Goal: Task Accomplishment & Management: Manage account settings

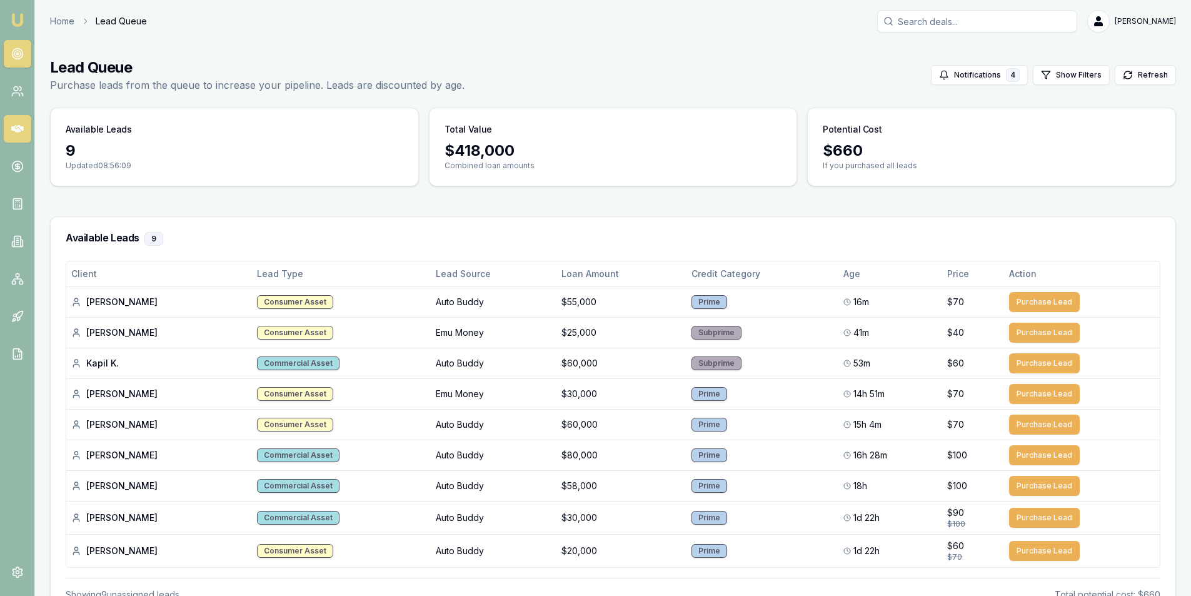
click at [23, 123] on icon at bounding box center [17, 129] width 13 height 13
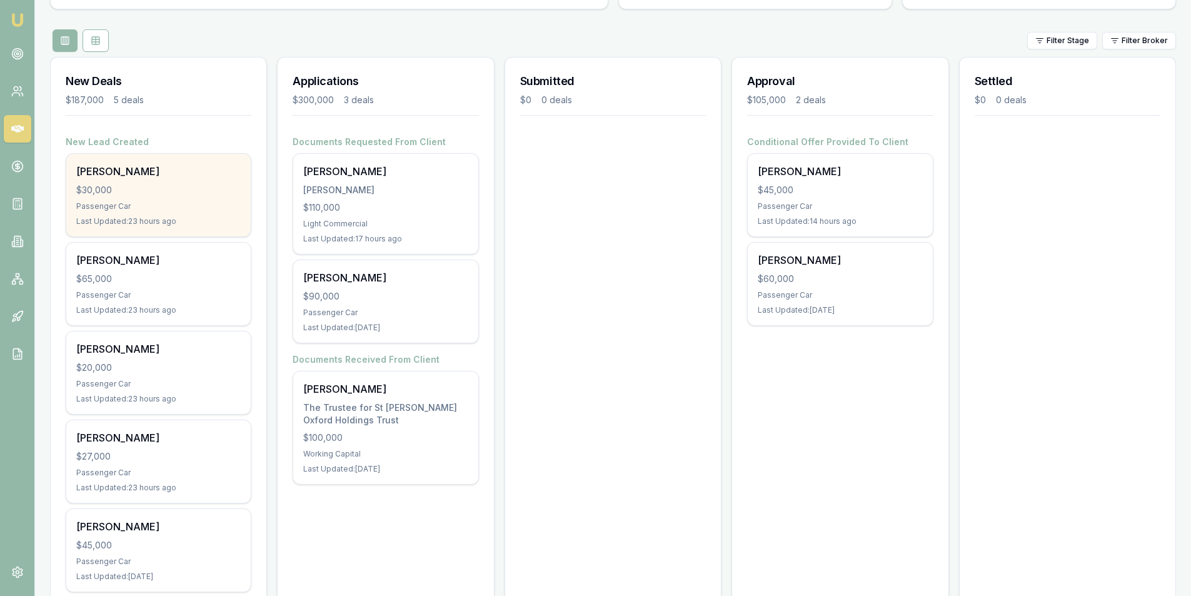
scroll to position [125, 0]
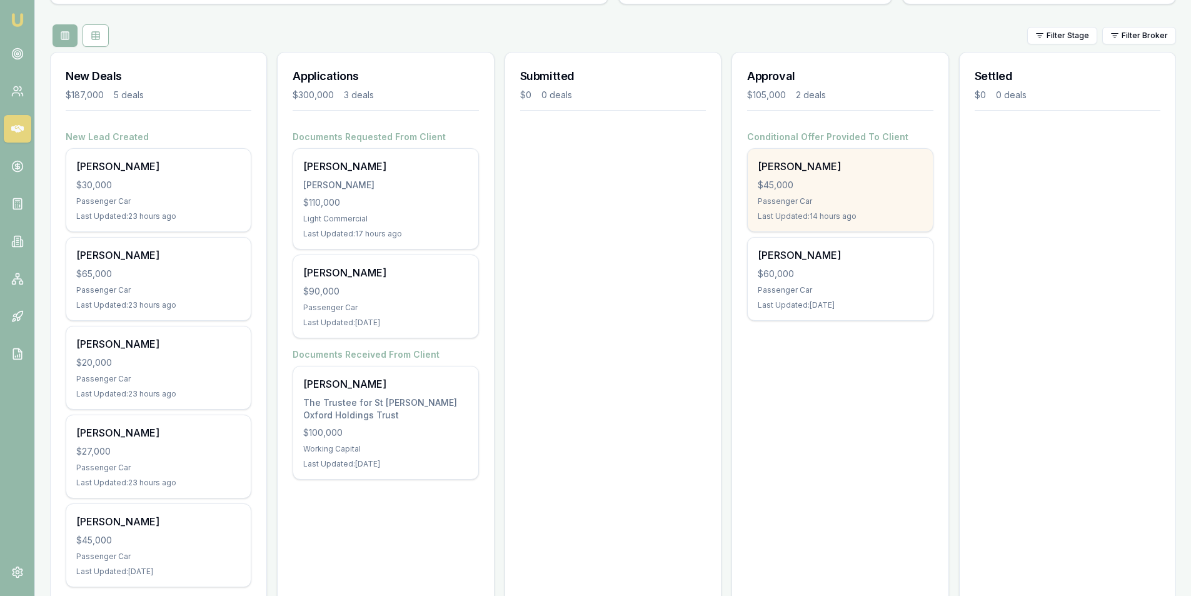
click at [869, 170] on div "Barend Bester" at bounding box center [840, 166] width 164 height 15
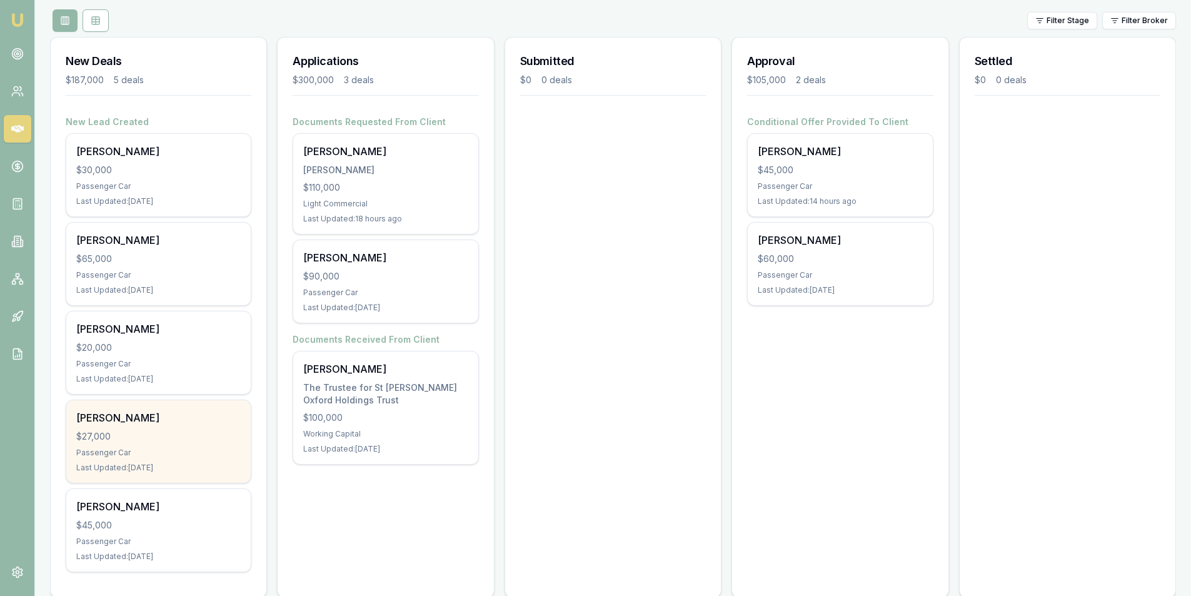
scroll to position [162, 0]
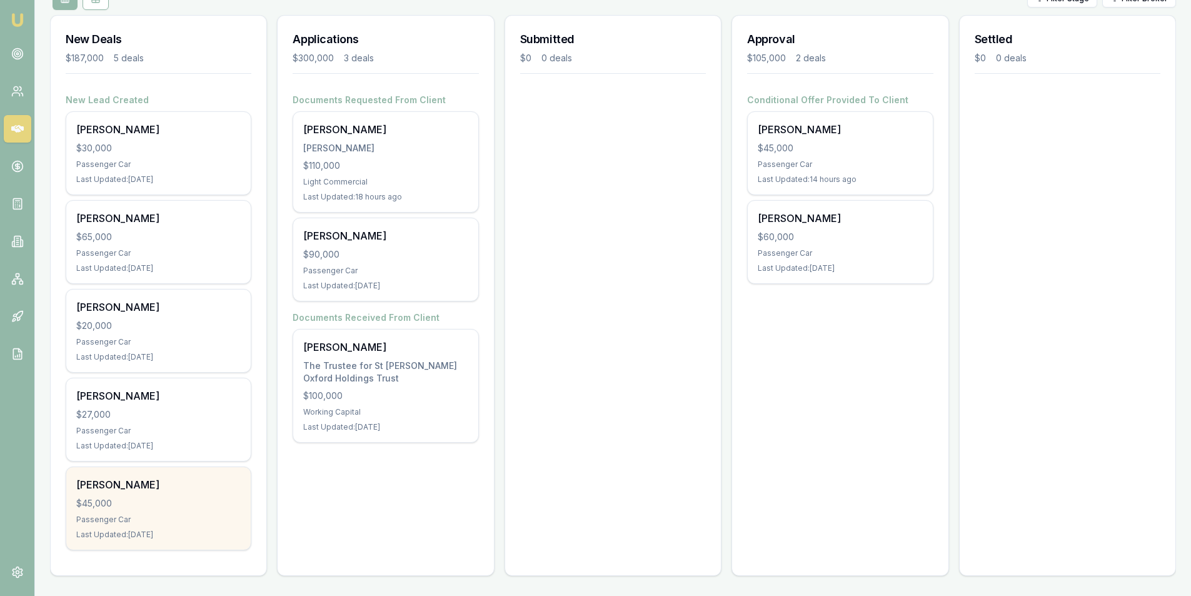
click at [211, 500] on div "$45,000" at bounding box center [158, 503] width 164 height 13
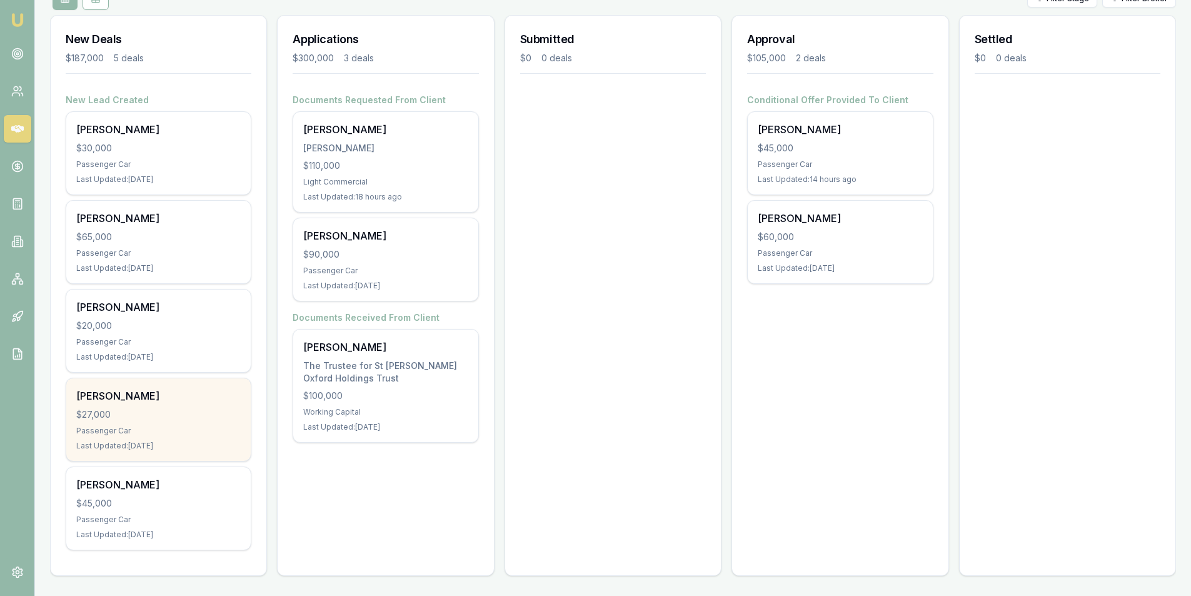
click at [141, 397] on div "Cassandra Smith" at bounding box center [158, 395] width 164 height 15
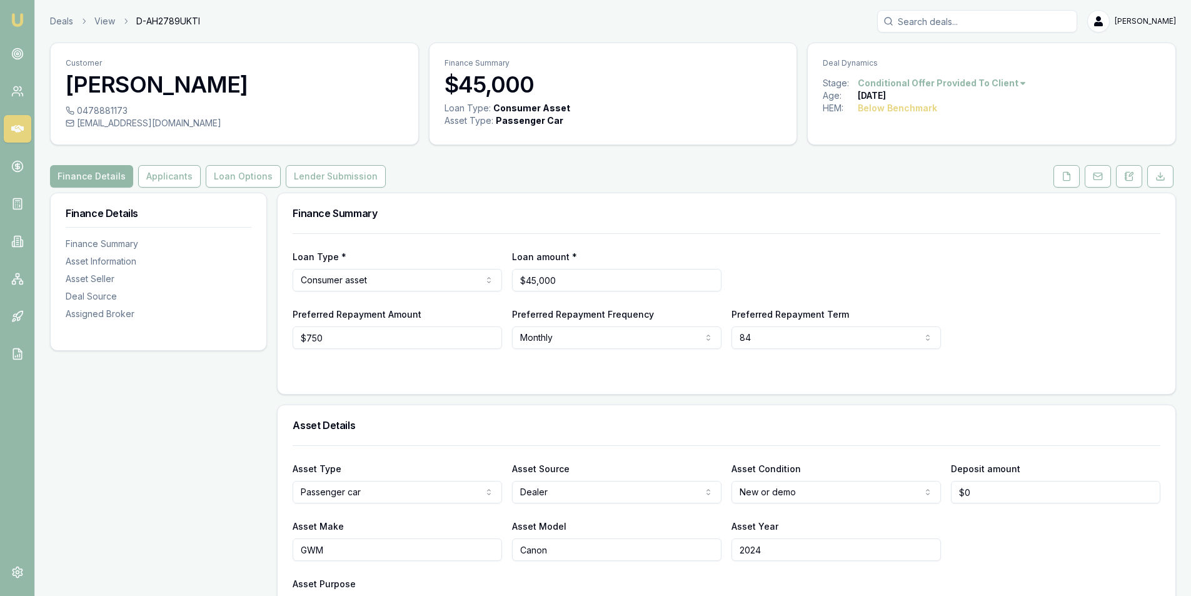
click at [1037, 282] on div "Loan Type * Consumer asset Consumer loan Consumer asset Commercial loan Commerc…" at bounding box center [727, 270] width 868 height 43
click at [1058, 303] on div "Loan Type * Consumer asset Consumer loan Consumer asset Commercial loan Commerc…" at bounding box center [727, 291] width 868 height 116
click at [1134, 177] on icon at bounding box center [1129, 176] width 10 height 10
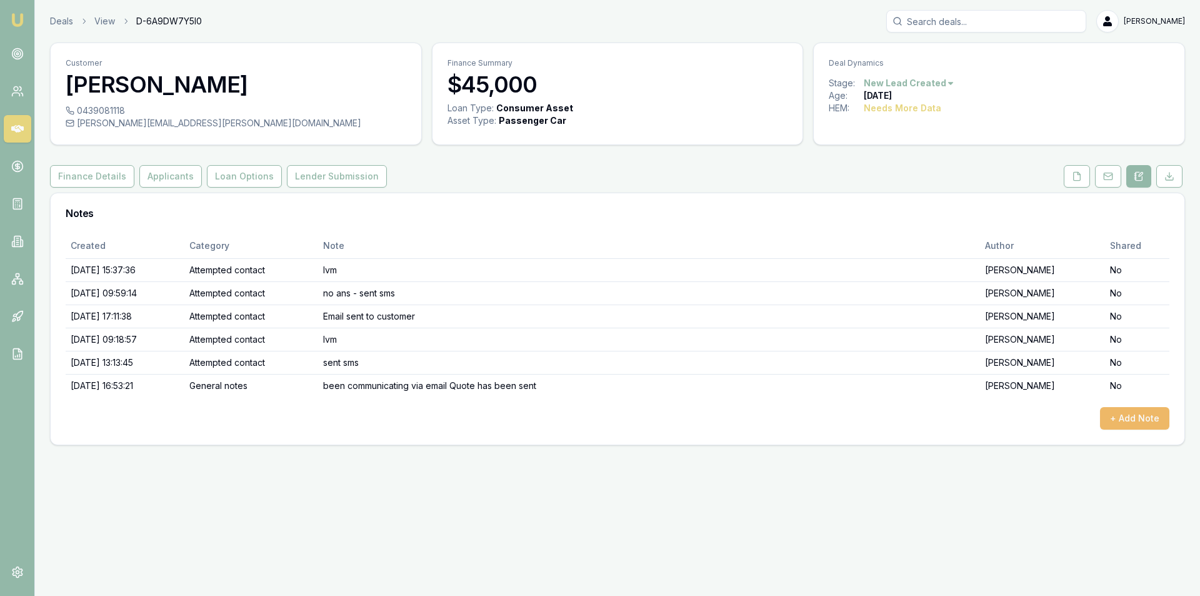
click at [1130, 412] on button "+ Add Note" at bounding box center [1134, 418] width 69 height 23
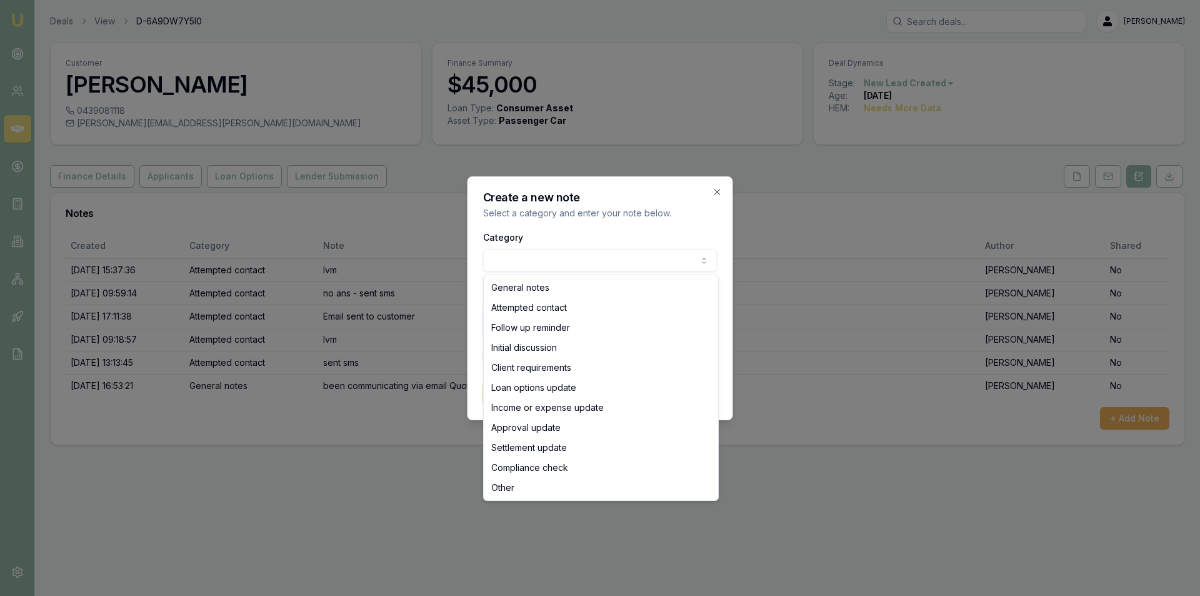
click at [531, 261] on body "Emu Broker Deals View D-6A9DW7Y5I0 Peter Sarris Toggle Menu Customer Brett Fave…" at bounding box center [600, 298] width 1200 height 596
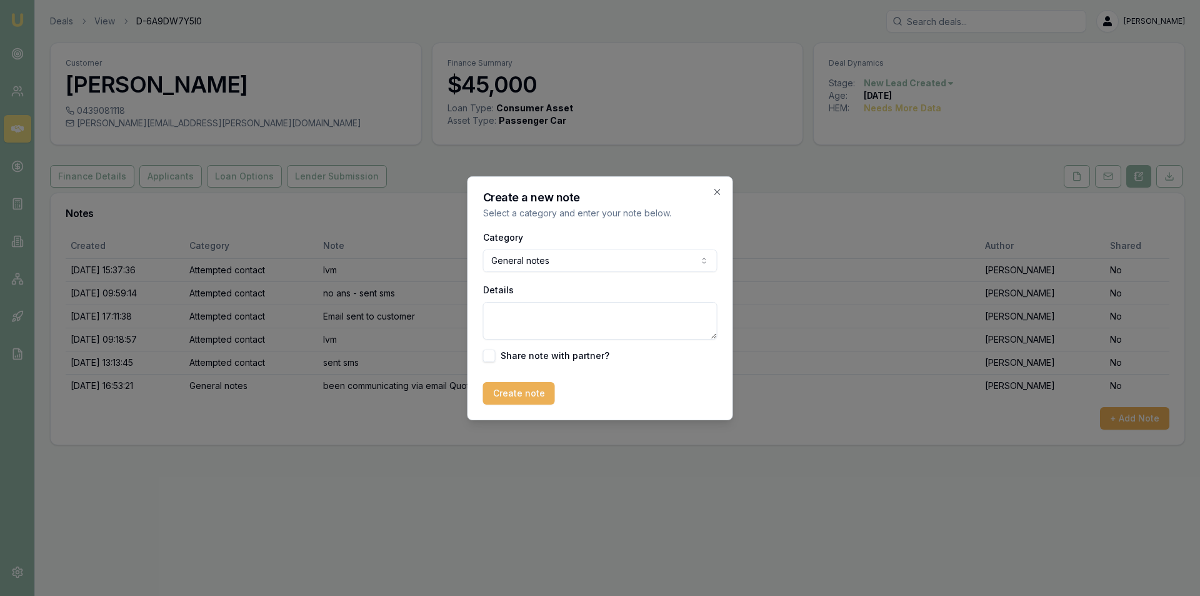
click at [568, 329] on textarea "Details" at bounding box center [600, 321] width 234 height 38
type textarea "s"
type textarea "called. no ans sent follow up sms"
click at [486, 391] on button "Create note" at bounding box center [519, 393] width 72 height 23
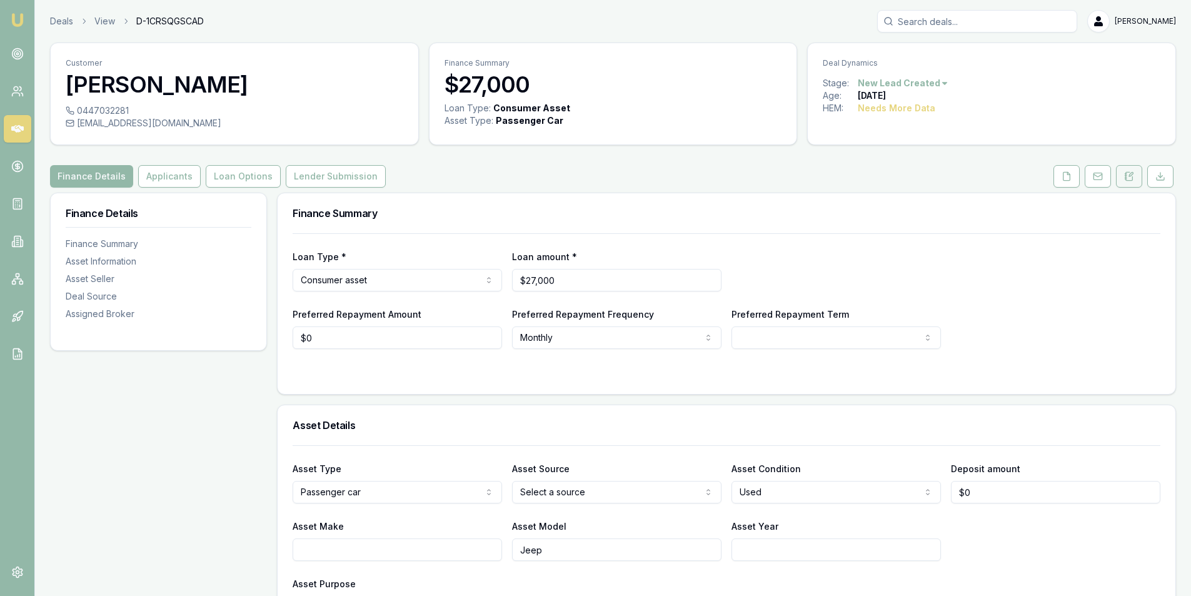
drag, startPoint x: 1123, startPoint y: 168, endPoint x: 1123, endPoint y: 229, distance: 60.6
click at [1123, 168] on button at bounding box center [1129, 176] width 26 height 23
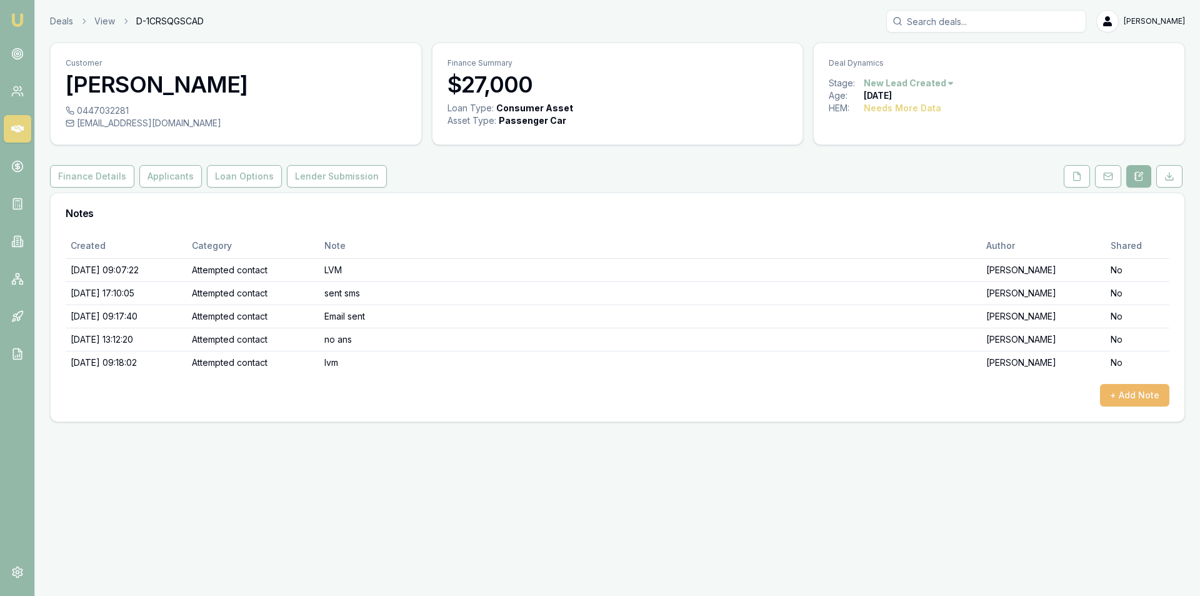
click at [1139, 387] on button "+ Add Note" at bounding box center [1134, 395] width 69 height 23
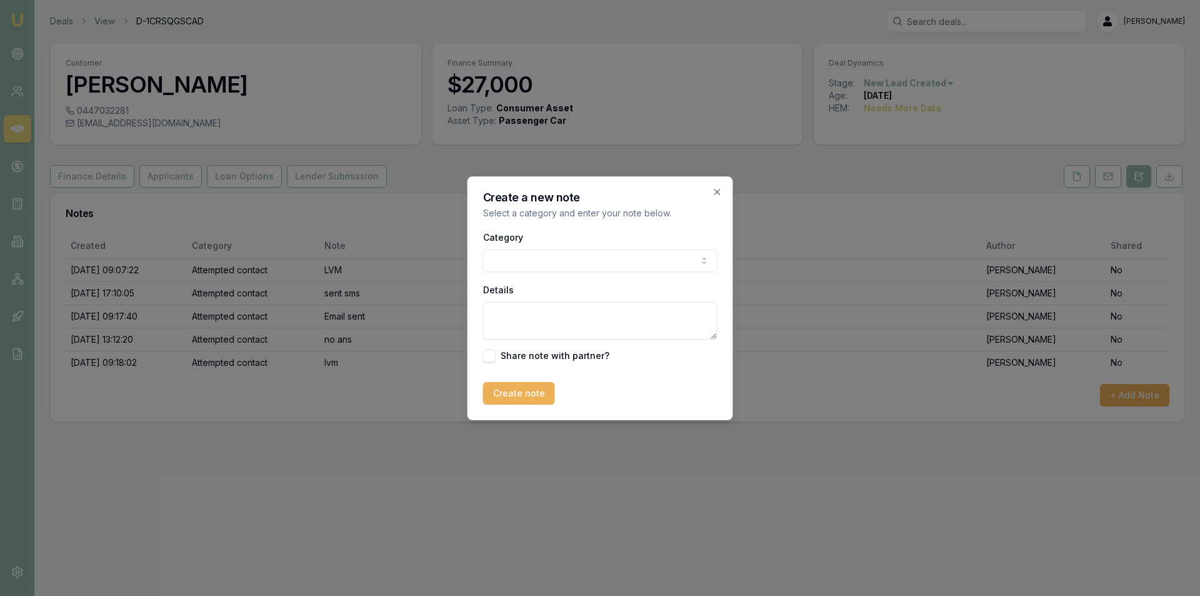
click at [530, 259] on body "Emu Broker Deals View D-1CRSQGSCAD Peter Sarris Toggle Menu Customer Cassandra …" at bounding box center [600, 298] width 1200 height 596
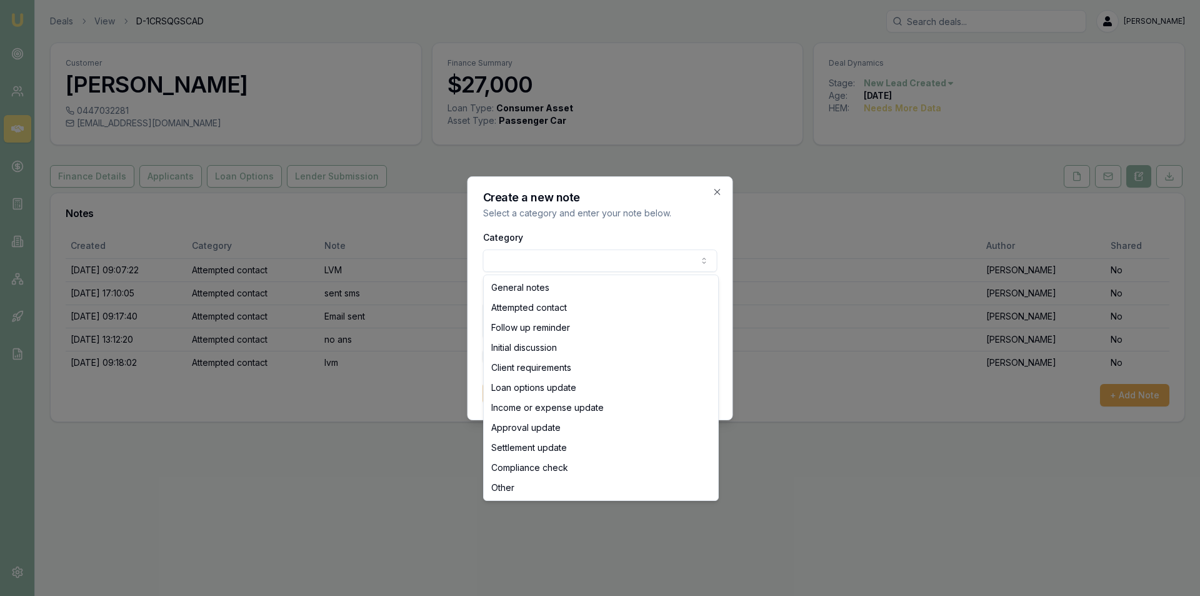
select select "ATTEMPTED_CONTACT"
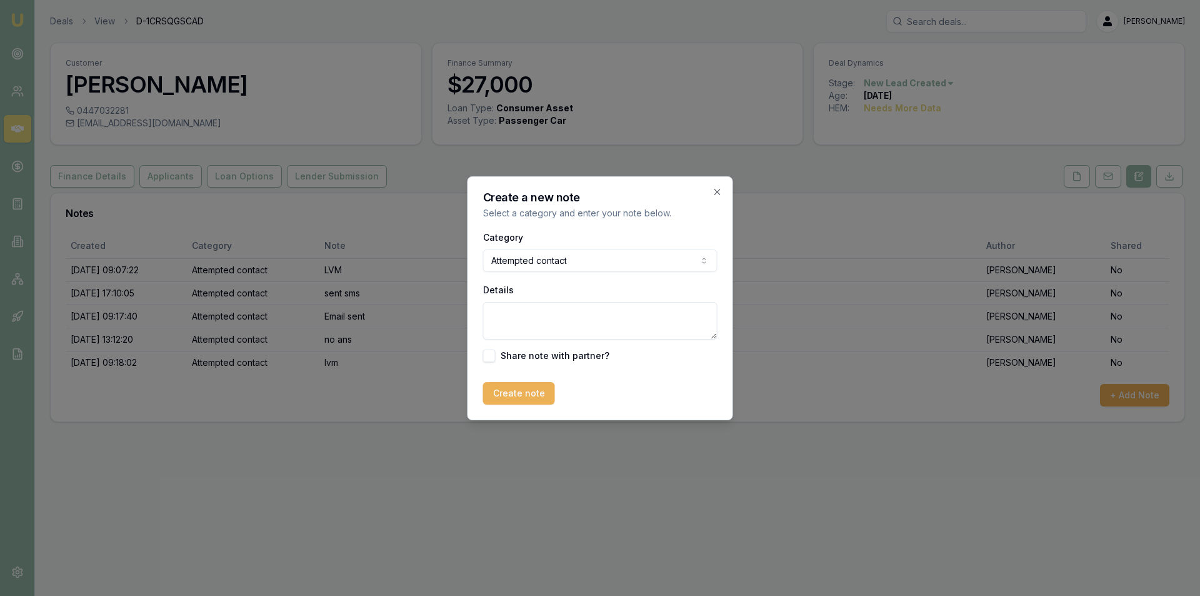
click at [572, 345] on div "Category Attempted contact General notes Attempted contact Follow up reminder I…" at bounding box center [600, 295] width 234 height 133
click at [571, 312] on textarea "Details" at bounding box center [600, 321] width 234 height 38
type textarea "no ans sent follow up sms"
click at [498, 395] on button "Create note" at bounding box center [519, 393] width 72 height 23
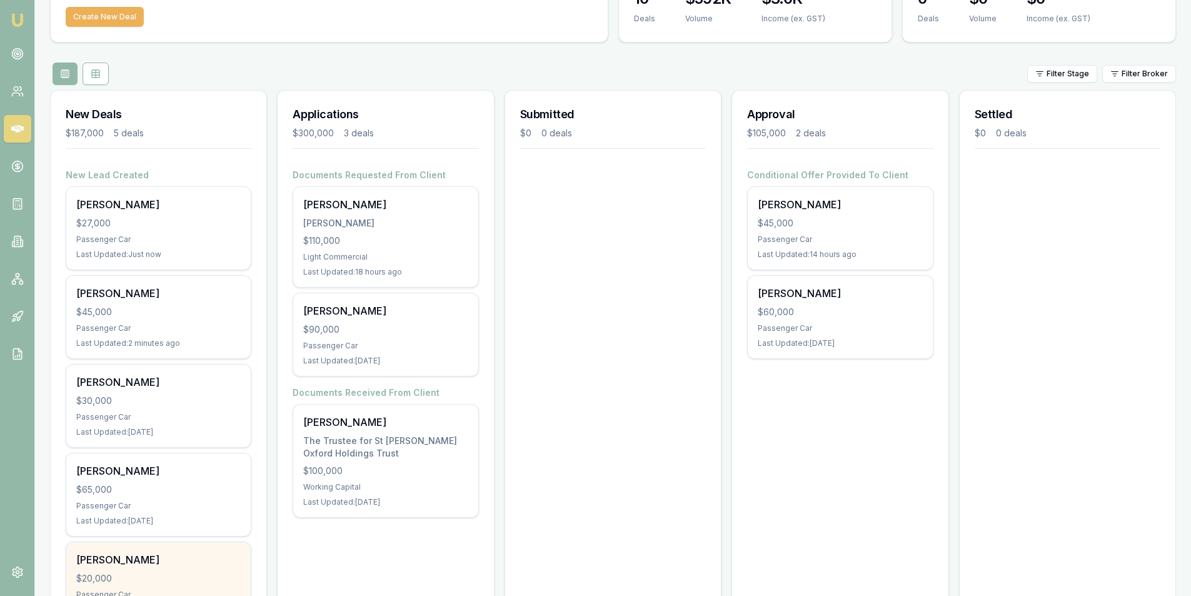
scroll to position [162, 0]
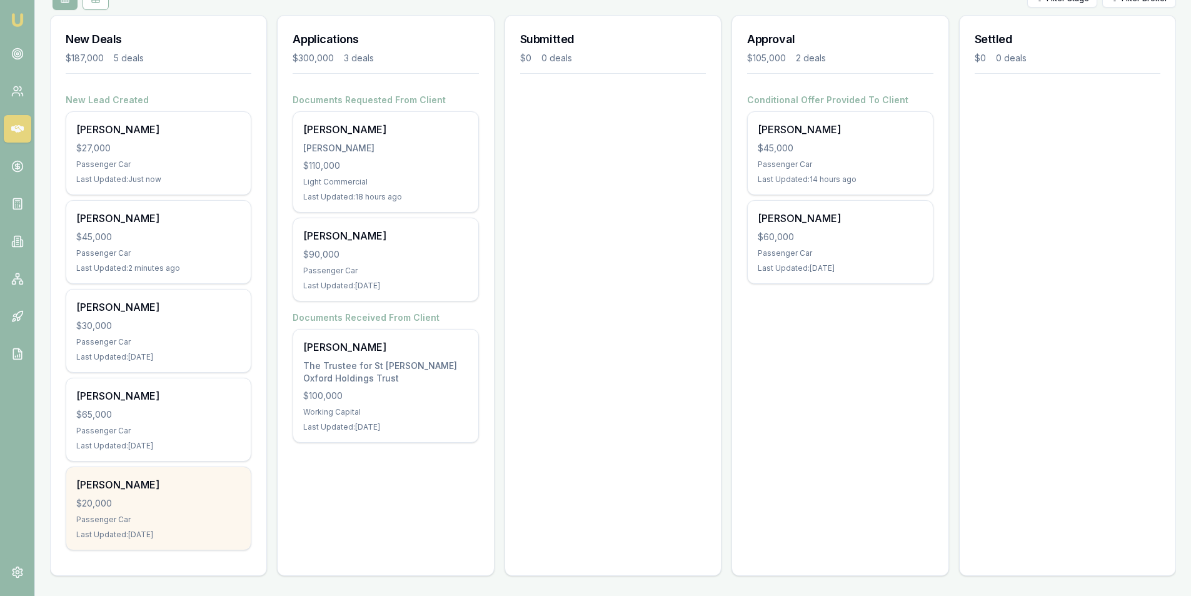
click at [165, 500] on div "$20,000" at bounding box center [158, 503] width 164 height 13
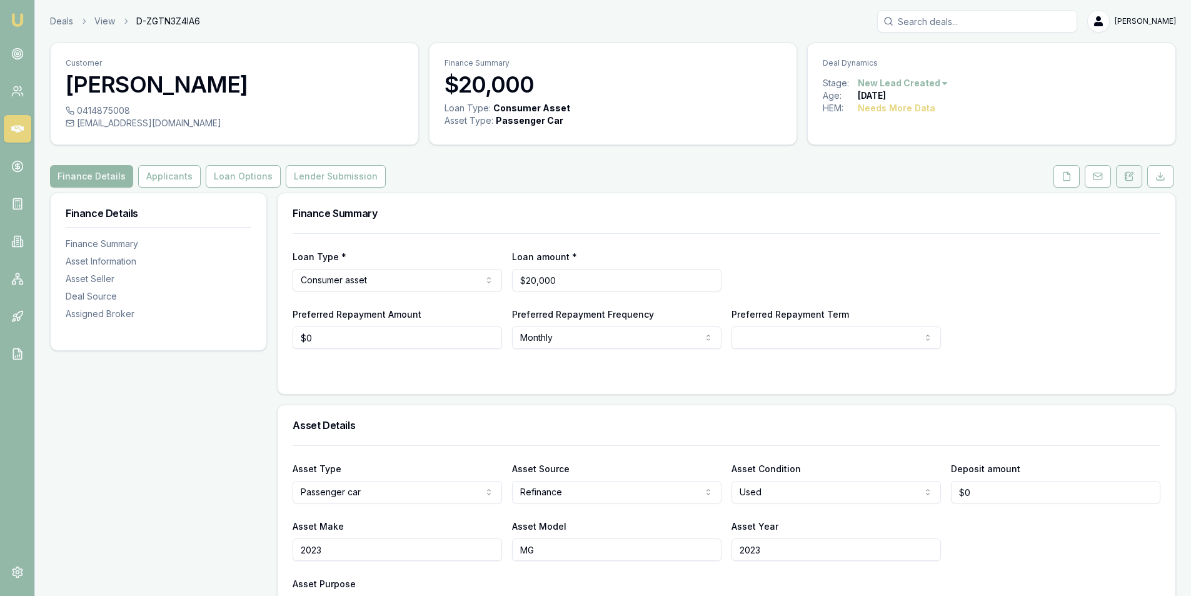
click at [1136, 181] on button at bounding box center [1129, 176] width 26 height 23
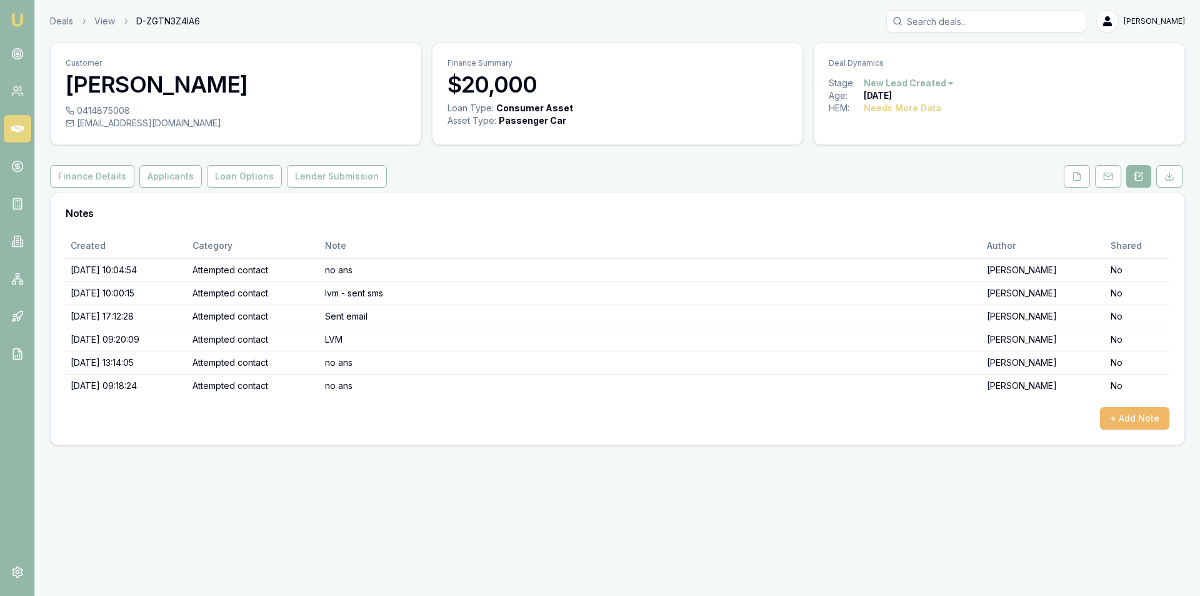
click at [1125, 420] on button "+ Add Note" at bounding box center [1134, 418] width 69 height 23
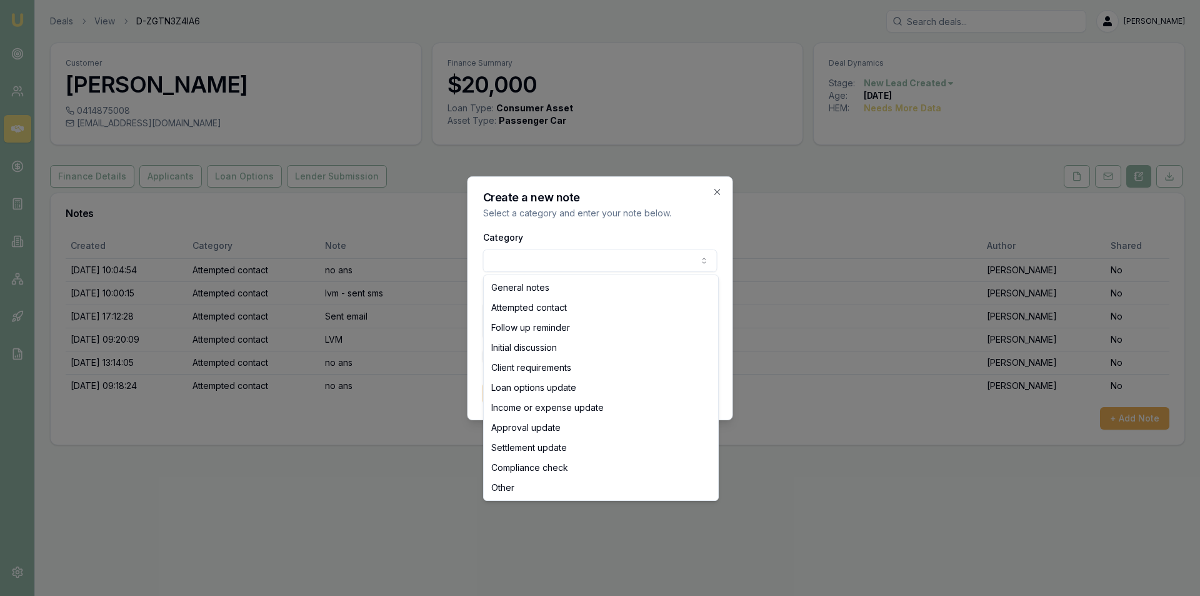
click at [626, 256] on body "Emu Broker Deals View D-ZGTN3Z4IA6 Peter Sarris Toggle Menu Customer Mehreen Sy…" at bounding box center [600, 298] width 1200 height 596
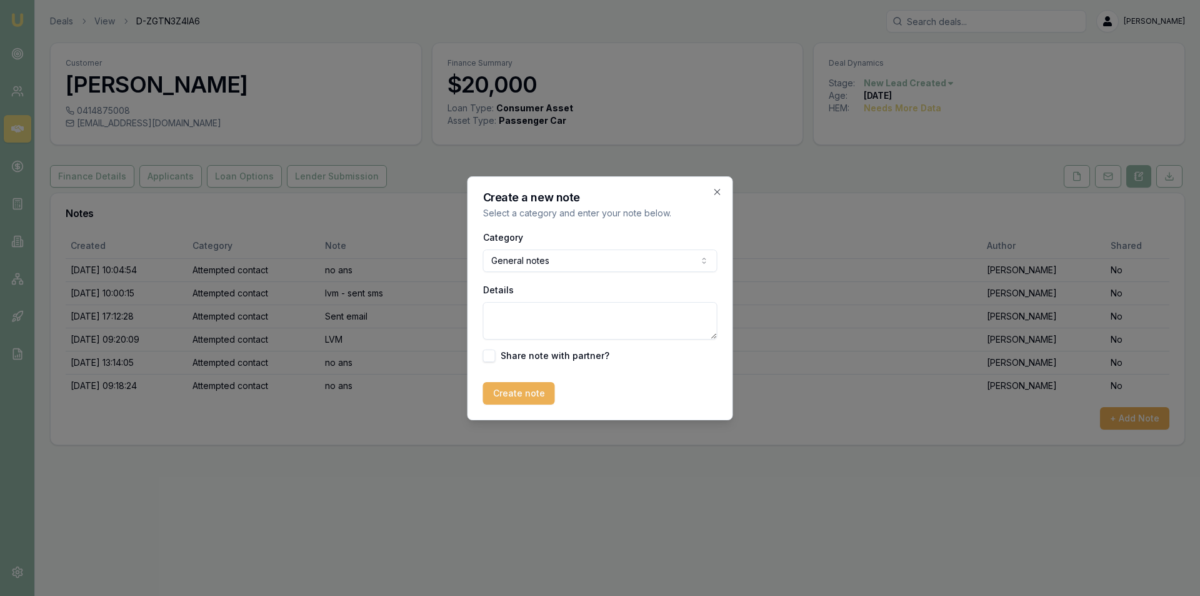
click at [601, 328] on textarea "Details" at bounding box center [600, 321] width 234 height 38
type textarea "ended up going through a different broker"
click at [492, 382] on button "Create note" at bounding box center [519, 393] width 72 height 23
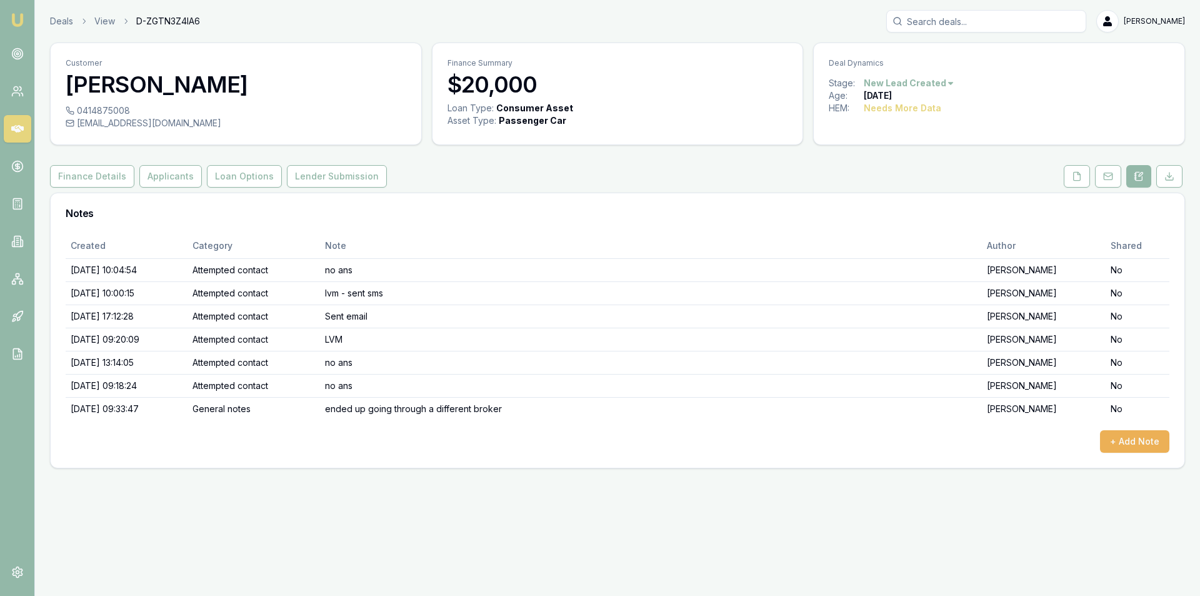
click at [937, 79] on html "Emu Broker Deals View D-ZGTN3Z4IA6 Peter Sarris Toggle Menu Customer Mehreen Sy…" at bounding box center [600, 298] width 1200 height 596
click at [905, 152] on div "- Lost" at bounding box center [907, 146] width 74 height 20
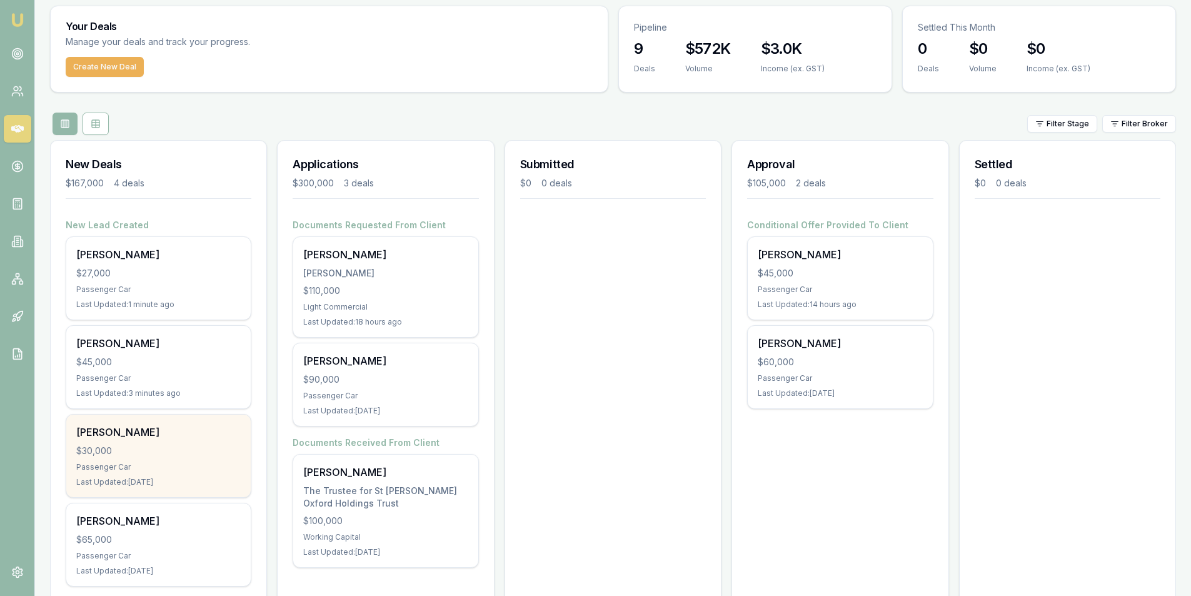
scroll to position [73, 0]
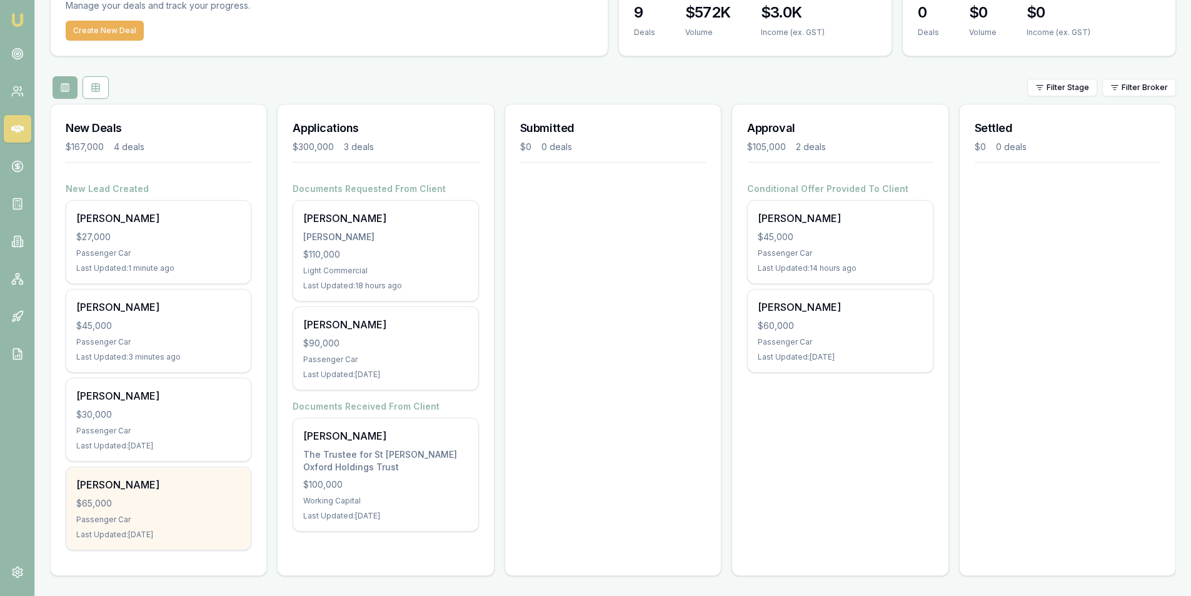
click at [168, 513] on div "Bart Smets $65,000 Passenger Car Last Updated: 1 day ago" at bounding box center [158, 508] width 184 height 83
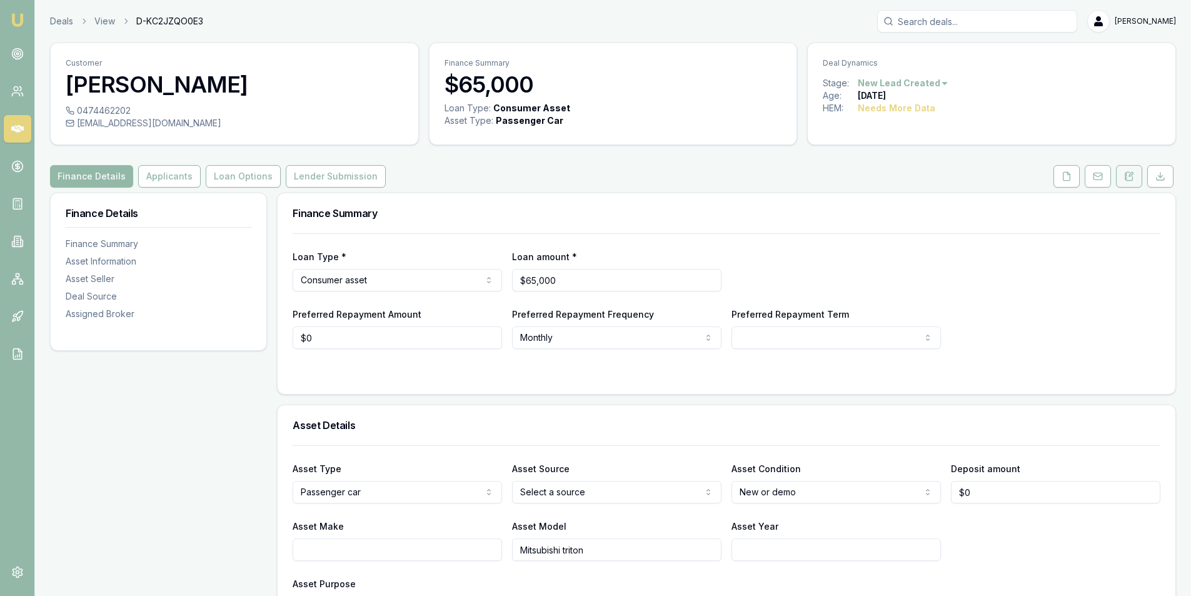
click at [1124, 171] on button at bounding box center [1129, 176] width 26 height 23
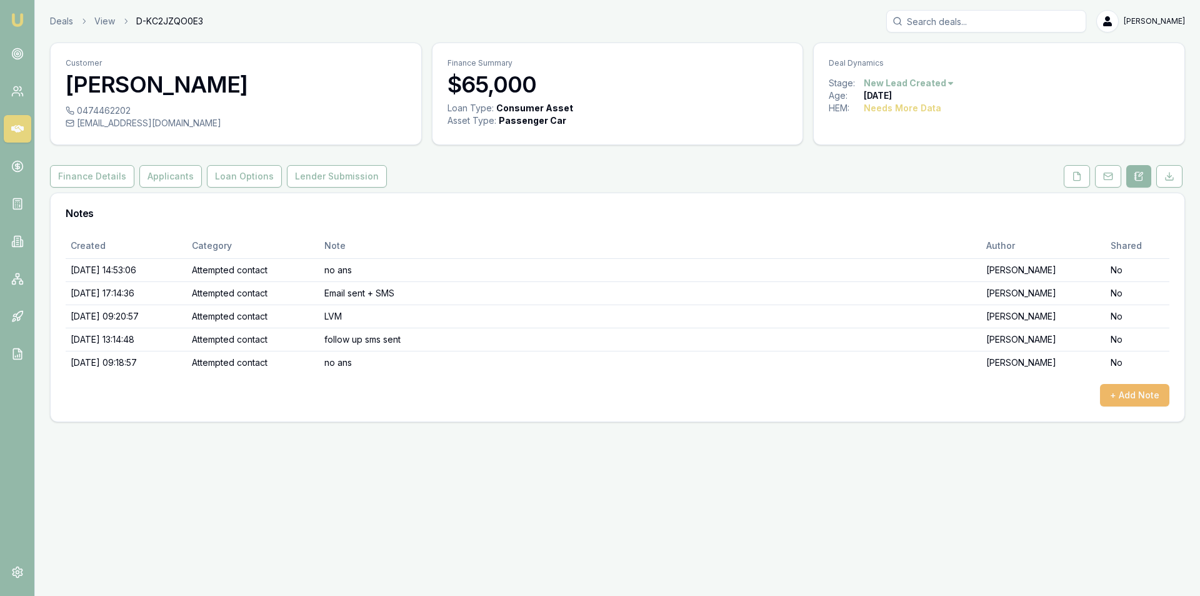
click at [1139, 400] on button "+ Add Note" at bounding box center [1134, 395] width 69 height 23
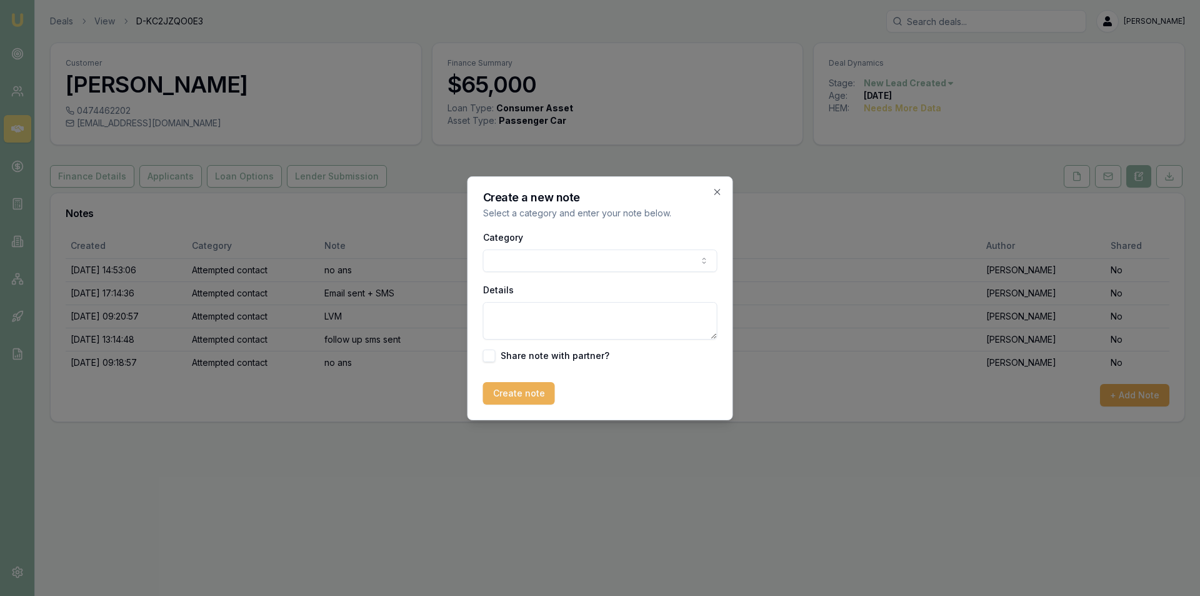
click at [500, 266] on body "Emu Broker Deals View D-KC2JZQO0E3 [PERSON_NAME] Toggle Menu Customer [PERSON_N…" at bounding box center [600, 298] width 1200 height 596
click at [545, 270] on body "Emu Broker Deals View D-KC2JZQO0E3 Peter Sarris Toggle Menu Customer Bart Smets…" at bounding box center [600, 298] width 1200 height 596
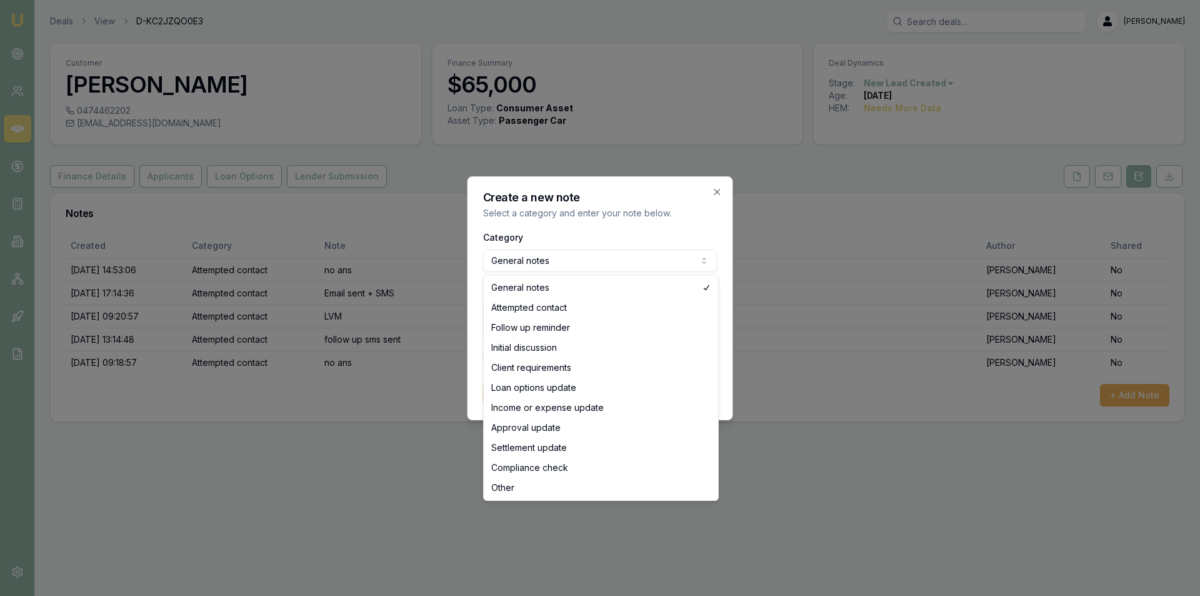
select select "ATTEMPTED_CONTACT"
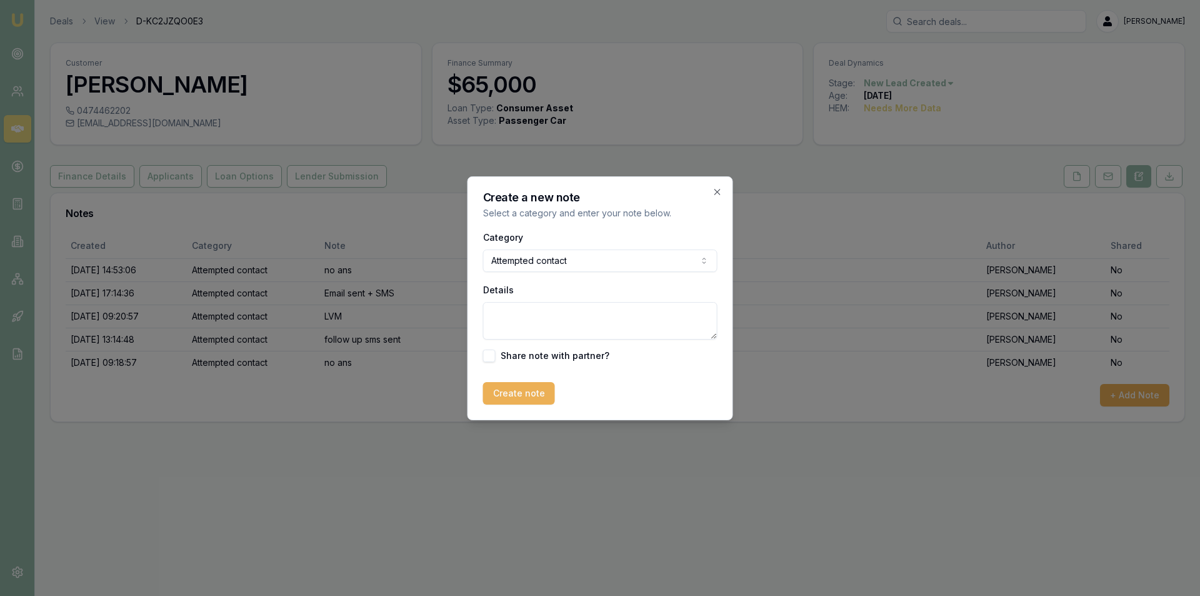
click at [558, 326] on textarea "Details" at bounding box center [600, 321] width 234 height 38
type textarea "no ans - sent follow up sms"
click at [525, 395] on button "Create note" at bounding box center [519, 393] width 72 height 23
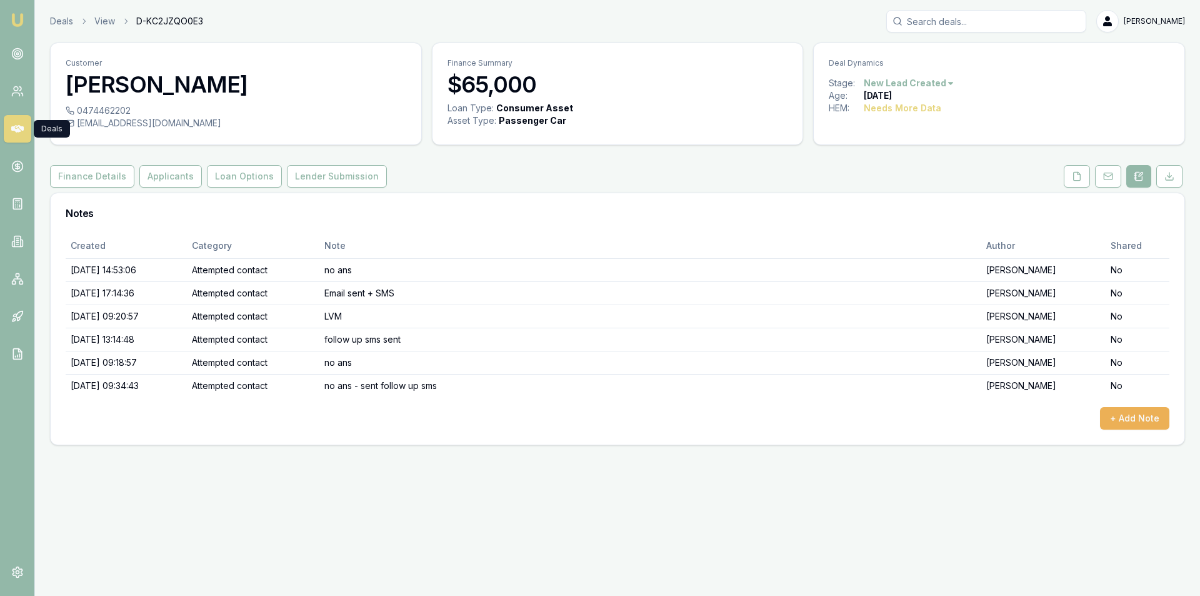
click at [15, 126] on icon at bounding box center [17, 129] width 13 height 8
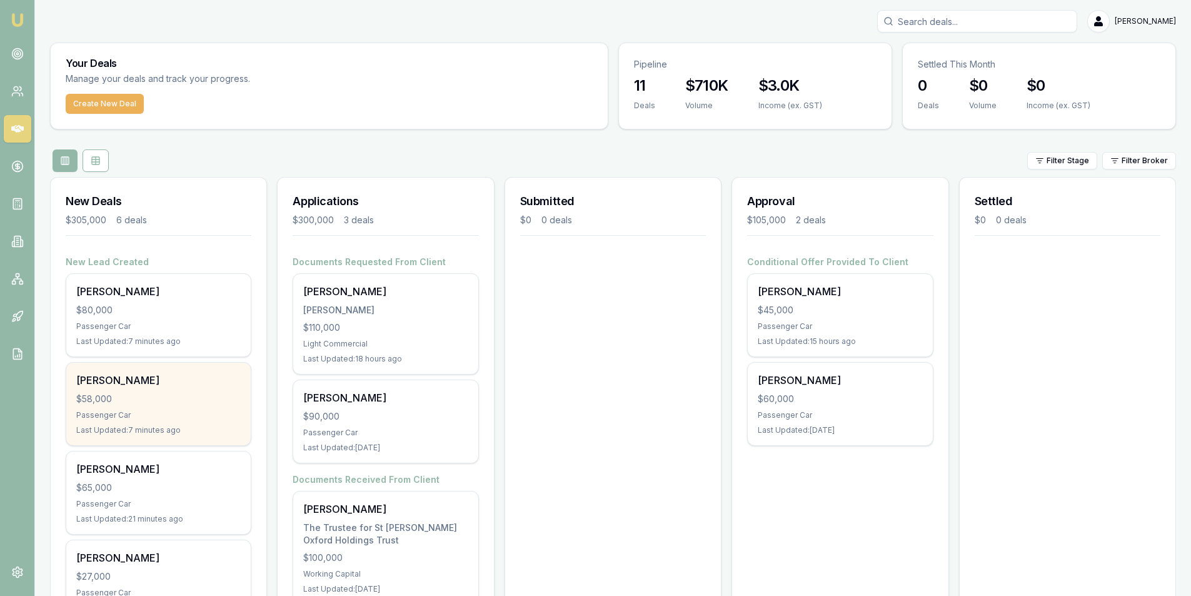
click at [201, 411] on div "Passenger Car" at bounding box center [158, 415] width 164 height 10
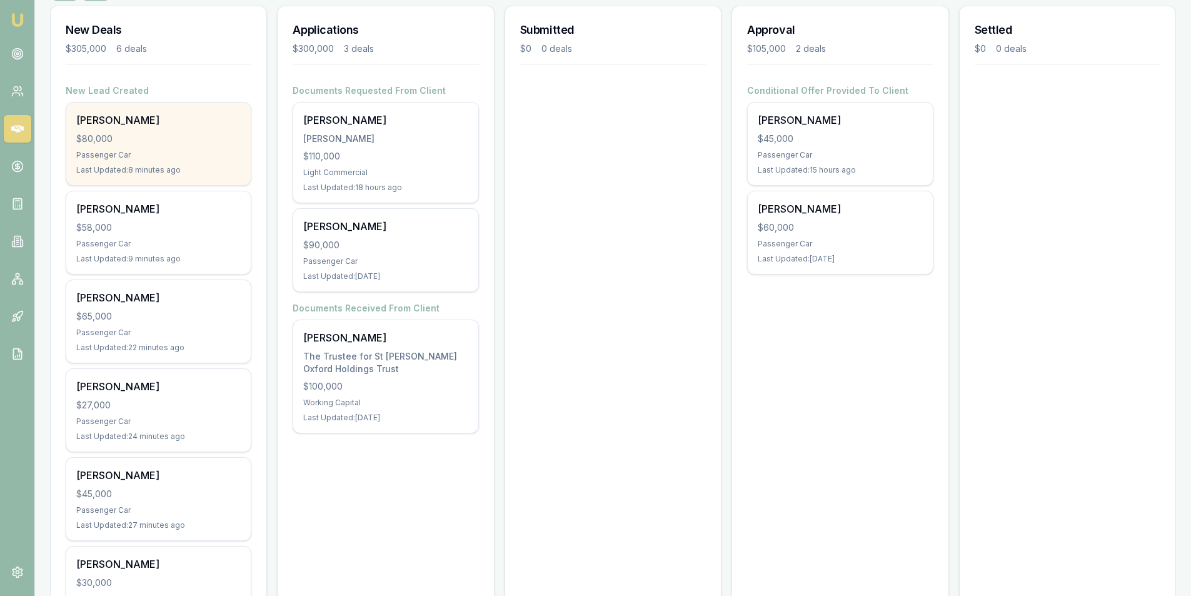
scroll to position [188, 0]
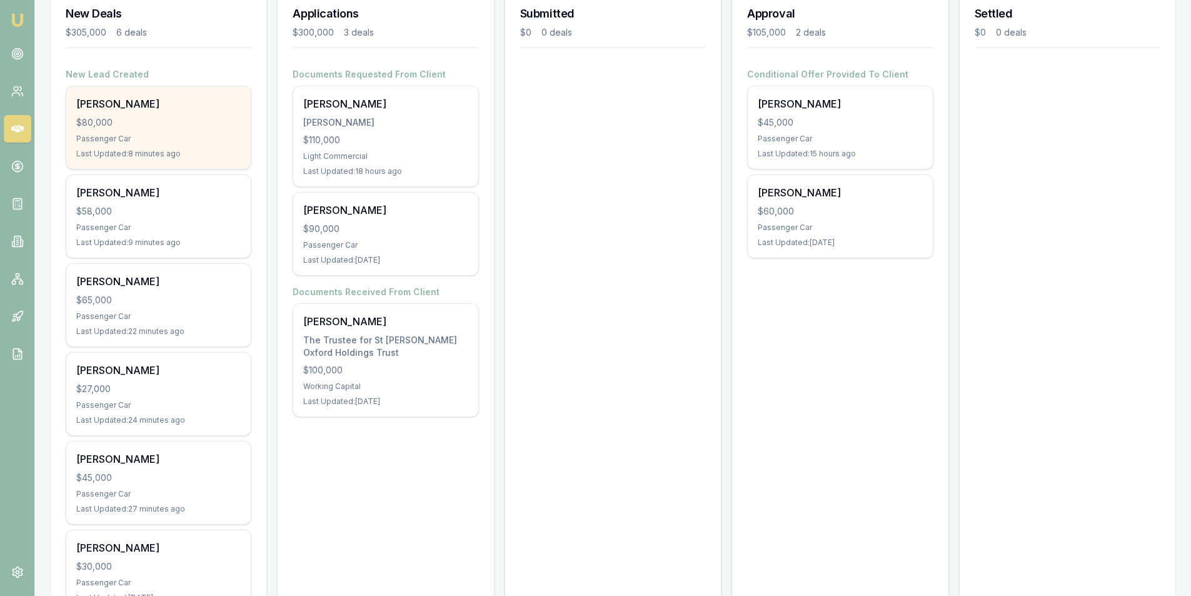
click at [139, 145] on div "Rohan Watt $80,000 Passenger Car Last Updated: 8 minutes ago" at bounding box center [158, 127] width 184 height 83
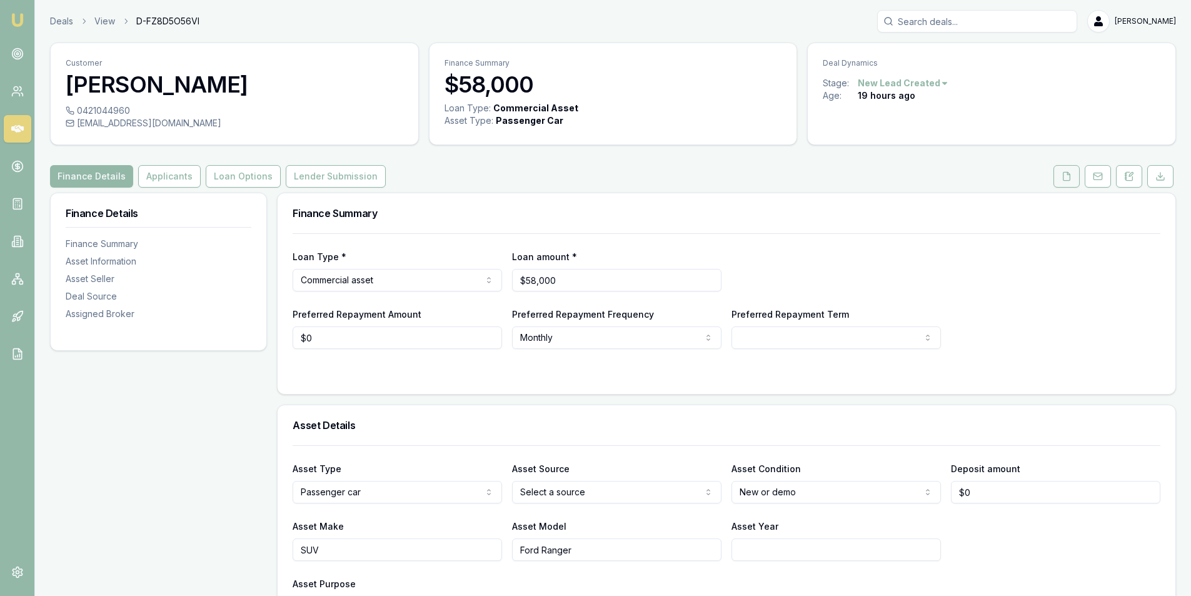
click at [1072, 180] on button at bounding box center [1067, 176] width 26 height 23
click at [153, 169] on button "Applicants" at bounding box center [169, 176] width 63 height 23
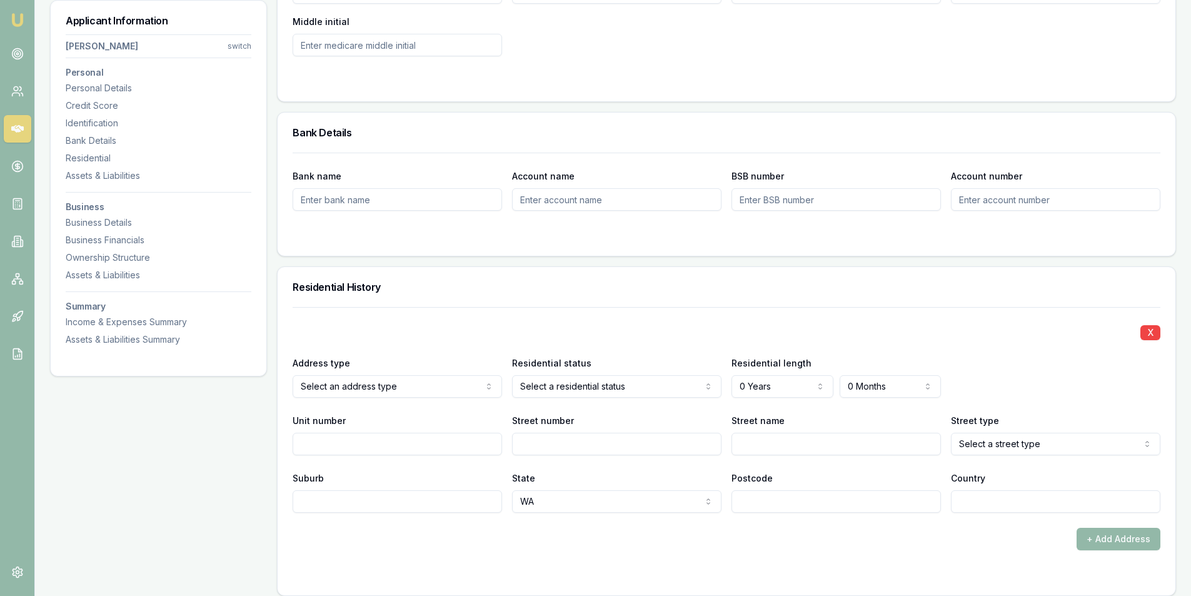
scroll to position [938, 0]
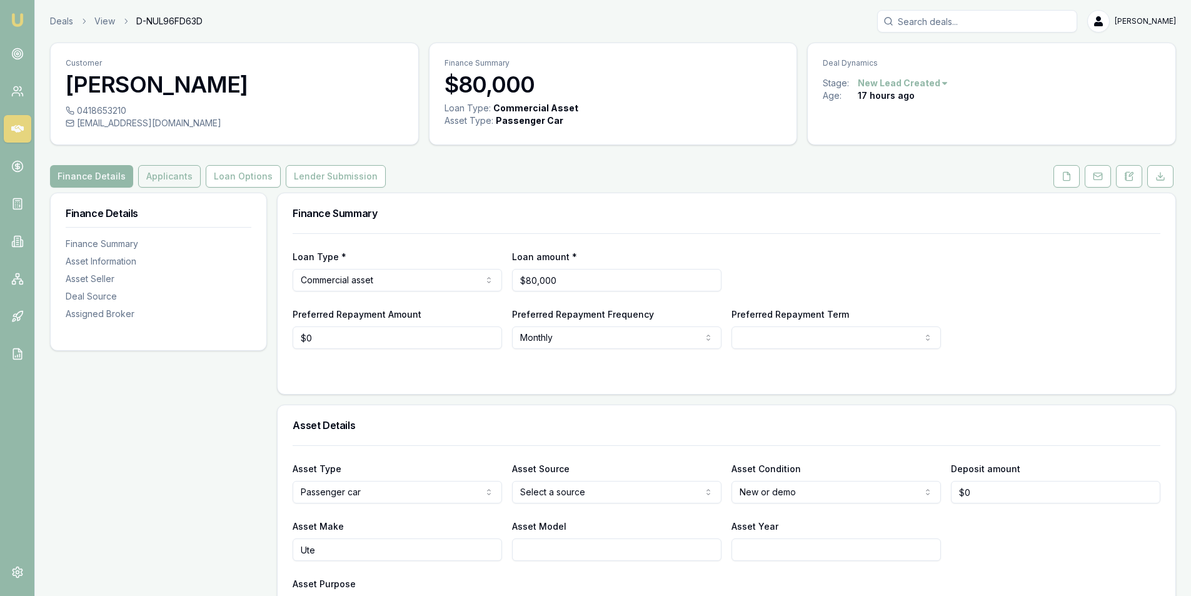
click at [178, 184] on button "Applicants" at bounding box center [169, 176] width 63 height 23
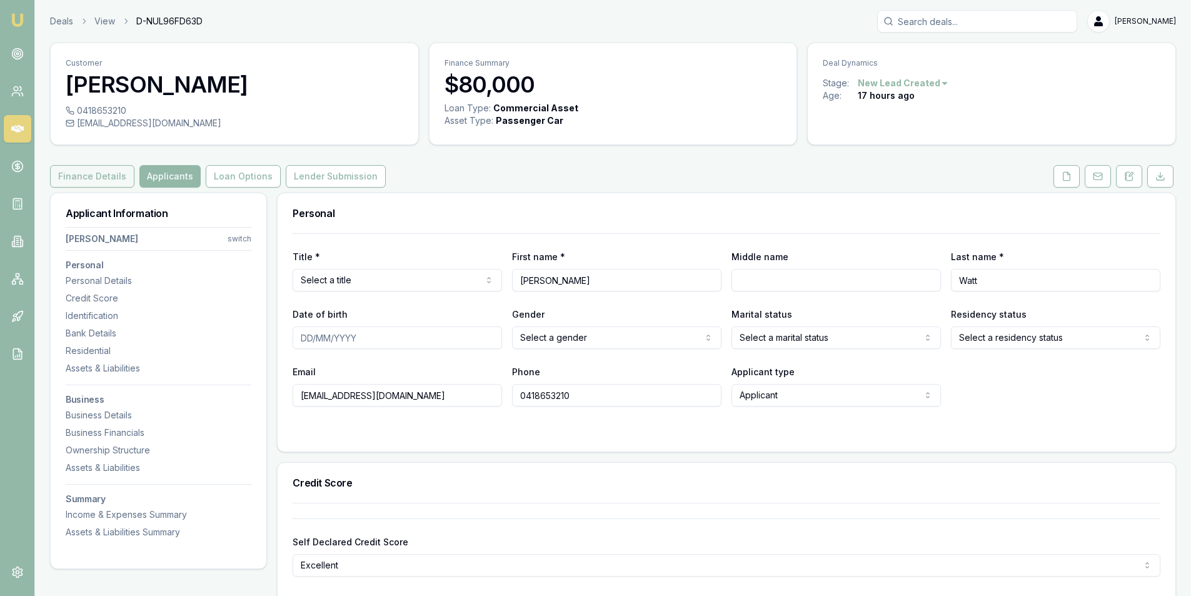
click at [90, 174] on button "Finance Details" at bounding box center [92, 176] width 84 height 23
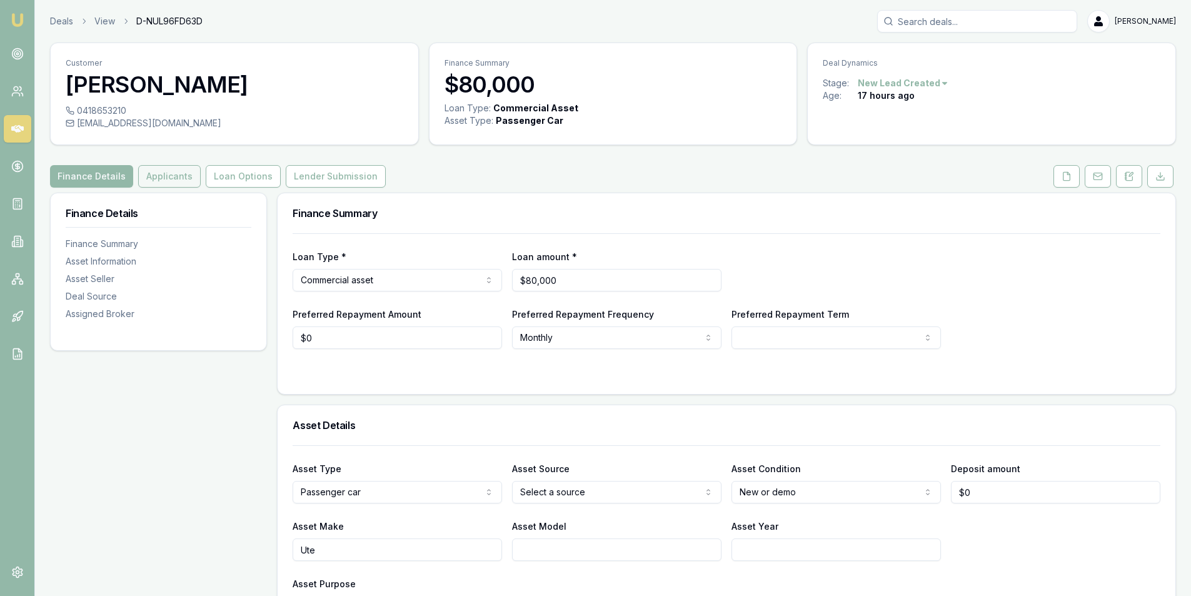
click at [180, 182] on button "Applicants" at bounding box center [169, 176] width 63 height 23
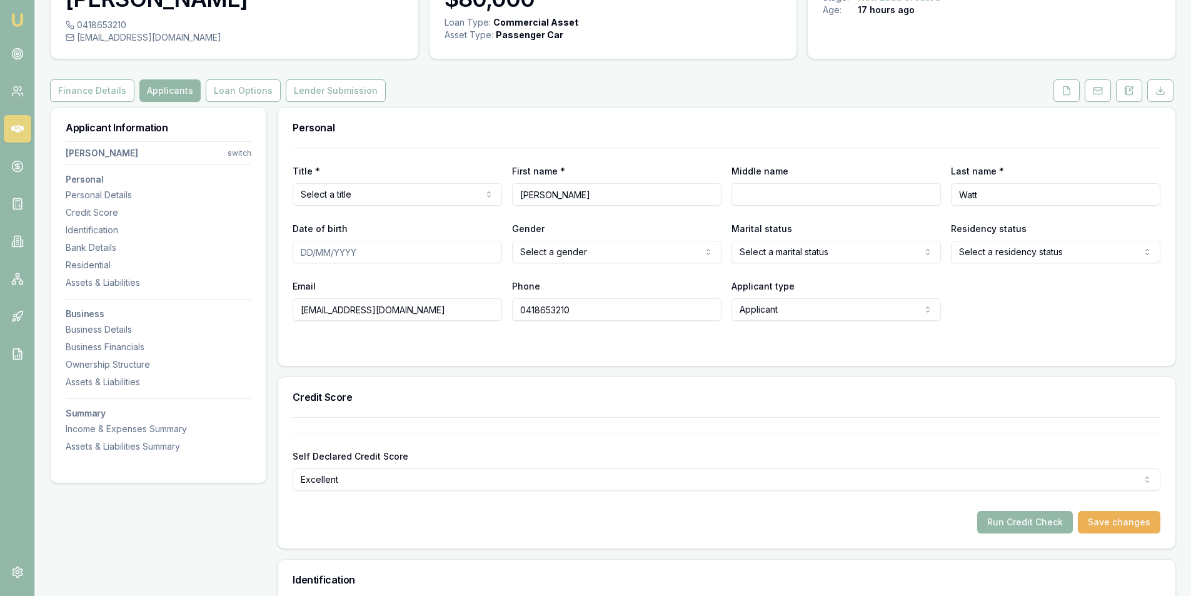
scroll to position [188, 0]
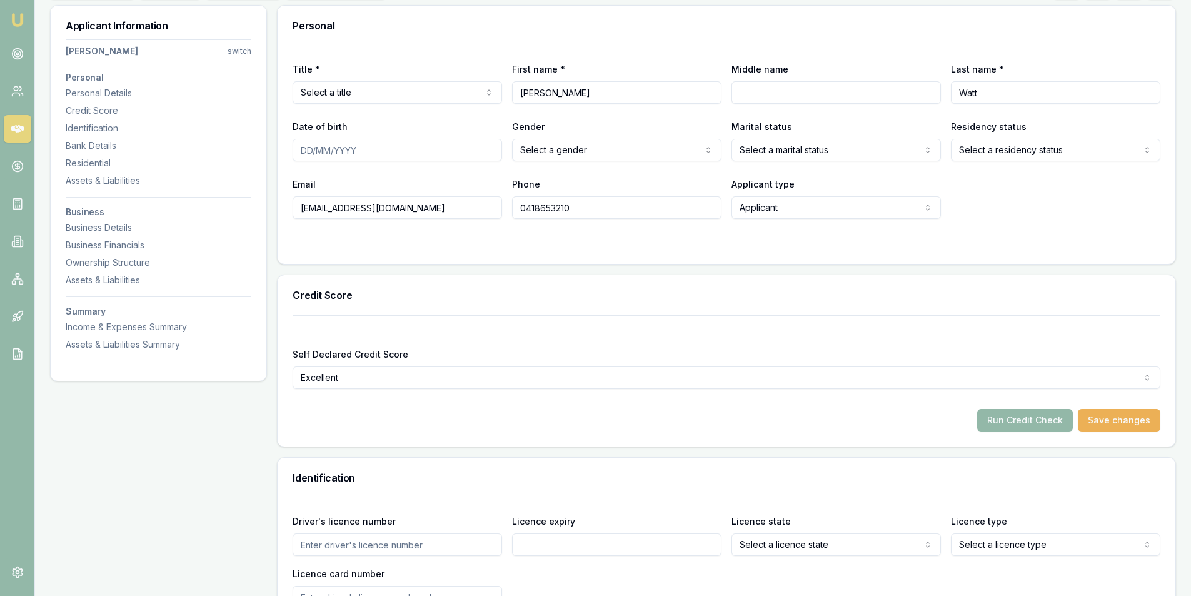
click at [1047, 240] on div at bounding box center [727, 244] width 868 height 10
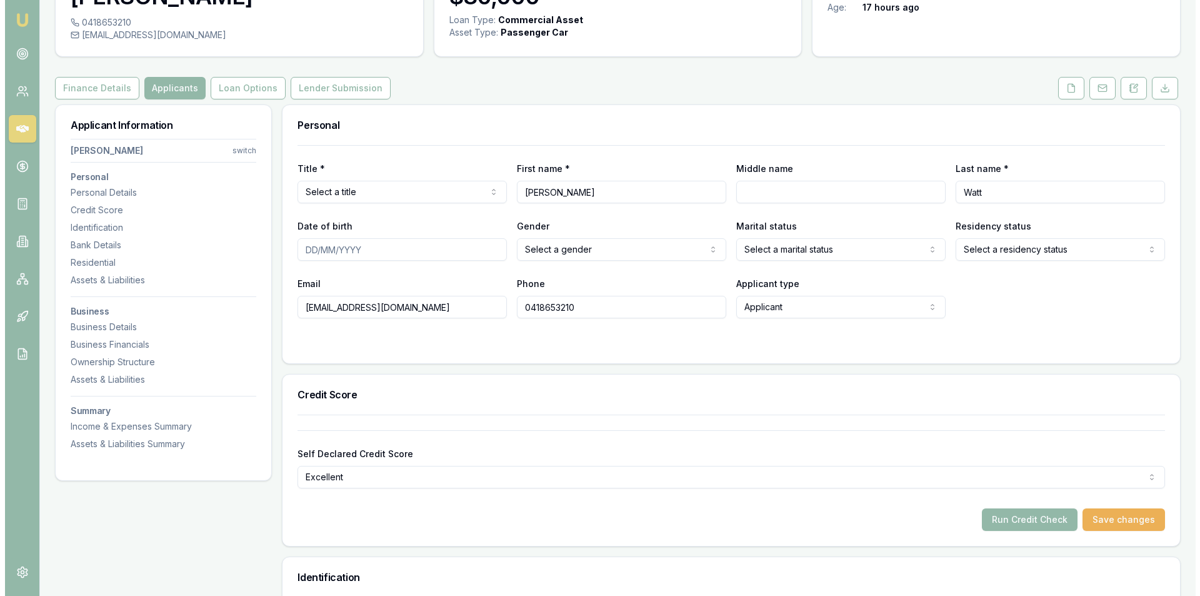
scroll to position [0, 0]
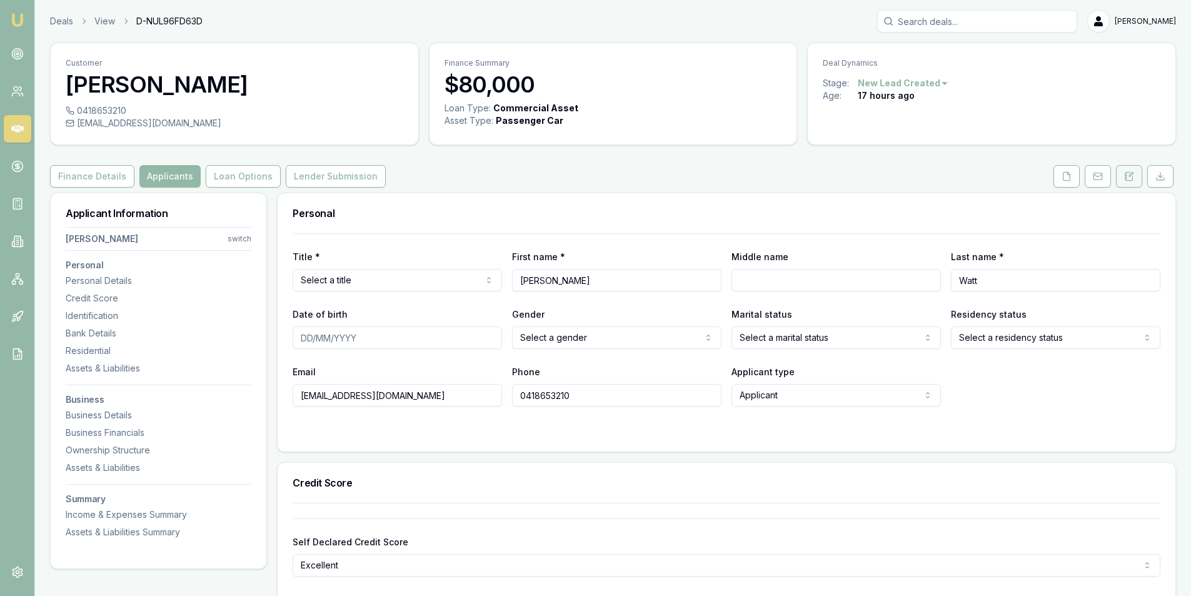
click at [1124, 184] on button at bounding box center [1129, 176] width 26 height 23
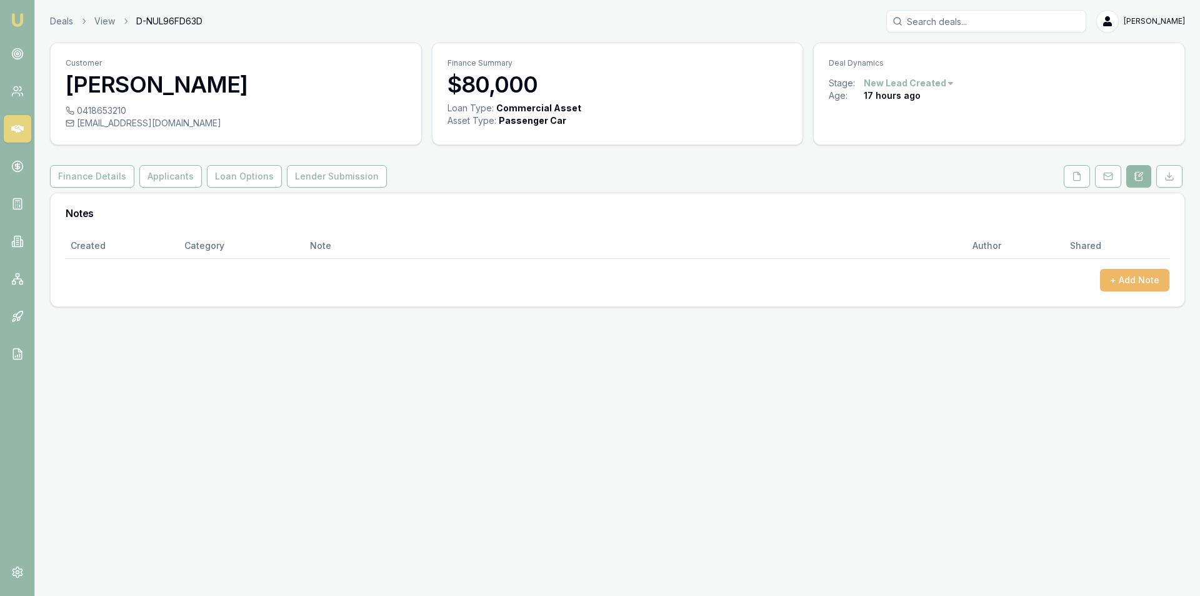
click at [1139, 277] on button "+ Add Note" at bounding box center [1134, 280] width 69 height 23
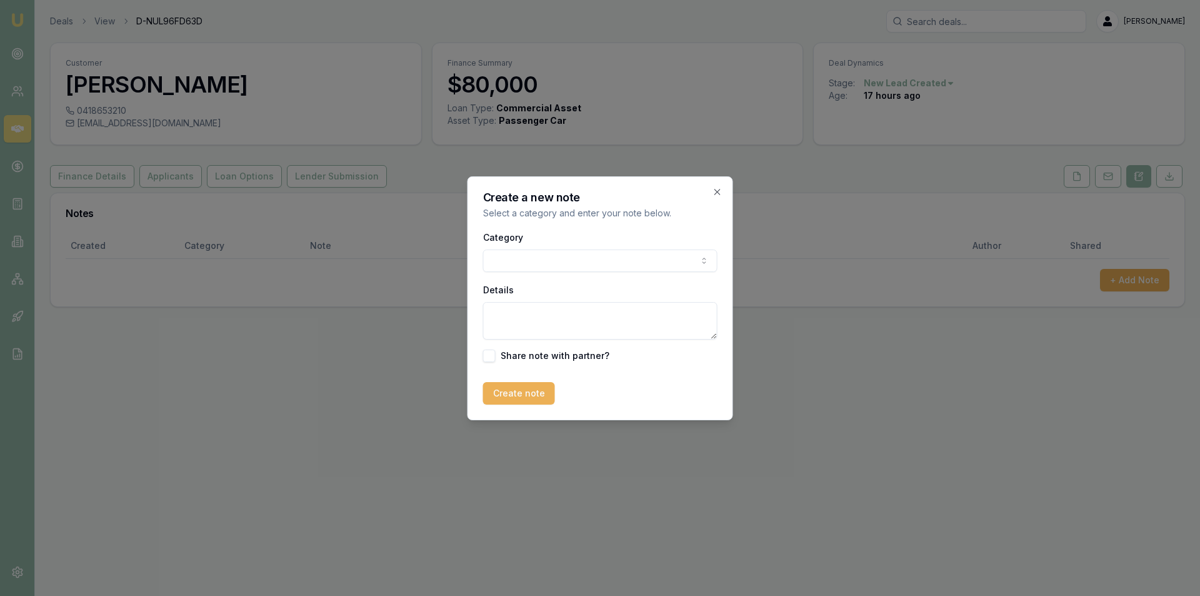
click at [551, 249] on body "Emu Broker Deals View D-NUL96FD63D Peter Sarris Toggle Menu Customer Rohan Watt…" at bounding box center [600, 298] width 1200 height 596
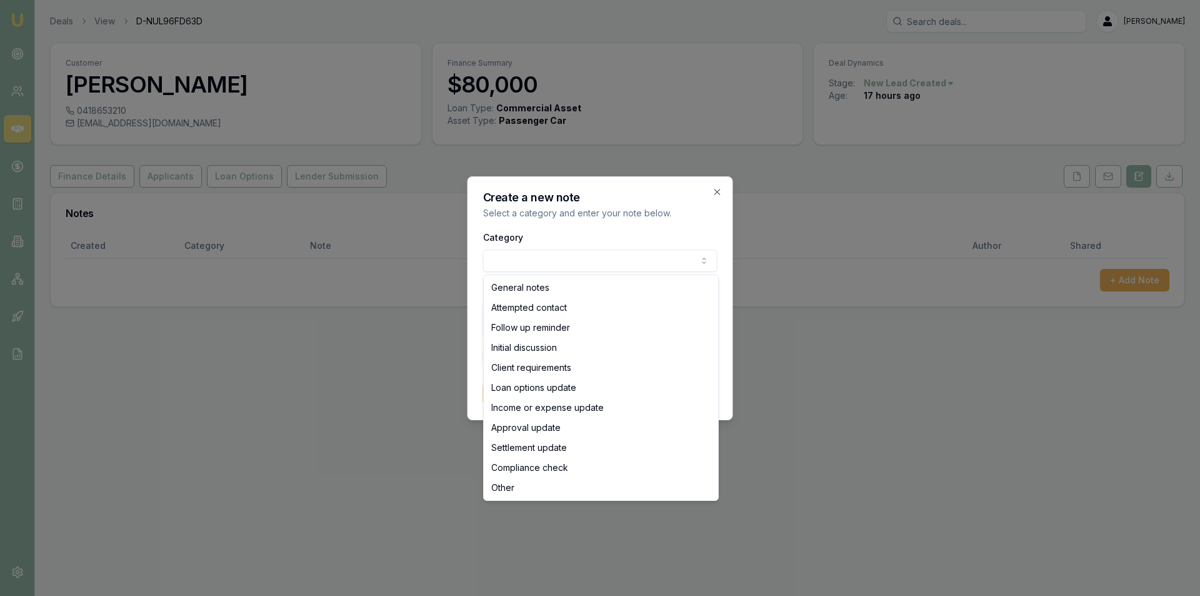
select select "ATTEMPTED_CONTACT"
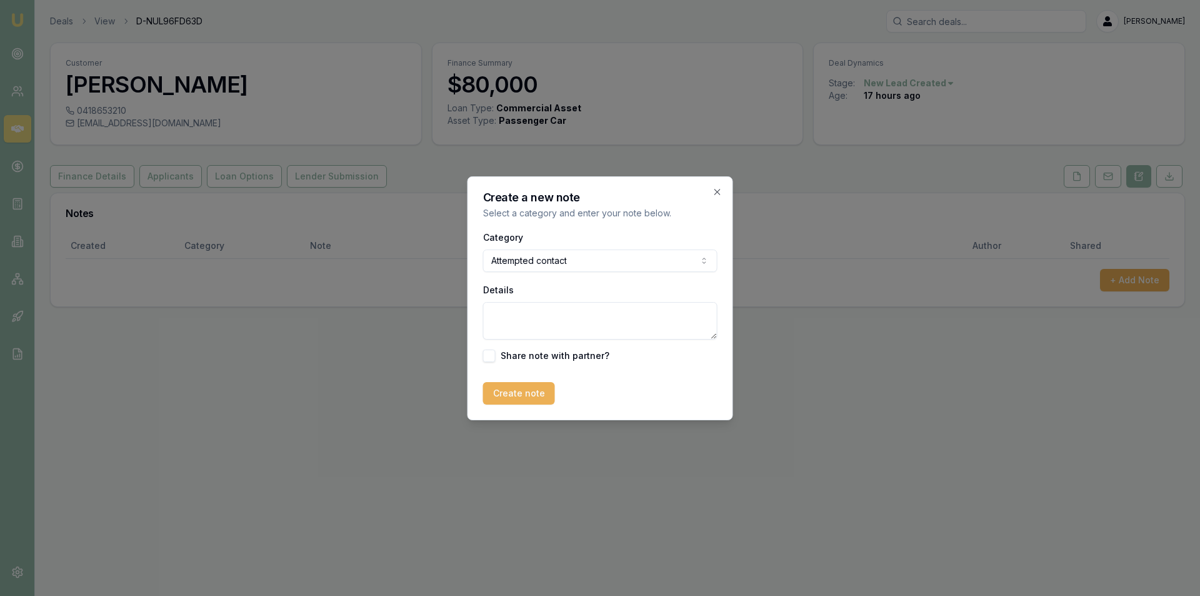
click at [561, 311] on textarea "Details" at bounding box center [600, 321] width 234 height 38
type textarea "lvm + sent sms"
click at [521, 390] on button "Create note" at bounding box center [519, 393] width 72 height 23
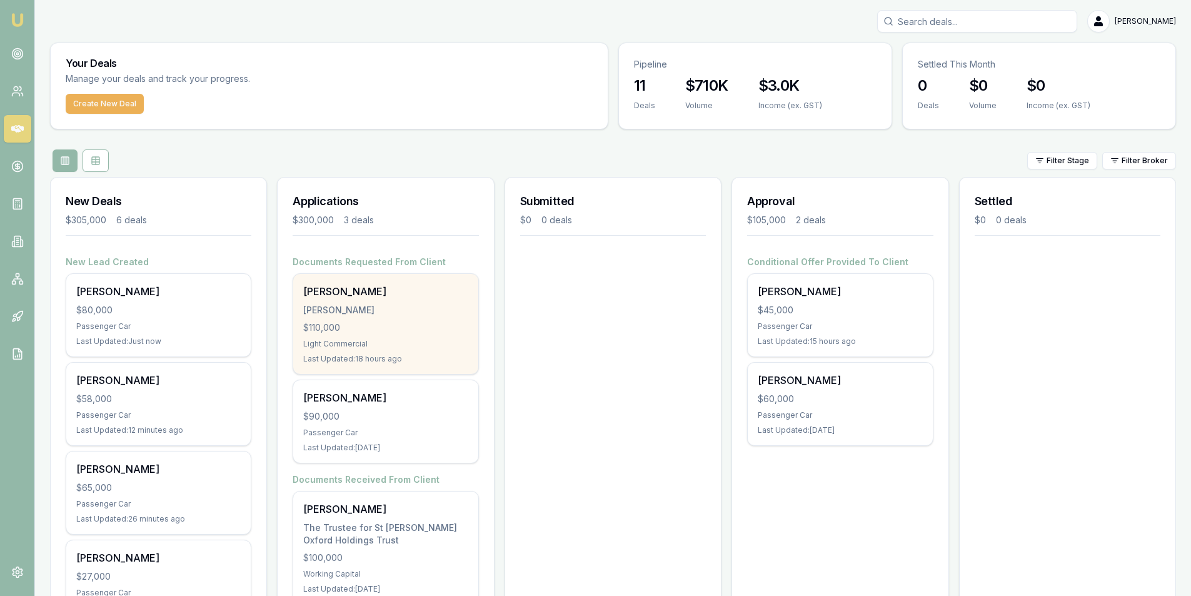
click at [363, 304] on div "[PERSON_NAME]" at bounding box center [385, 310] width 164 height 13
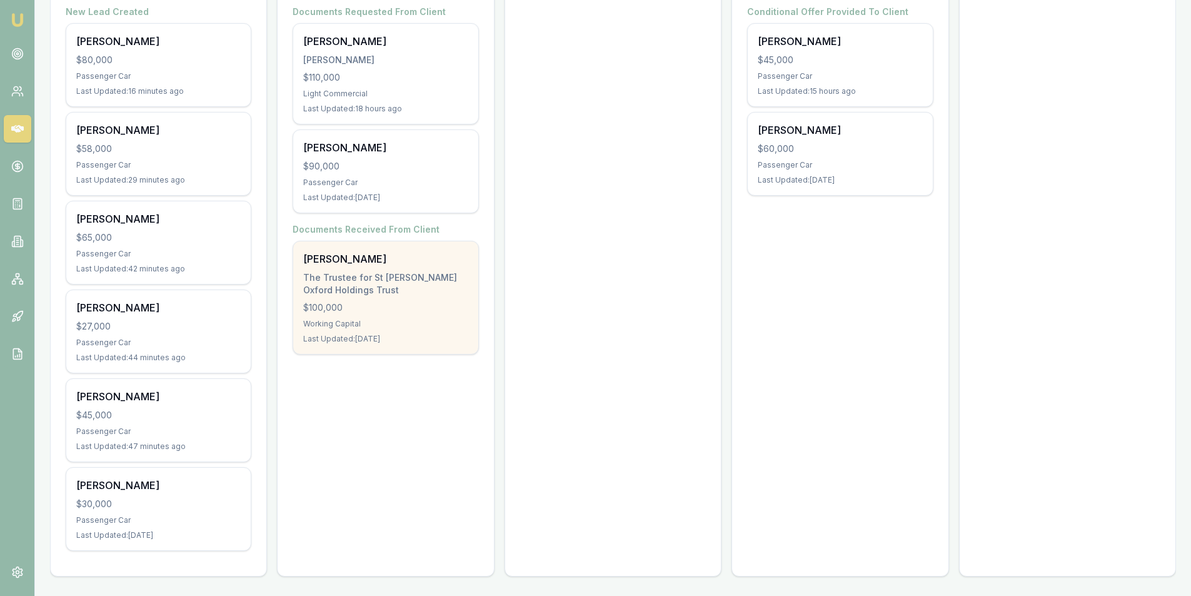
scroll to position [63, 0]
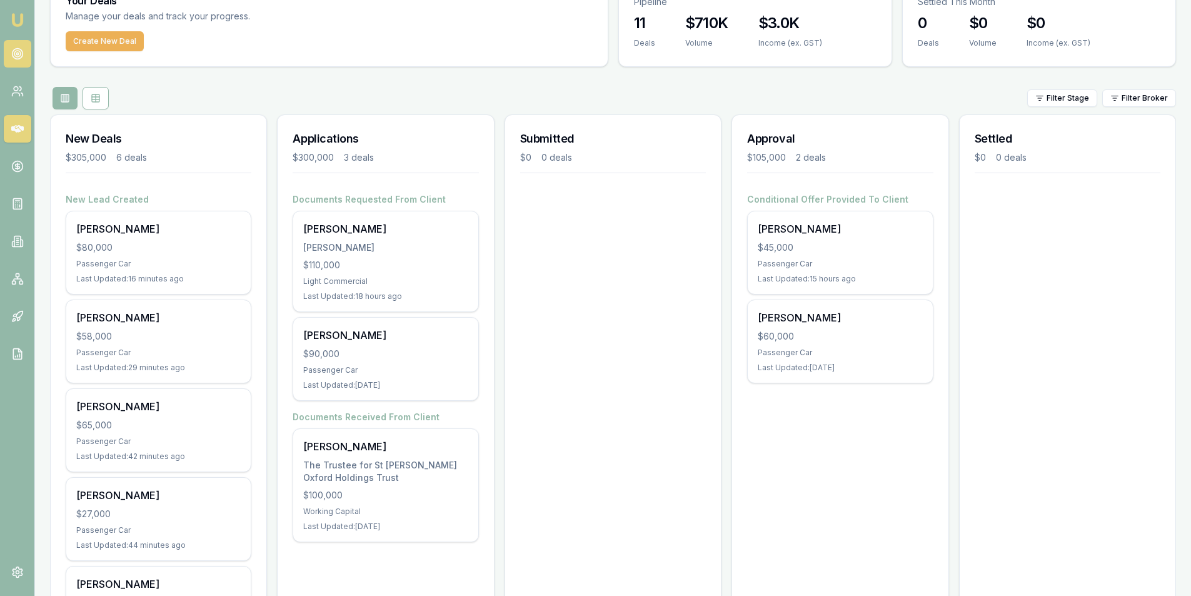
click at [18, 49] on circle at bounding box center [17, 54] width 11 height 11
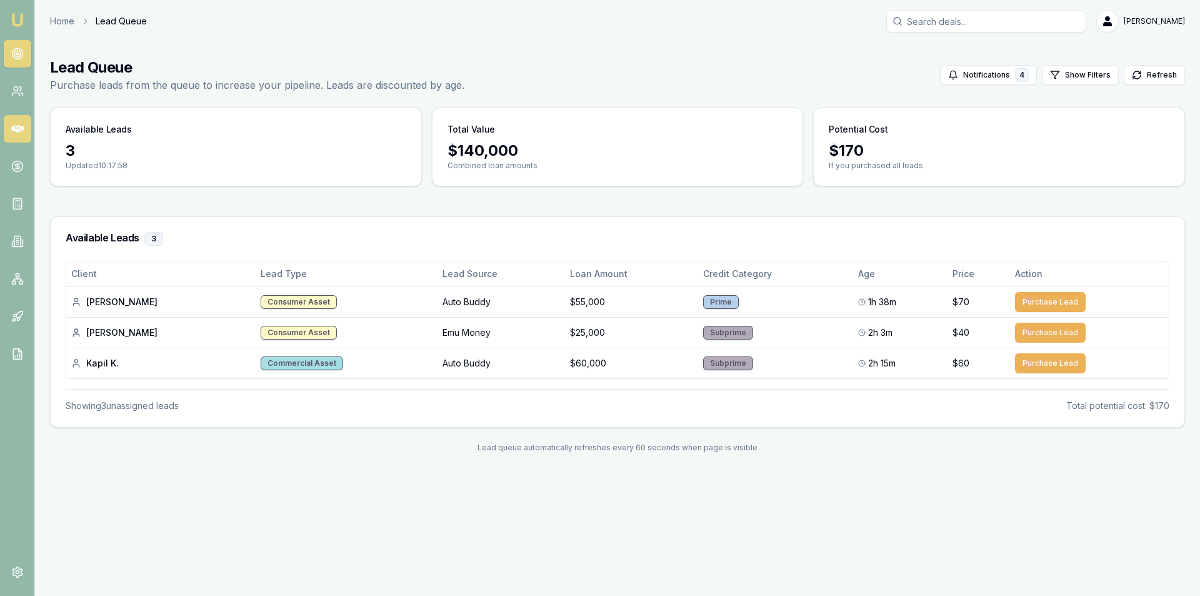
click at [23, 123] on icon at bounding box center [17, 129] width 13 height 13
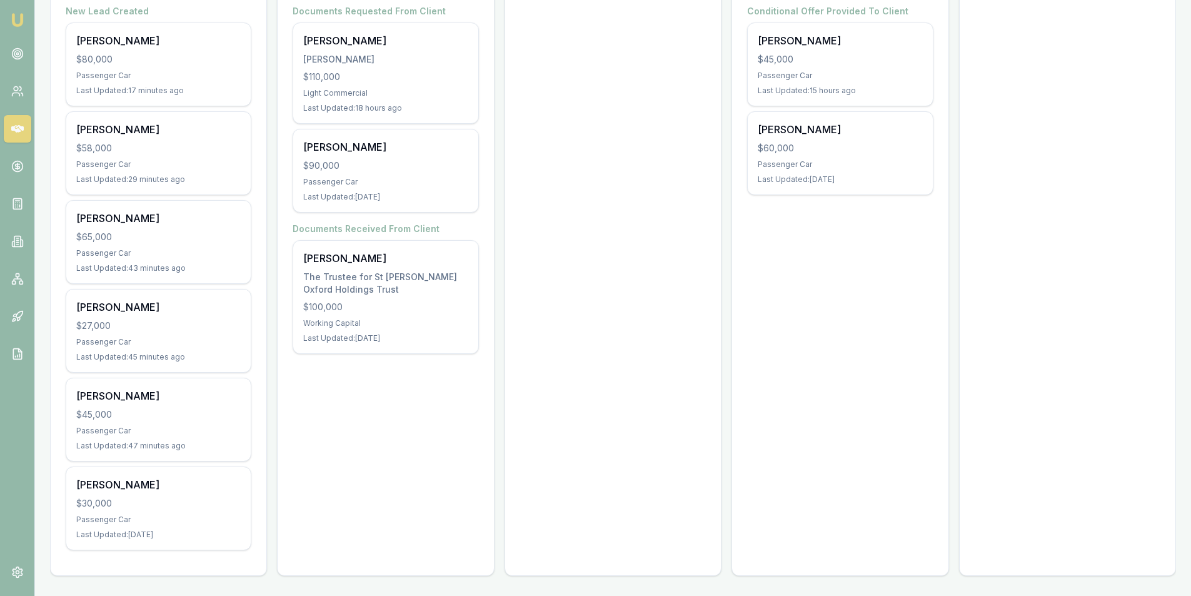
scroll to position [188, 0]
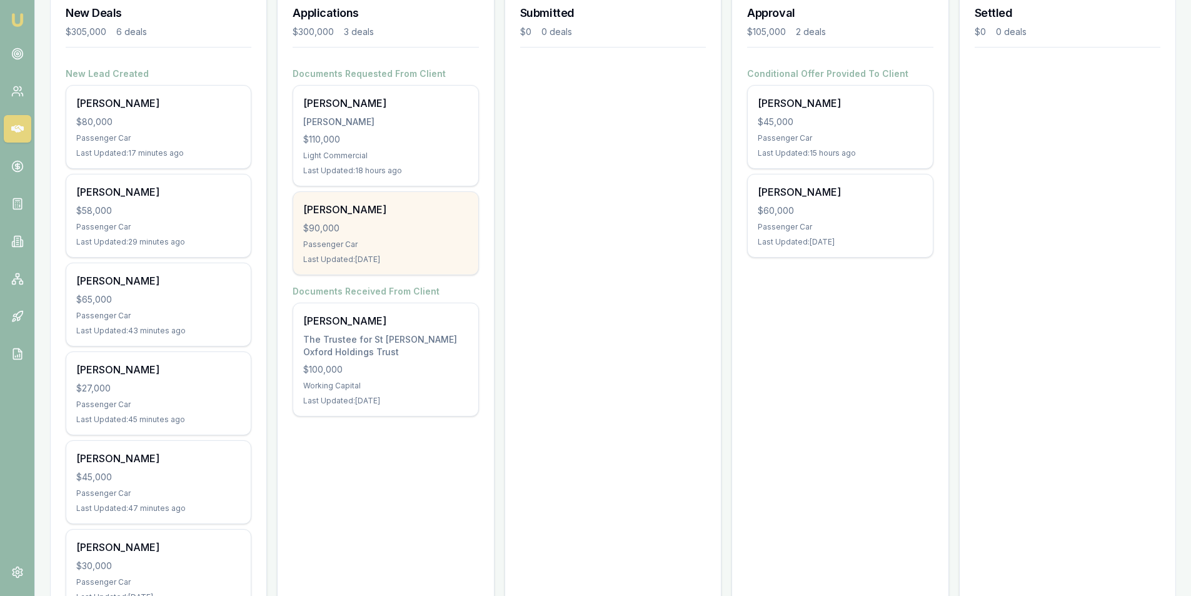
click at [408, 241] on div "Passenger Car" at bounding box center [385, 244] width 164 height 10
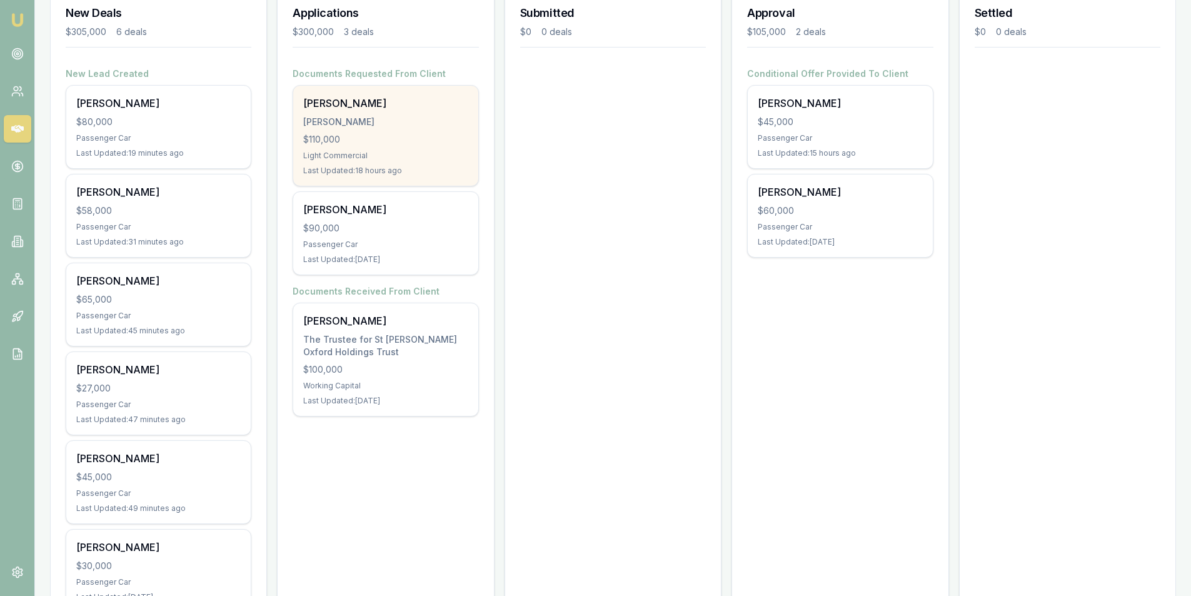
click at [428, 156] on div "Light Commercial" at bounding box center [385, 156] width 164 height 10
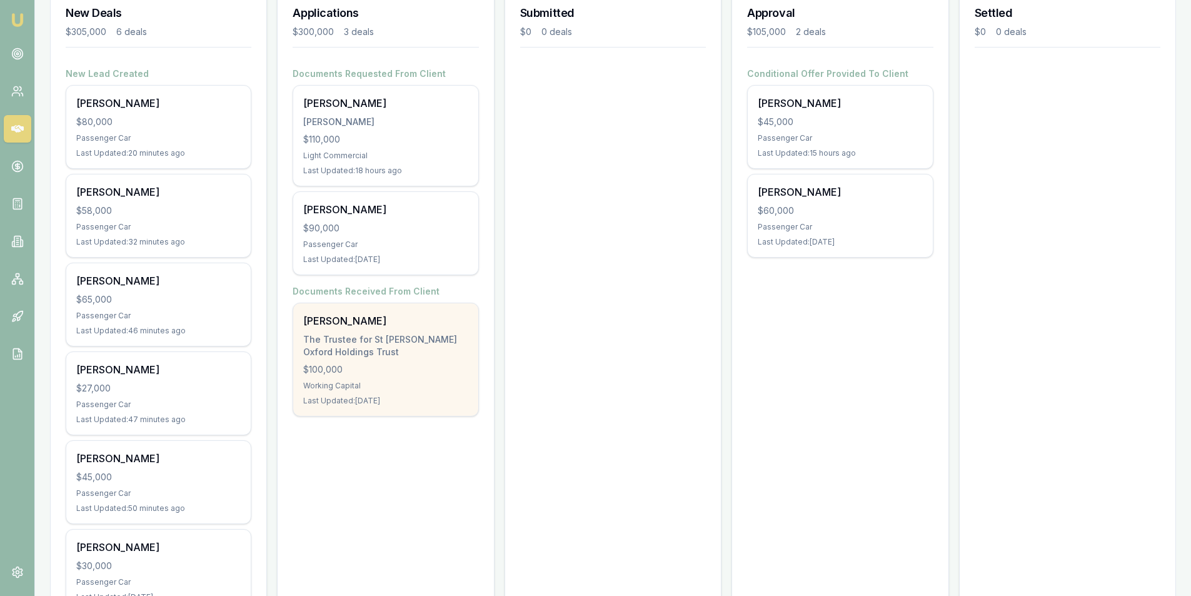
click at [339, 351] on div "The Trustee for St [PERSON_NAME] Oxford Holdings Trust" at bounding box center [385, 345] width 164 height 25
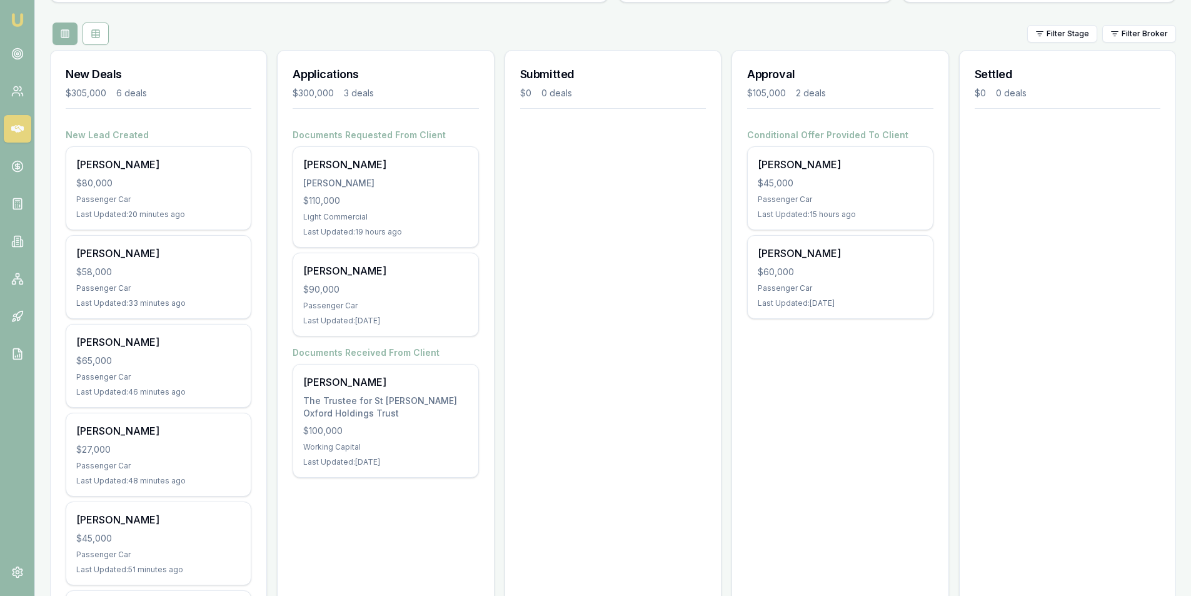
scroll to position [0, 0]
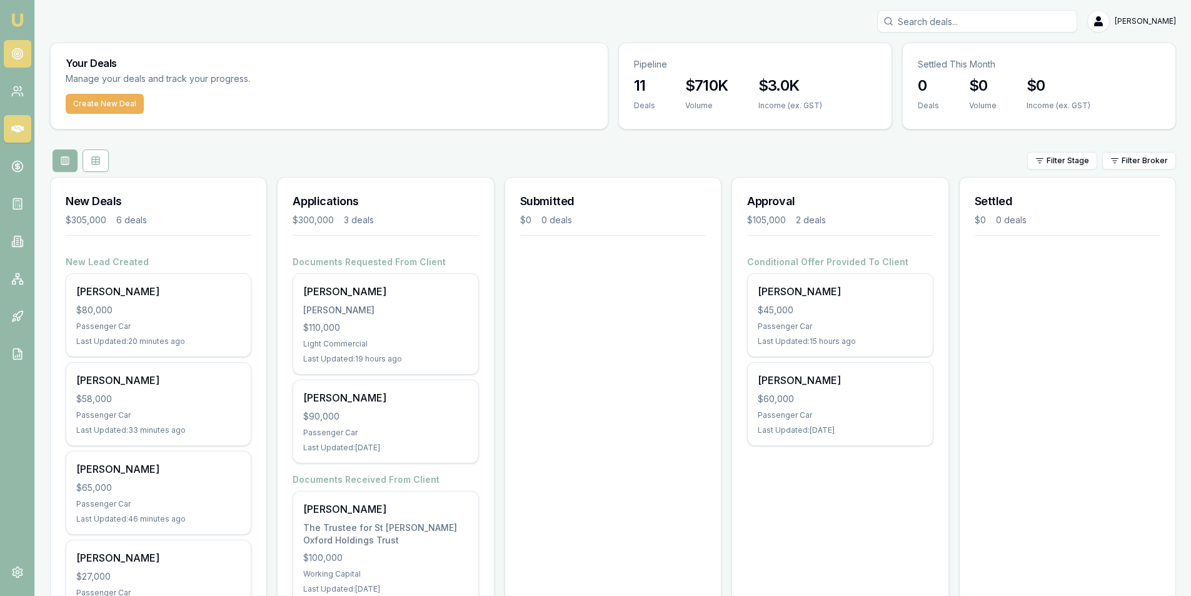
click at [21, 53] on icon at bounding box center [17, 54] width 13 height 13
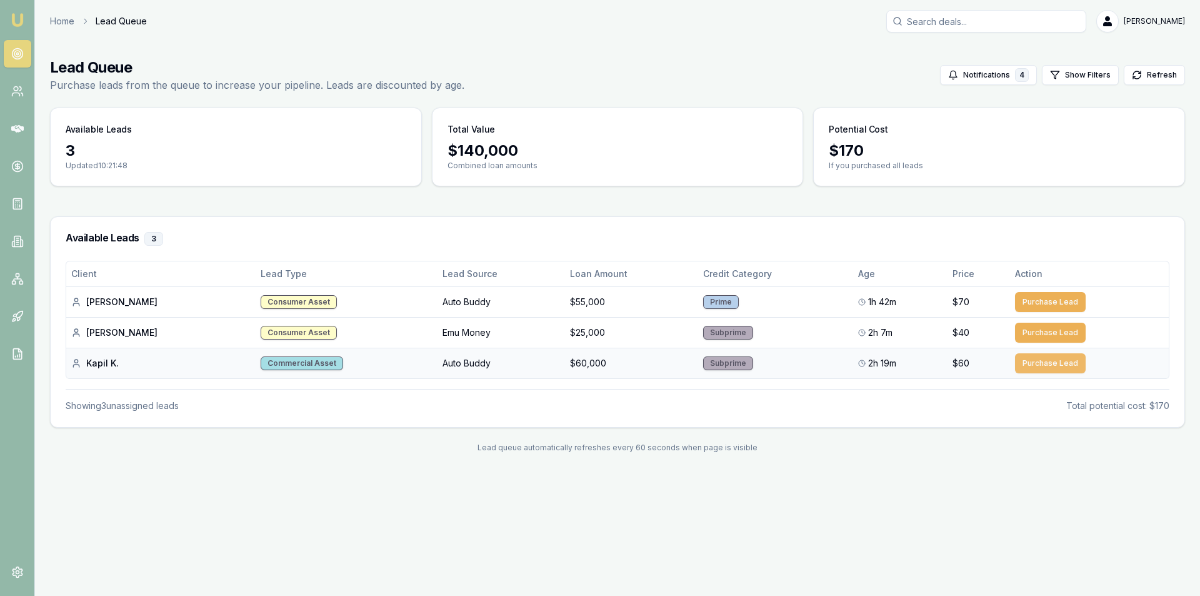
click at [1046, 361] on button "Purchase Lead" at bounding box center [1050, 363] width 71 height 20
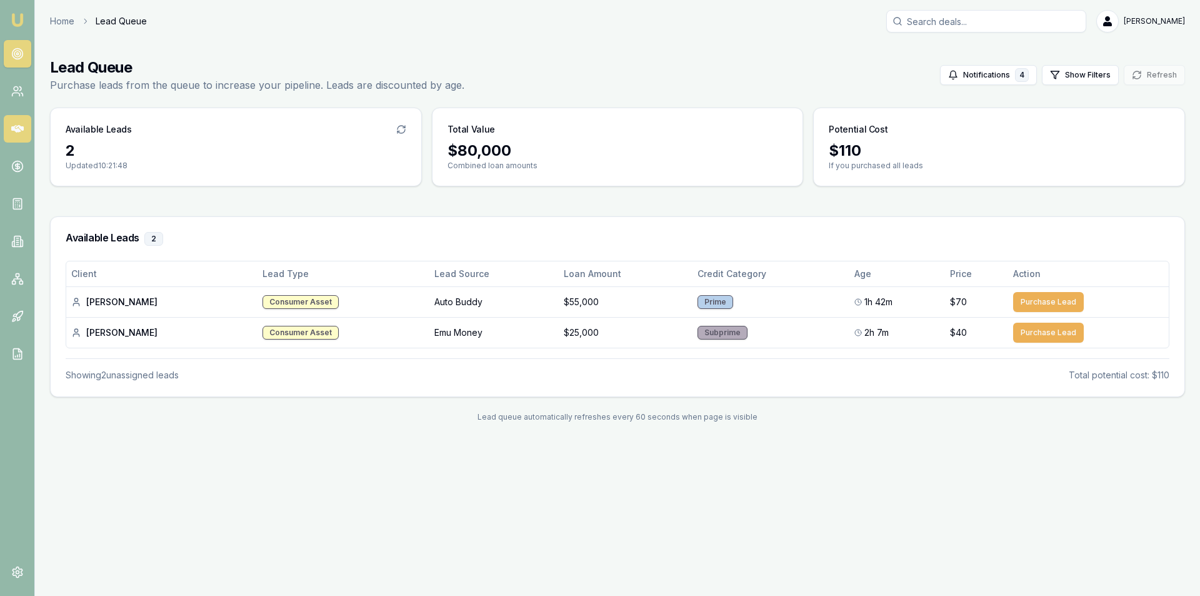
click at [12, 120] on link at bounding box center [18, 129] width 28 height 28
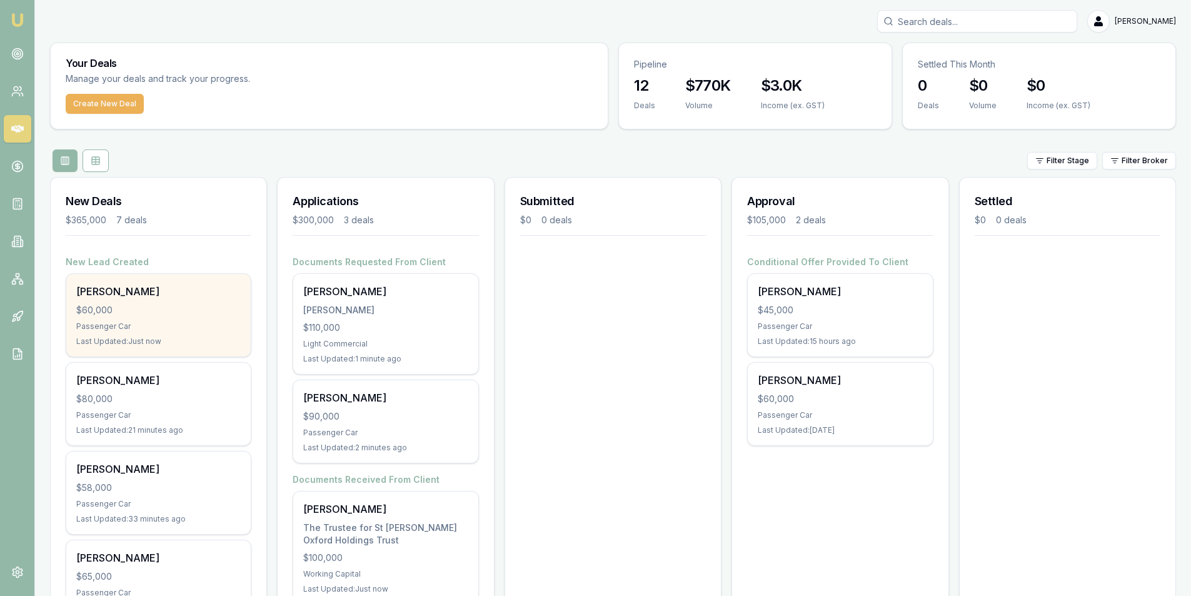
click at [160, 313] on div "$60,000" at bounding box center [158, 310] width 164 height 13
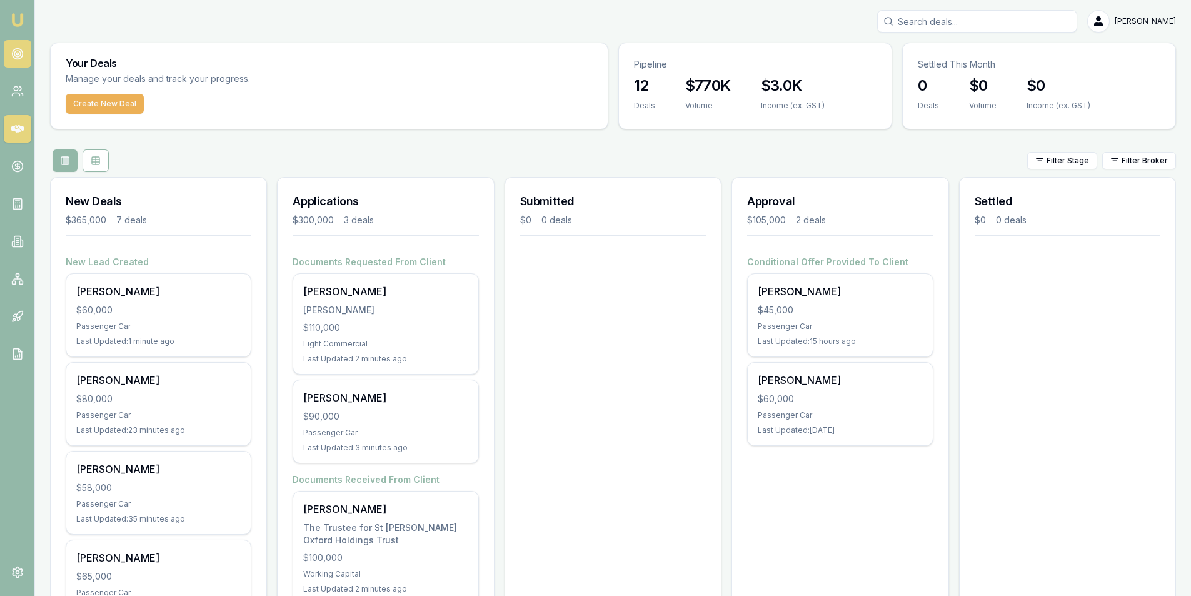
click at [14, 48] on icon at bounding box center [17, 54] width 13 height 13
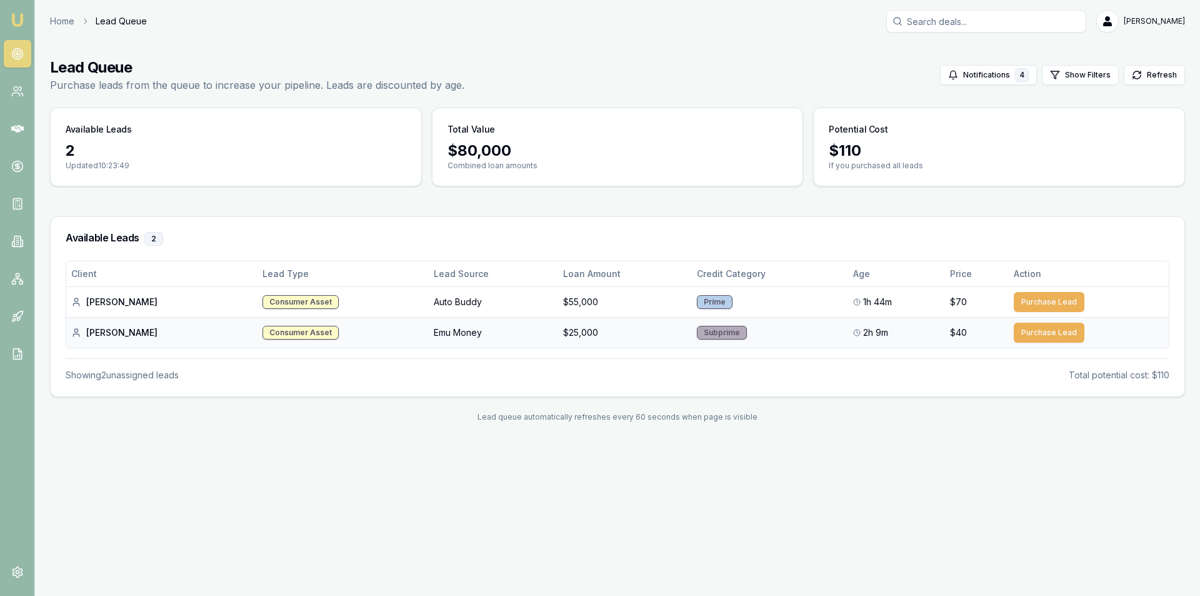
click at [429, 339] on td "Emu Money" at bounding box center [493, 332] width 129 height 31
click at [1027, 336] on button "Purchase Lead" at bounding box center [1049, 333] width 71 height 20
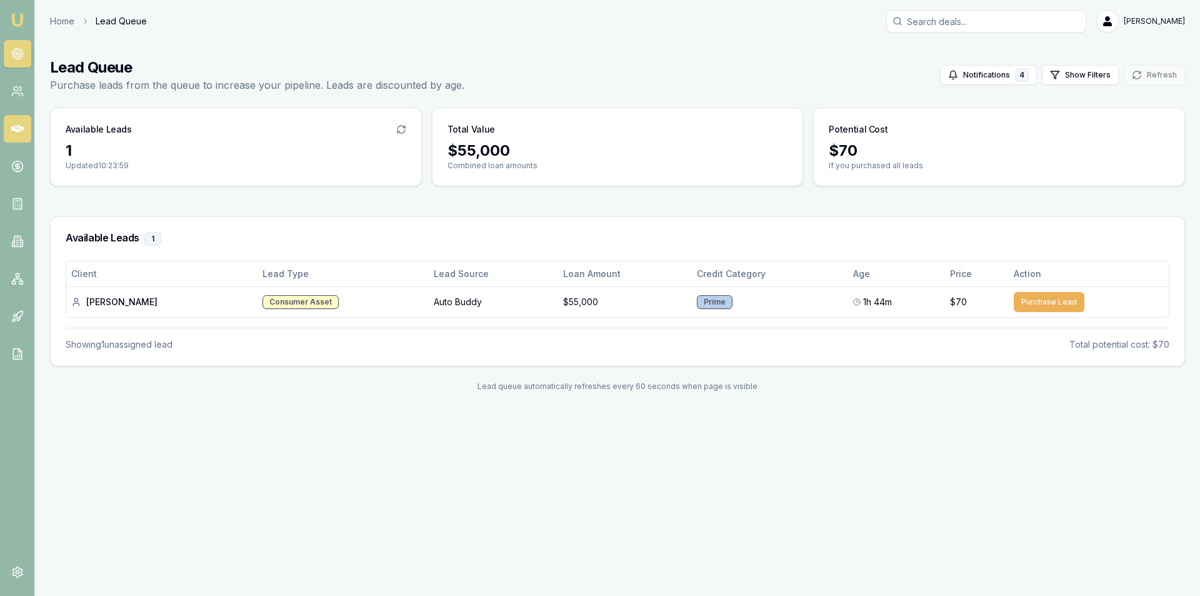
click at [21, 130] on icon at bounding box center [17, 129] width 13 height 8
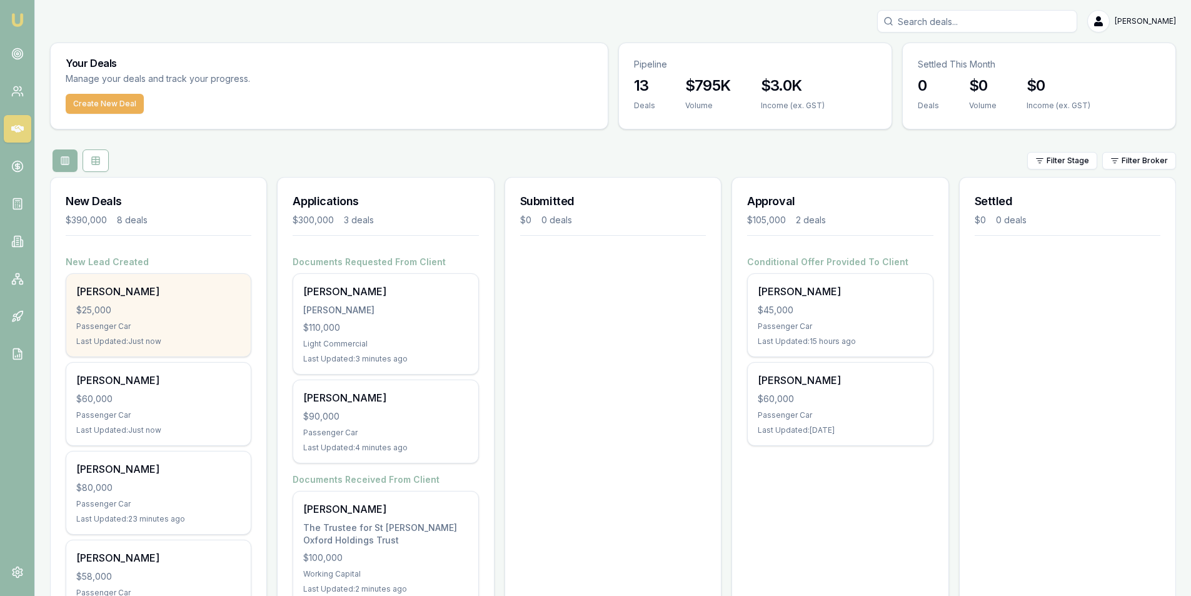
click at [174, 296] on div "Josh Snell" at bounding box center [158, 291] width 164 height 15
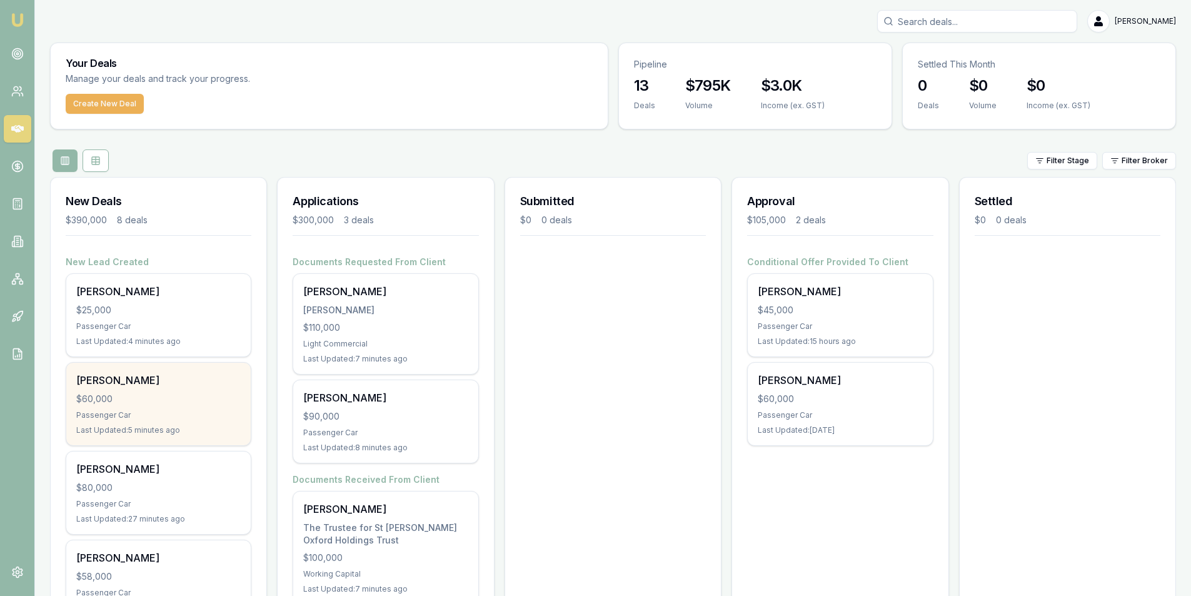
click at [182, 381] on div "Kapil Kohli" at bounding box center [158, 380] width 164 height 15
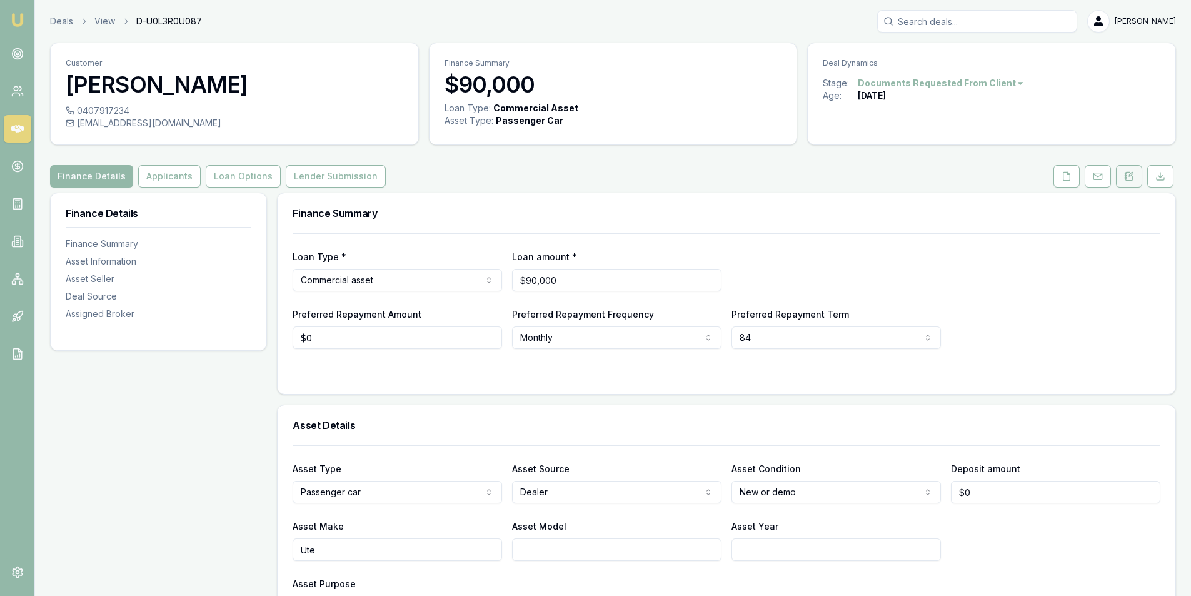
click at [1126, 179] on icon at bounding box center [1126, 179] width 2 height 0
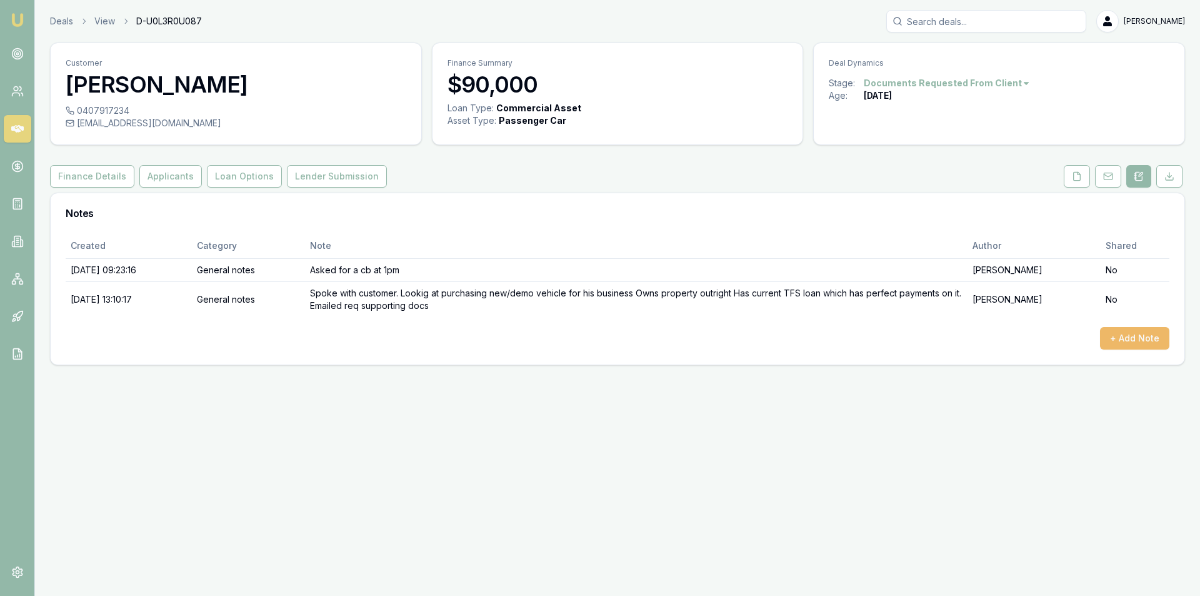
click at [1137, 339] on button "+ Add Note" at bounding box center [1134, 338] width 69 height 23
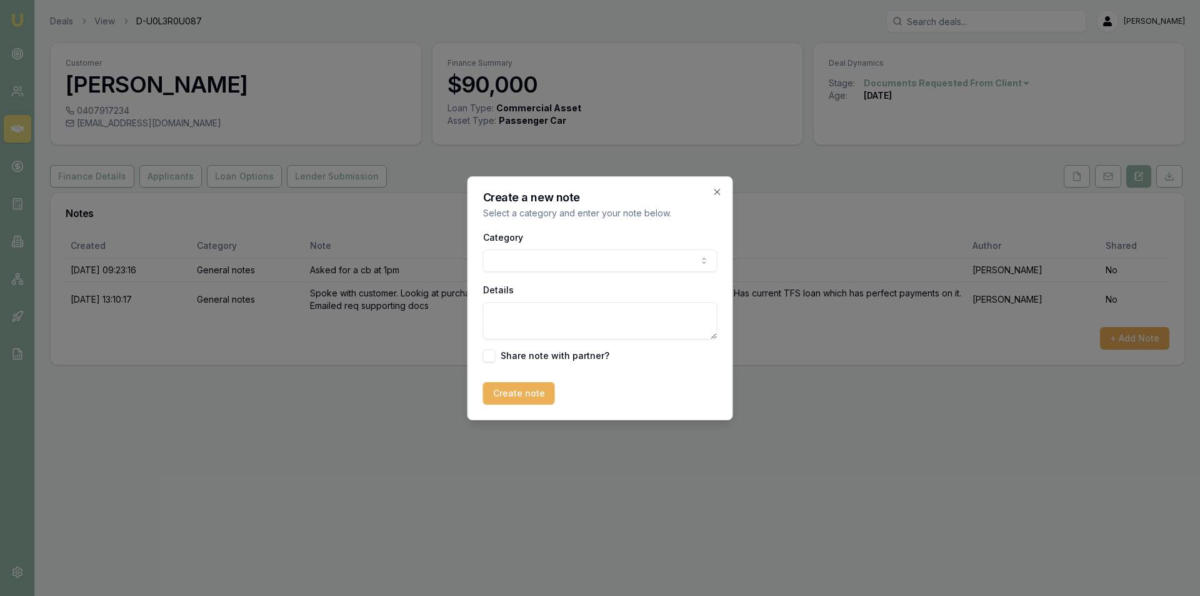
click at [603, 259] on body "Emu Broker Deals View D-U0L3R0U087 Peter Sarris Toggle Menu Customer Gary Thoma…" at bounding box center [600, 298] width 1200 height 596
click at [601, 302] on textarea "Details" at bounding box center [600, 321] width 234 height 38
type textarea "follow up call made. Has received email will send through supporting docs over …"
click at [526, 381] on form "Category General notes General notes Attempted contact Follow up reminder Initi…" at bounding box center [600, 316] width 234 height 175
click at [526, 386] on button "Create note" at bounding box center [519, 393] width 72 height 23
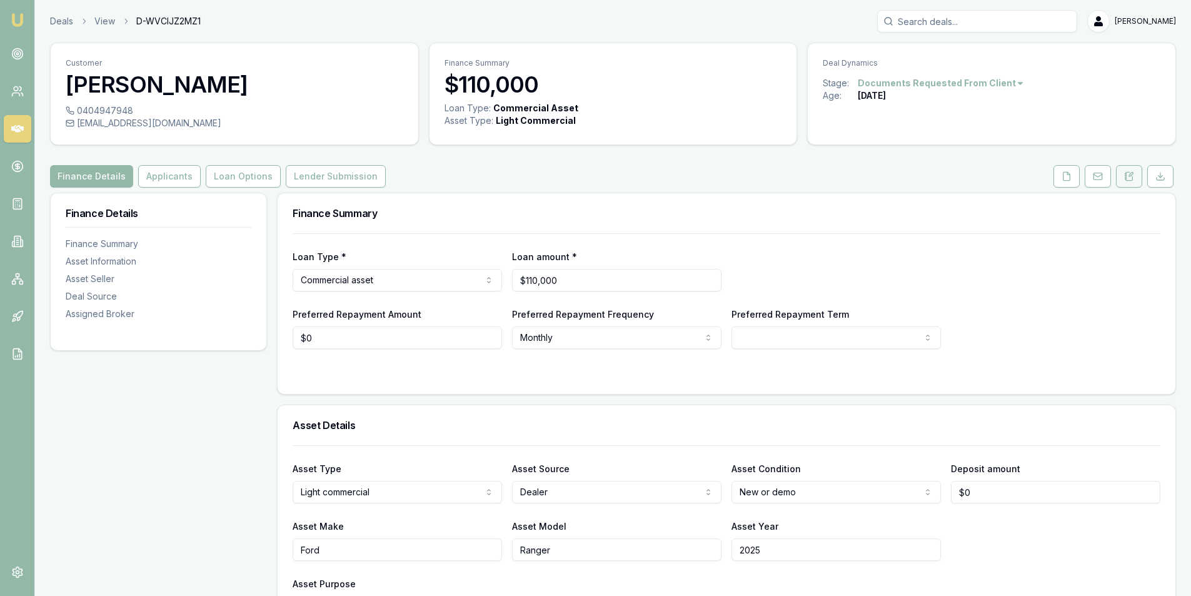
click at [1125, 177] on icon at bounding box center [1126, 177] width 2 height 0
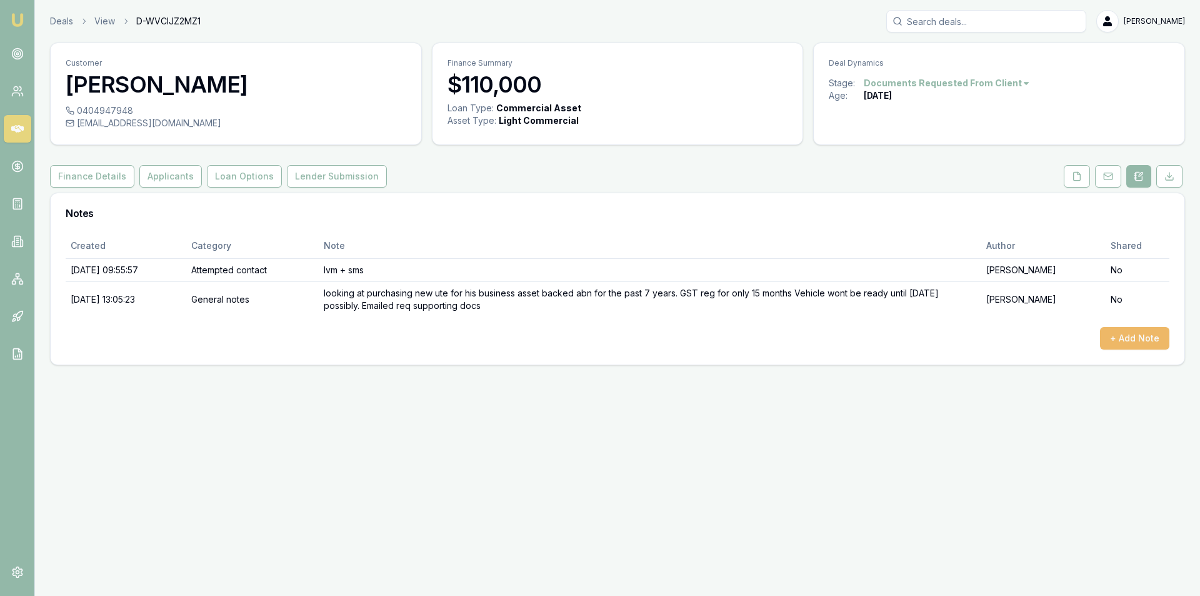
click at [1123, 336] on button "+ Add Note" at bounding box center [1134, 338] width 69 height 23
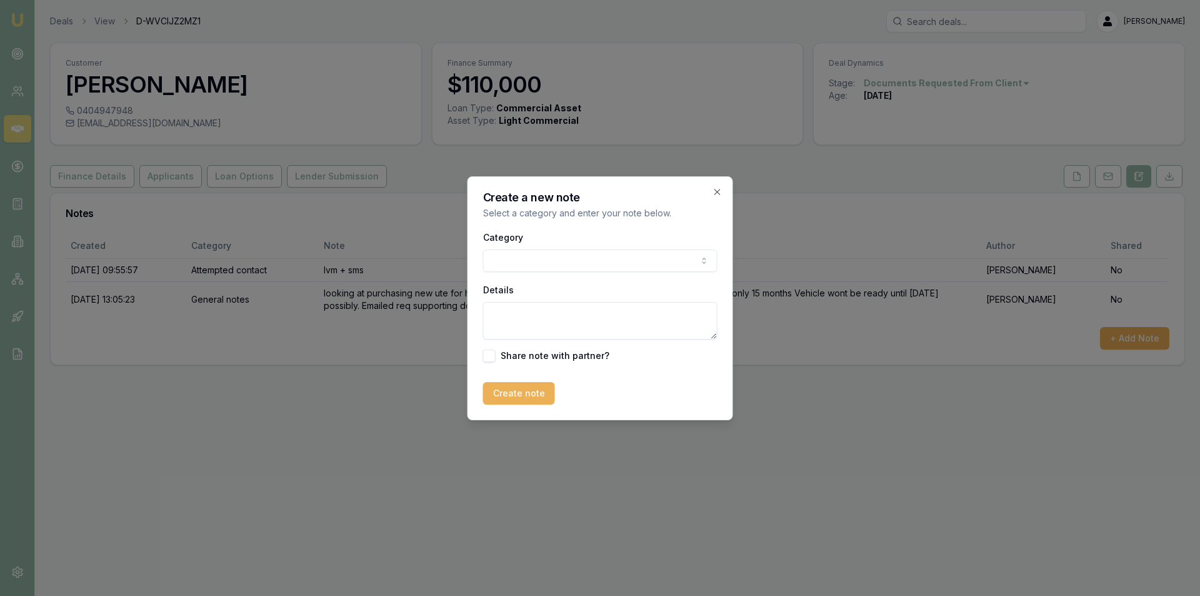
click at [610, 264] on body "Emu Broker Deals View D-WVCIJZ2MZ1 Peter Sarris Toggle Menu Customer Joshua Mck…" at bounding box center [600, 298] width 1200 height 596
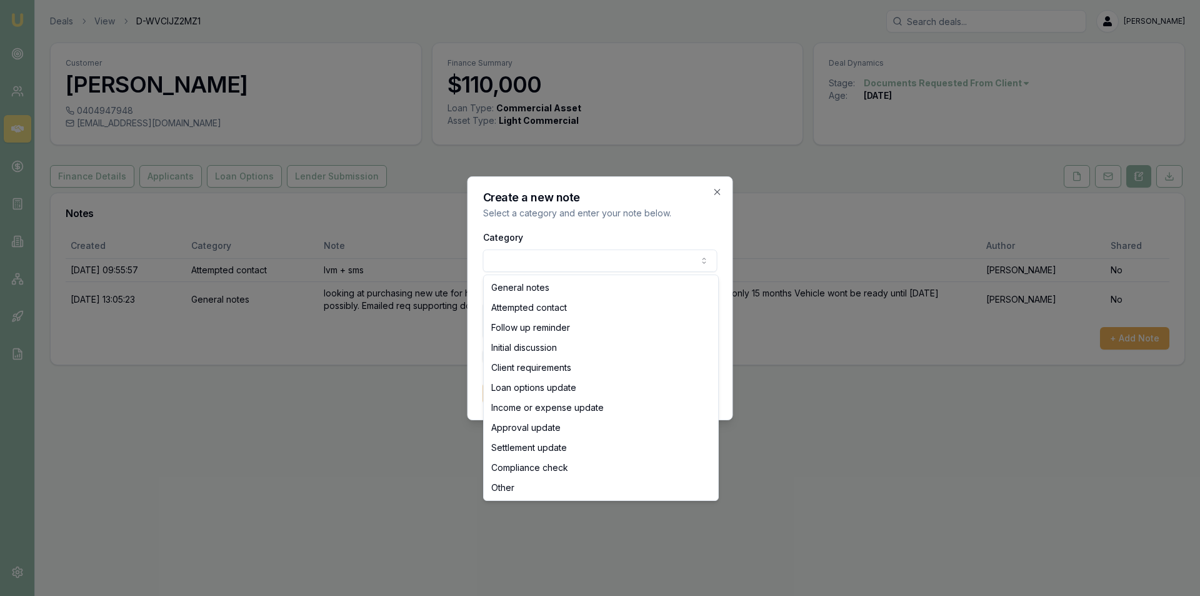
select select "ATTEMPTED_CONTACT"
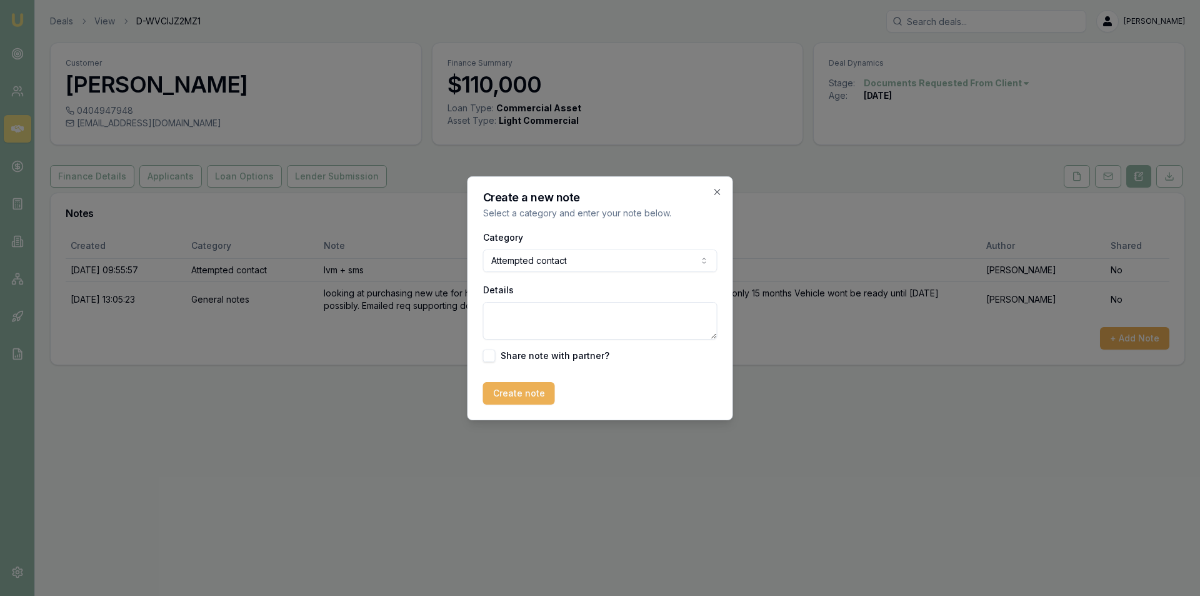
click at [592, 311] on textarea "Details" at bounding box center [600, 321] width 234 height 38
type textarea "LVM - need to run through some loan options with him and confirm if he wants th…"
click at [520, 390] on button "Create note" at bounding box center [519, 393] width 72 height 23
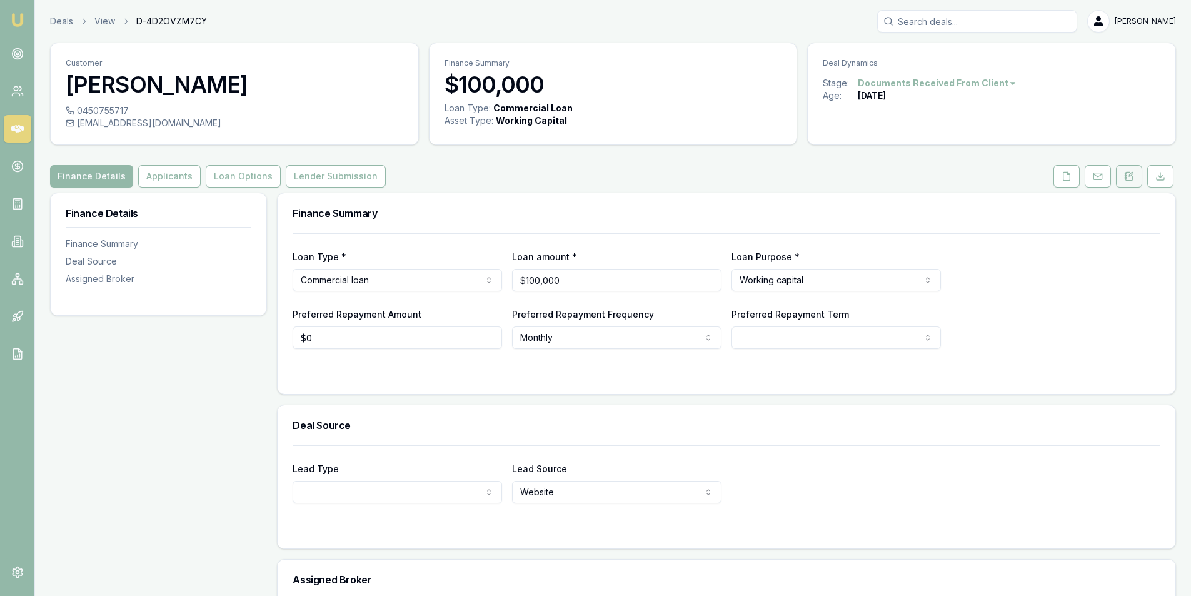
click at [1130, 180] on icon at bounding box center [1129, 176] width 7 height 8
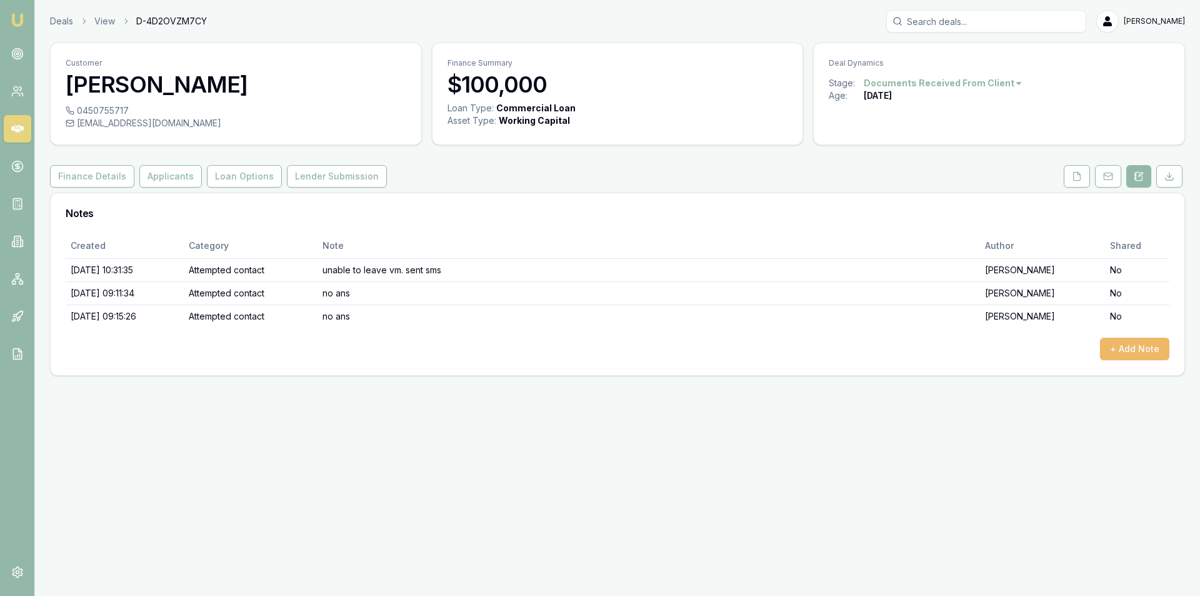
click at [1149, 345] on button "+ Add Note" at bounding box center [1134, 349] width 69 height 23
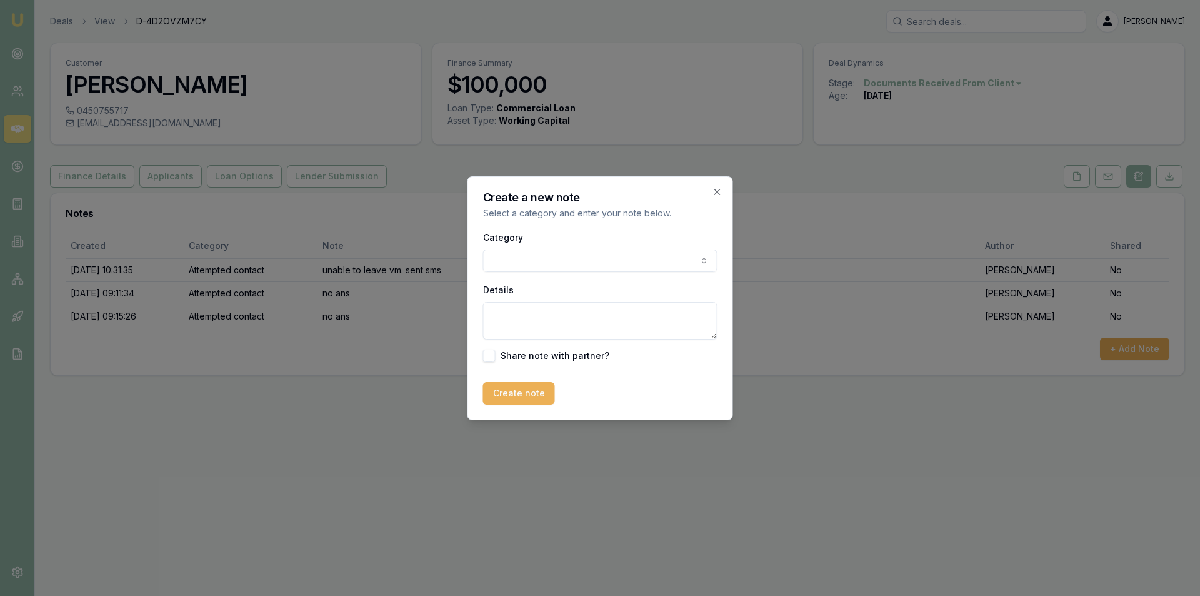
click at [590, 276] on div "Category General notes Attempted contact Follow up reminder Initial discussion …" at bounding box center [600, 295] width 234 height 133
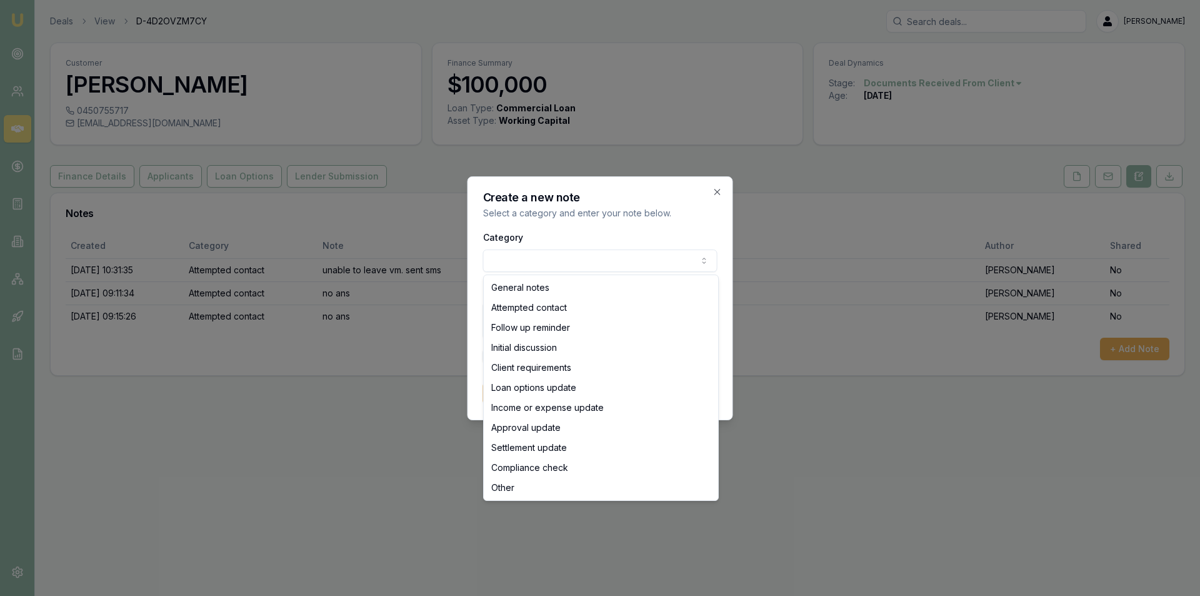
click at [577, 263] on body "Emu Broker Deals View D-4D2OVZM7CY Peter Sarris Toggle Menu Customer Vivek Oomm…" at bounding box center [600, 298] width 1200 height 596
select select "ATTEMPTED_CONTACT"
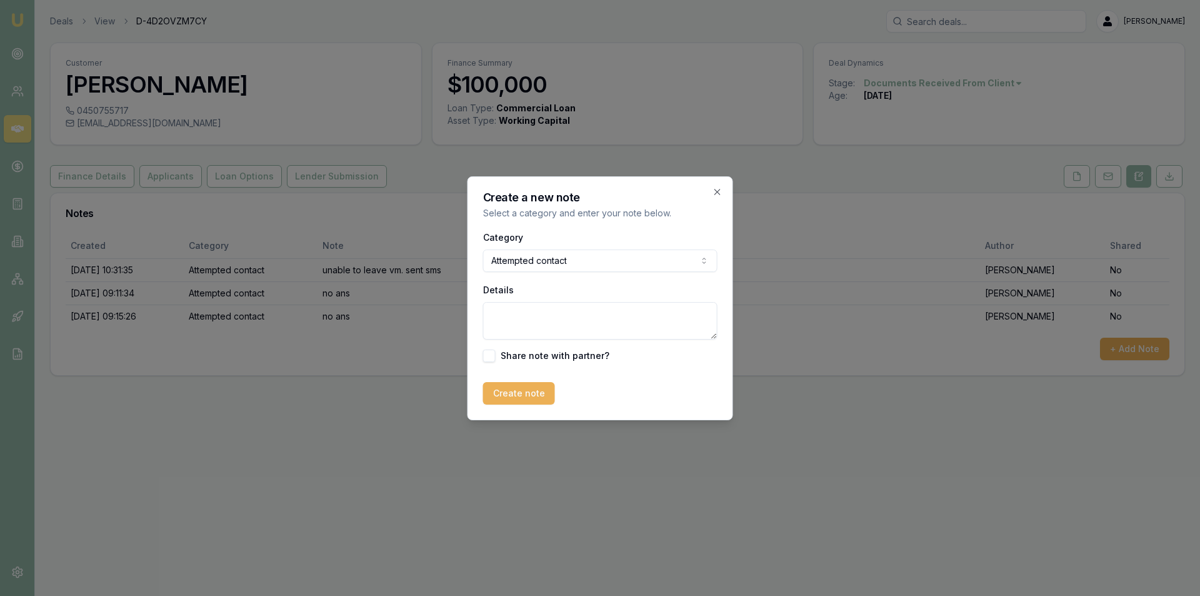
click at [573, 312] on textarea "Details" at bounding box center [600, 321] width 234 height 38
type textarea "no ans"
drag, startPoint x: 531, startPoint y: 387, endPoint x: 511, endPoint y: 379, distance: 21.6
click at [530, 387] on button "Create note" at bounding box center [519, 393] width 72 height 23
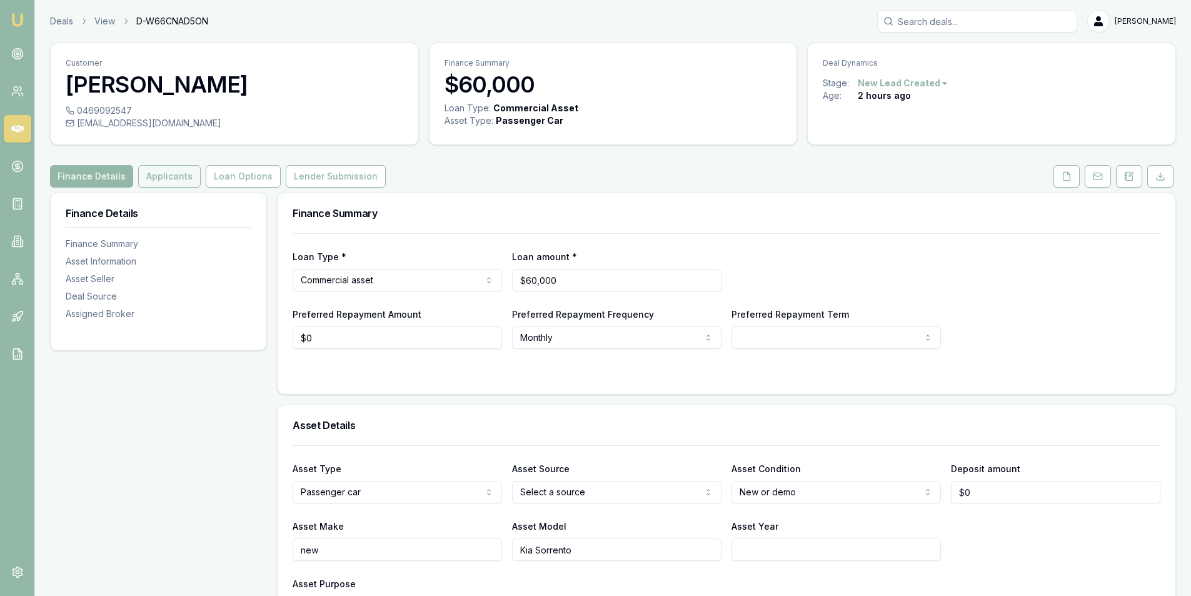
click at [174, 176] on button "Applicants" at bounding box center [169, 176] width 63 height 23
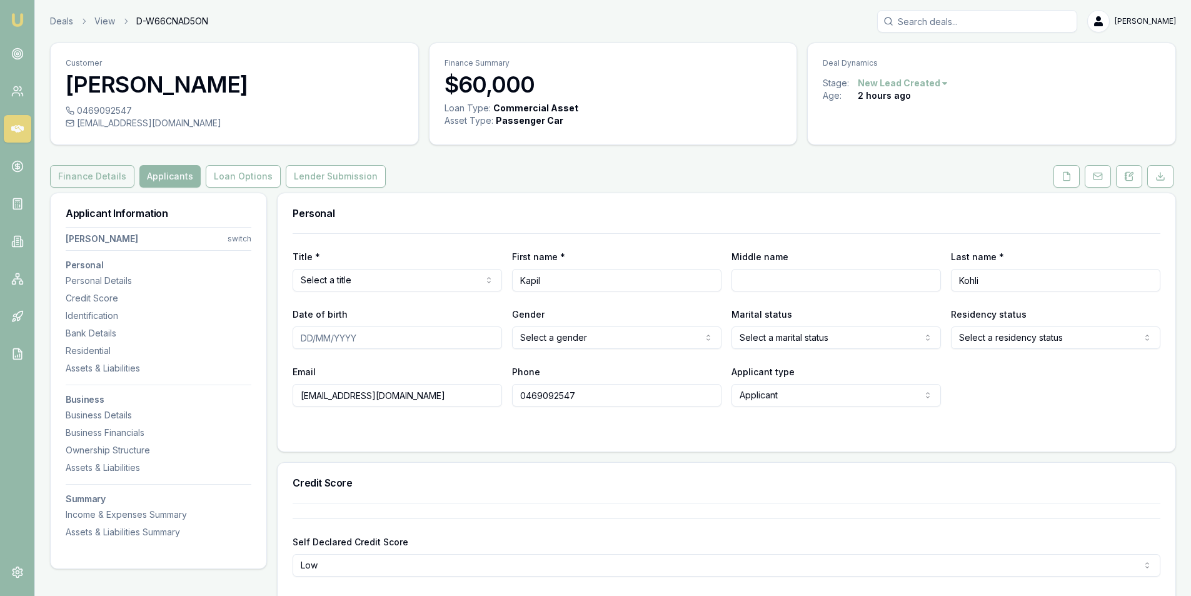
click at [103, 170] on button "Finance Details" at bounding box center [92, 176] width 84 height 23
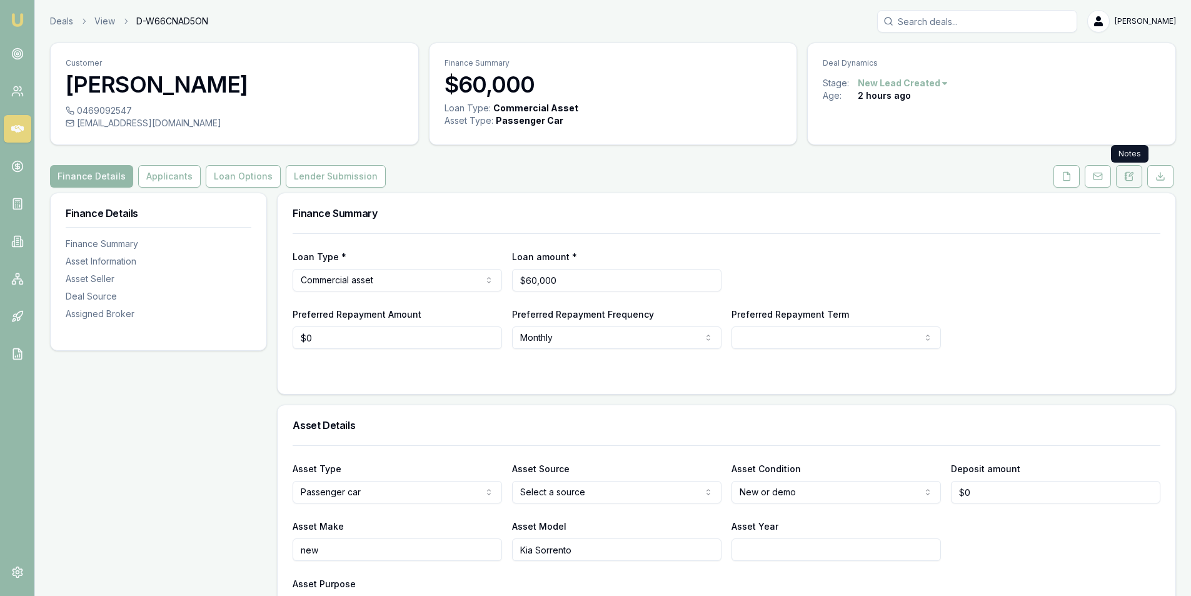
click at [1128, 179] on icon at bounding box center [1129, 176] width 10 height 10
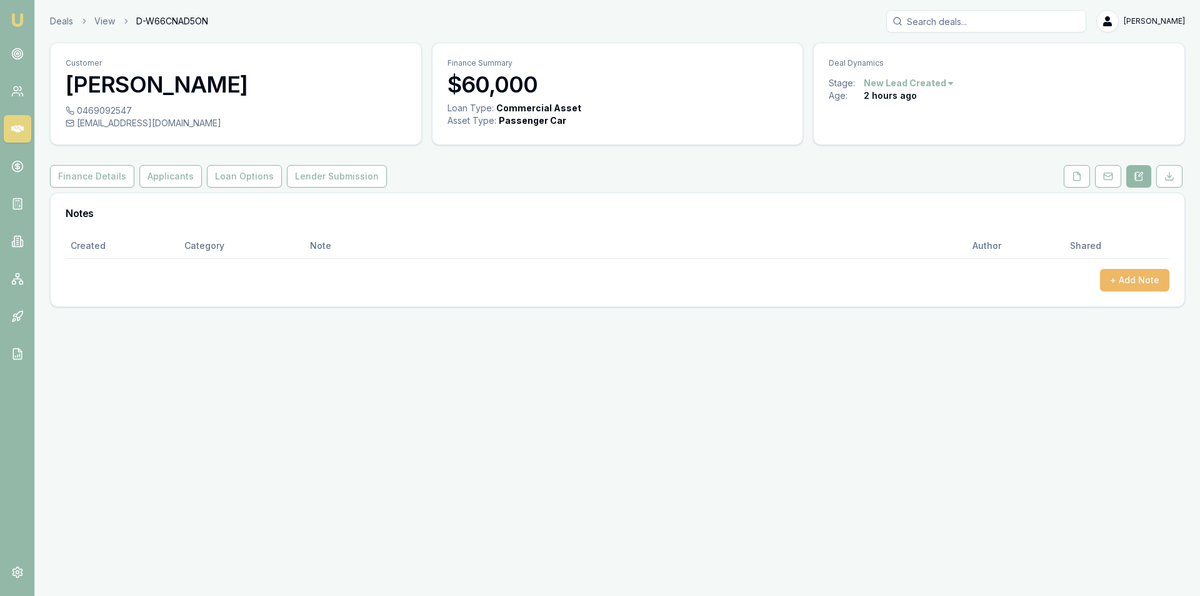
click at [1127, 279] on button "+ Add Note" at bounding box center [1134, 280] width 69 height 23
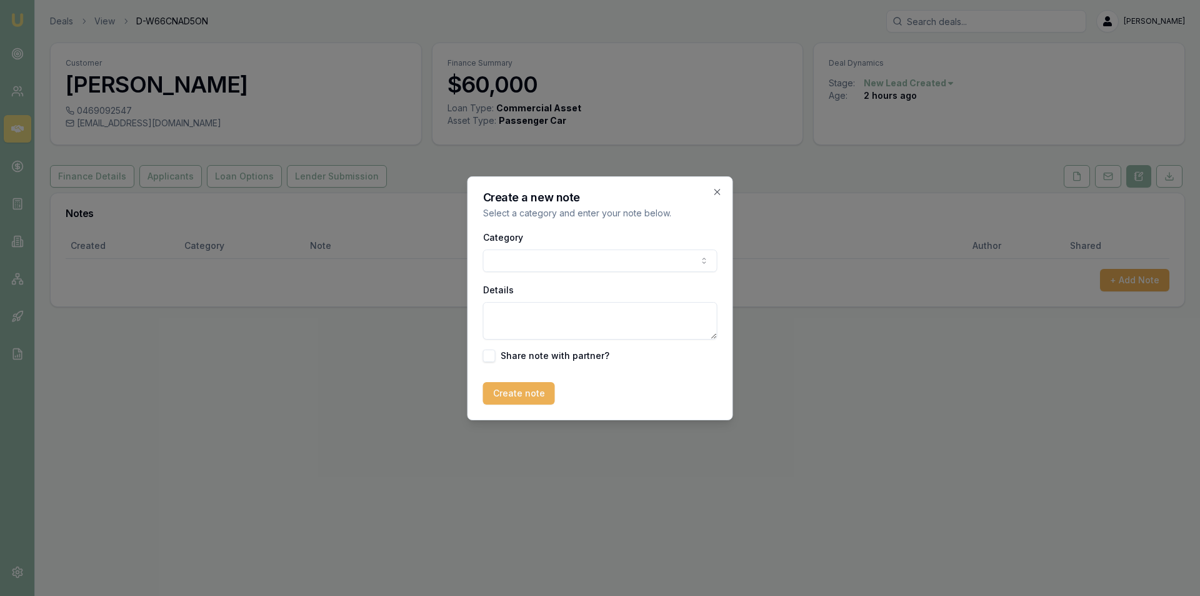
click at [556, 258] on body "Emu Broker Deals View D-W66CNAD5ON [PERSON_NAME] Toggle Menu Customer [PERSON_N…" at bounding box center [600, 298] width 1200 height 596
click at [539, 263] on body "Emu Broker Deals View D-W66CNAD5ON [PERSON_NAME] Toggle Menu Customer [PERSON_N…" at bounding box center [600, 298] width 1200 height 596
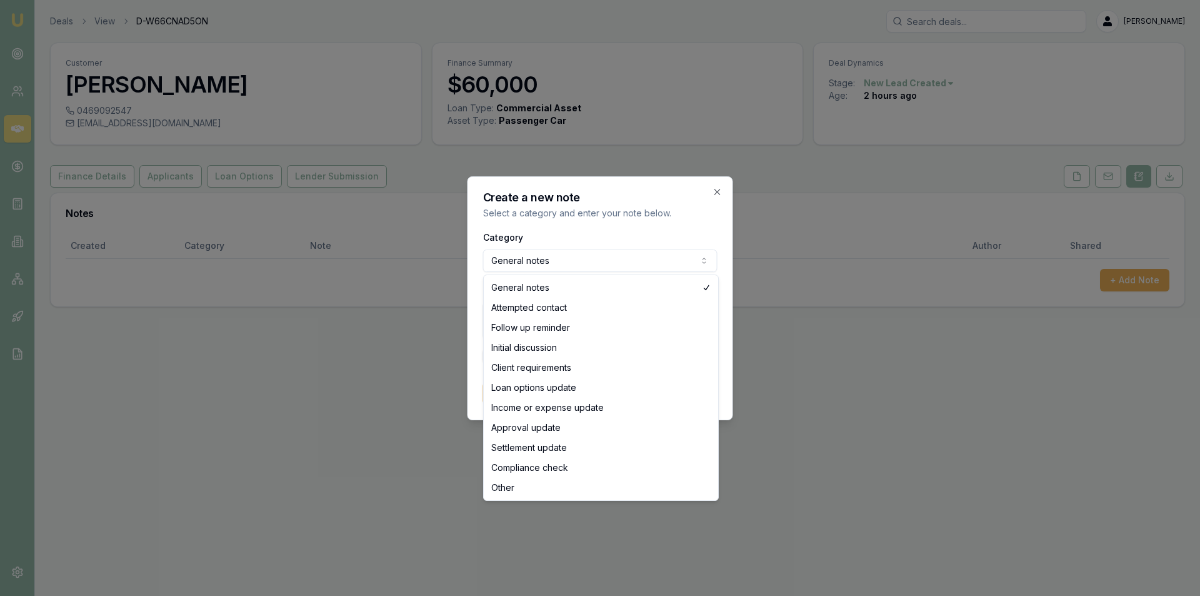
select select "ATTEMPTED_CONTACT"
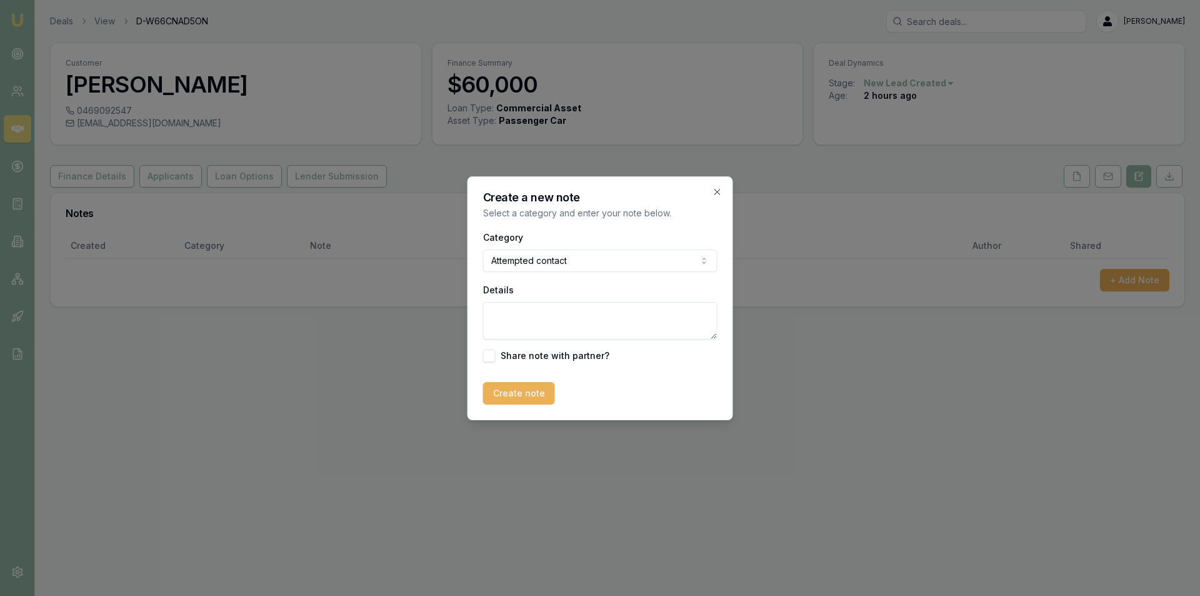
click at [558, 312] on textarea "Details" at bounding box center [600, 321] width 234 height 38
type textarea "lvm + SMS"
click at [531, 396] on button "Create note" at bounding box center [519, 393] width 72 height 23
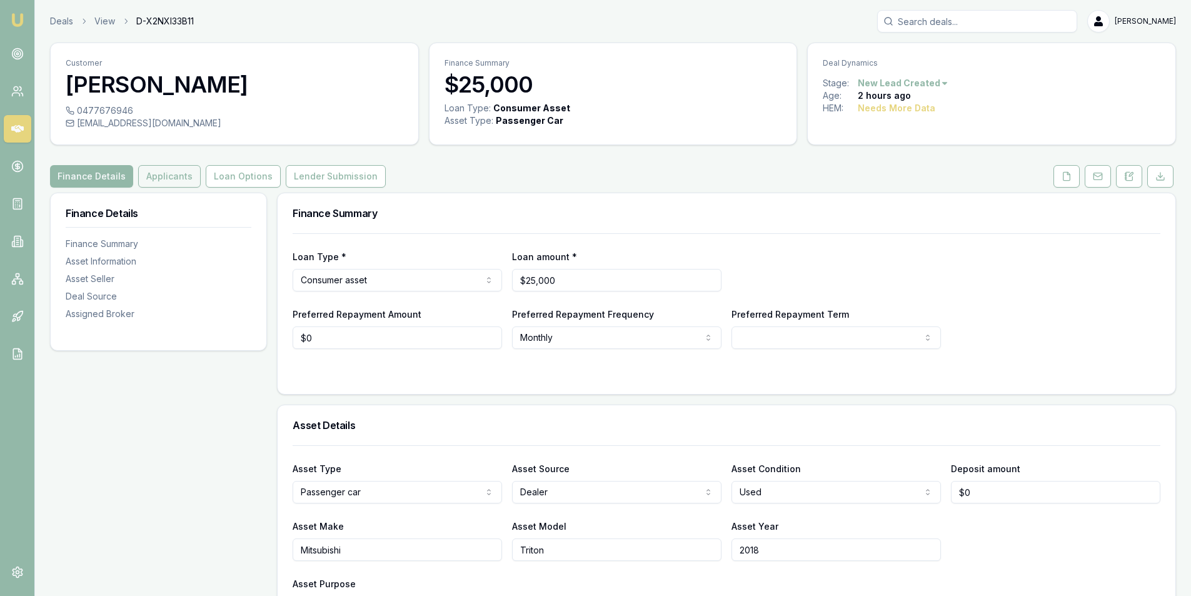
click at [158, 171] on button "Applicants" at bounding box center [169, 176] width 63 height 23
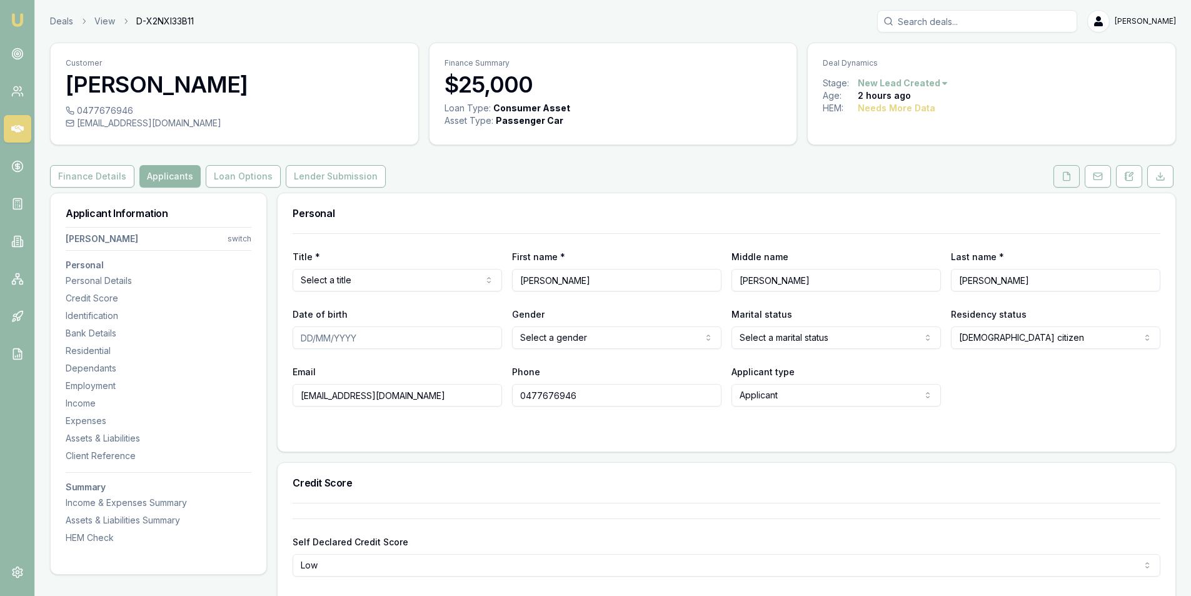
click at [1066, 180] on icon at bounding box center [1067, 176] width 7 height 8
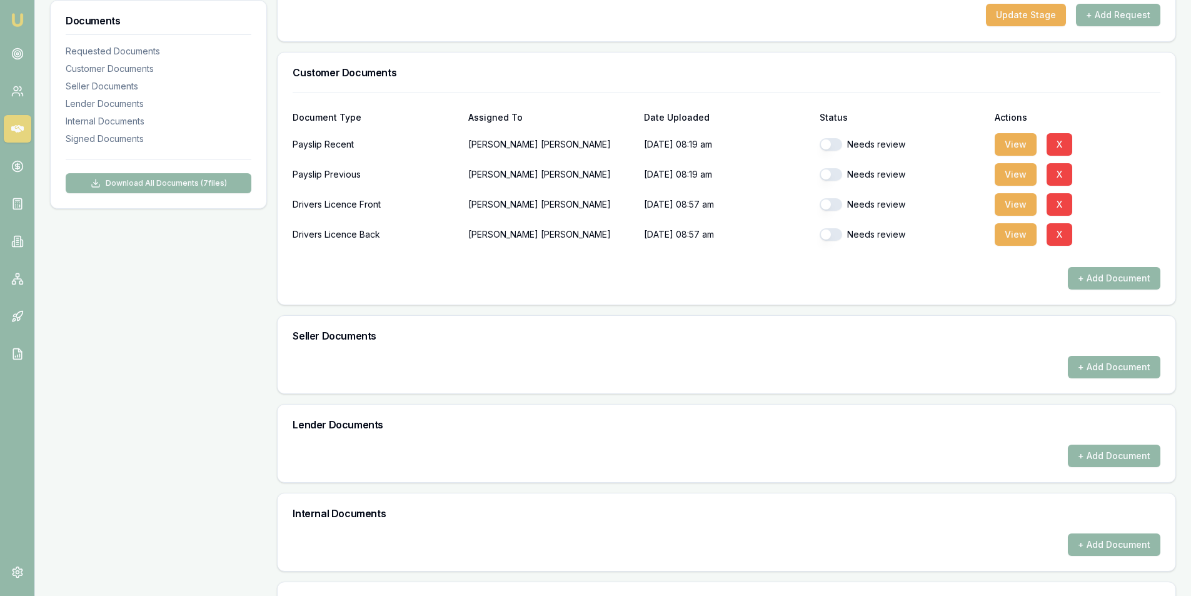
scroll to position [469, 0]
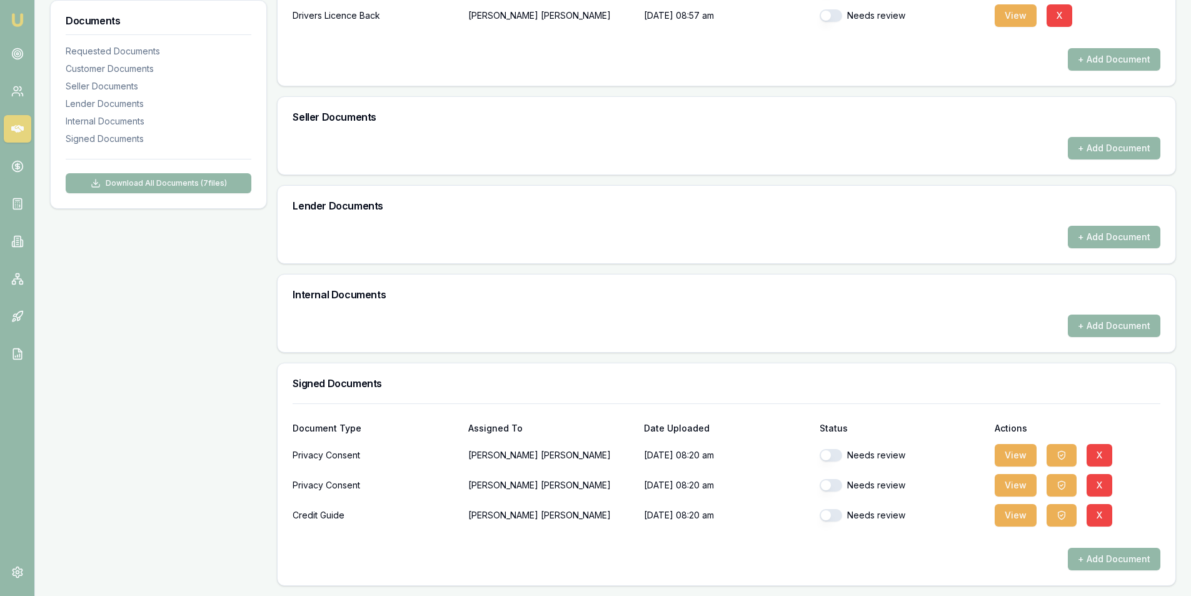
click at [834, 515] on button "button" at bounding box center [831, 515] width 23 height 13
checkbox input "true"
click at [832, 486] on button "button" at bounding box center [831, 485] width 23 height 13
checkbox input "true"
click at [833, 453] on button "button" at bounding box center [831, 455] width 23 height 13
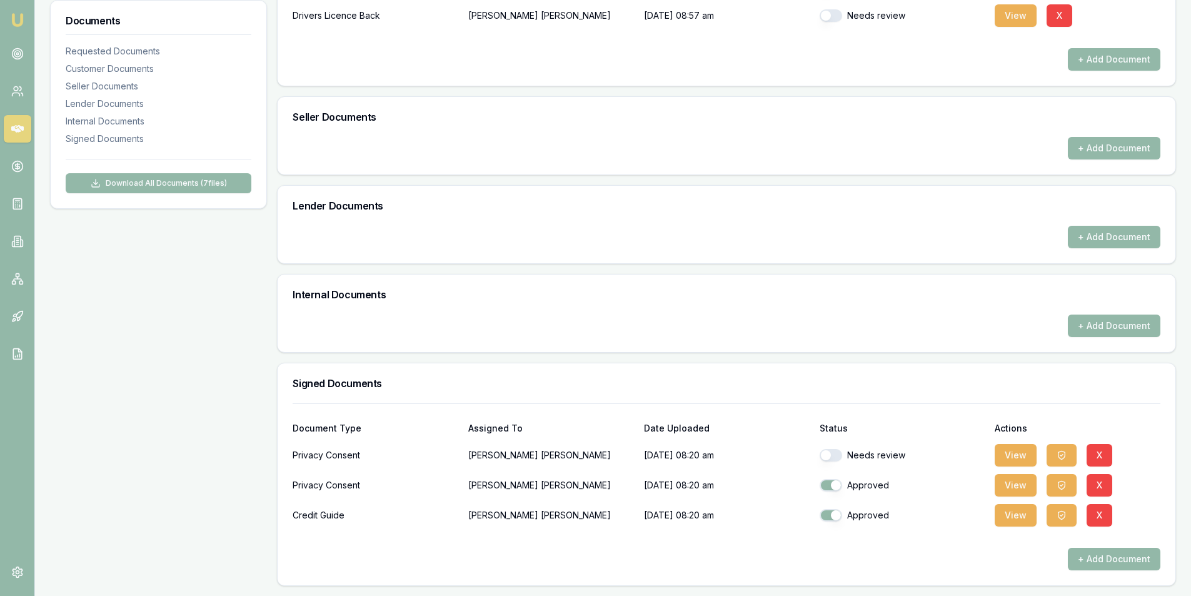
checkbox input "true"
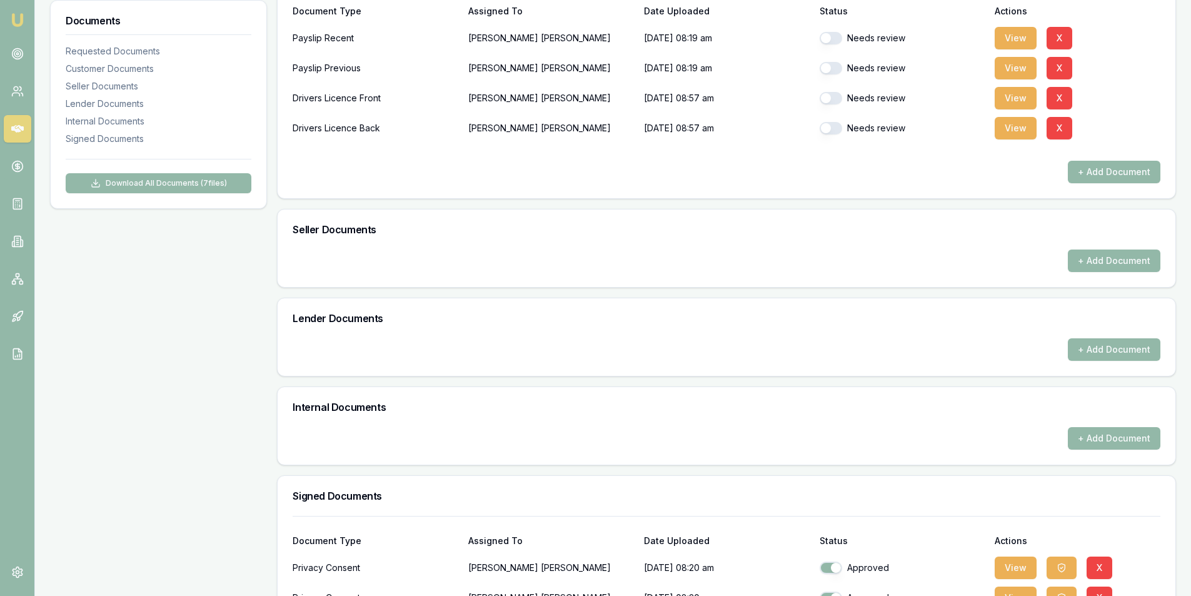
scroll to position [156, 0]
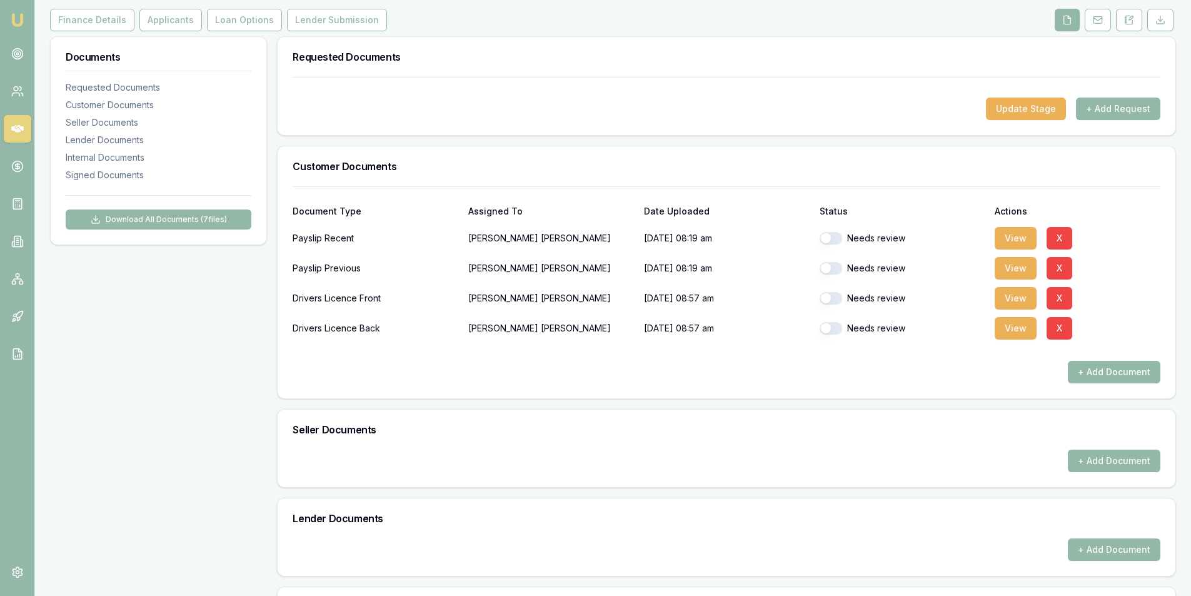
click at [840, 328] on button "button" at bounding box center [831, 328] width 23 height 13
checkbox input "true"
drag, startPoint x: 834, startPoint y: 300, endPoint x: 837, endPoint y: 279, distance: 20.8
click at [834, 299] on button "button" at bounding box center [831, 298] width 23 height 13
checkbox input "true"
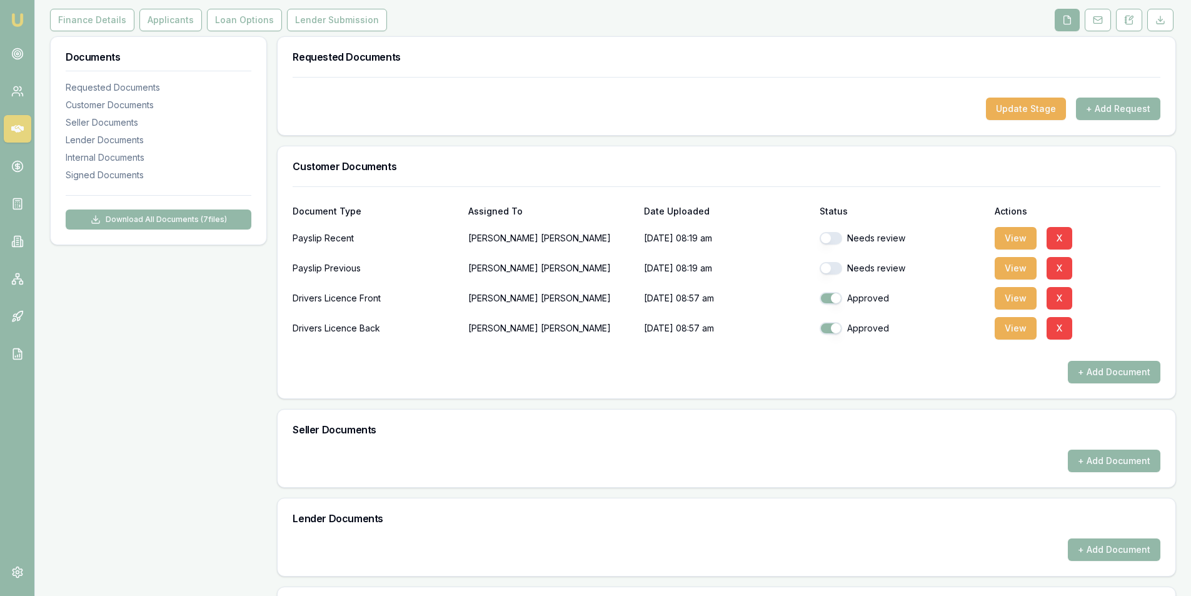
click at [836, 271] on button "button" at bounding box center [831, 268] width 23 height 13
checkbox input "true"
click at [835, 239] on button "button" at bounding box center [831, 238] width 23 height 13
checkbox input "true"
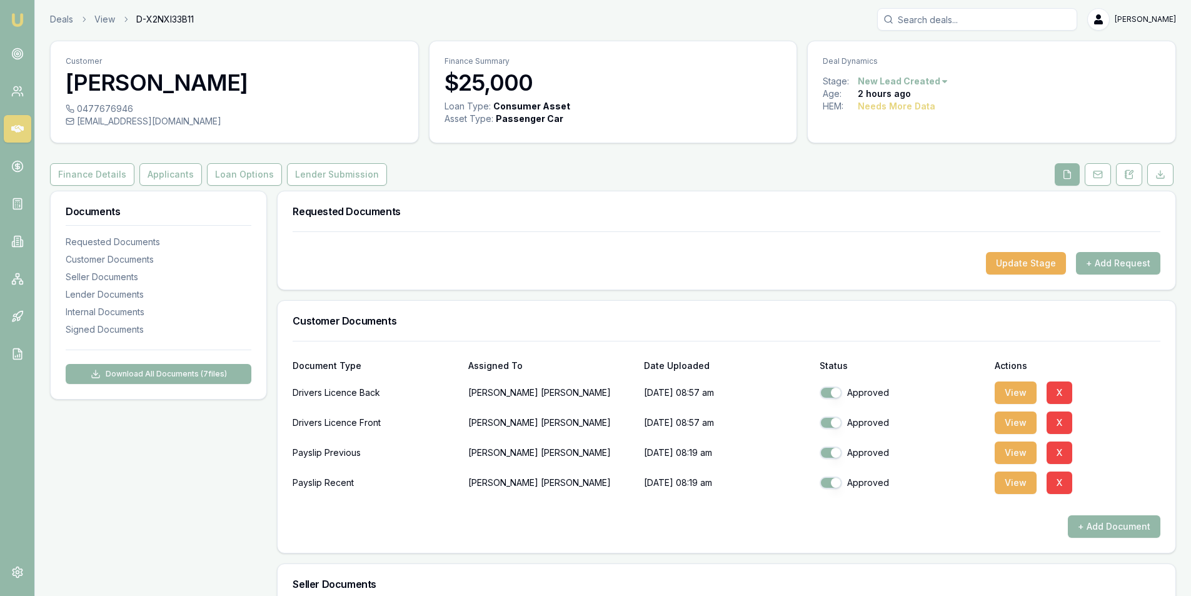
scroll to position [0, 0]
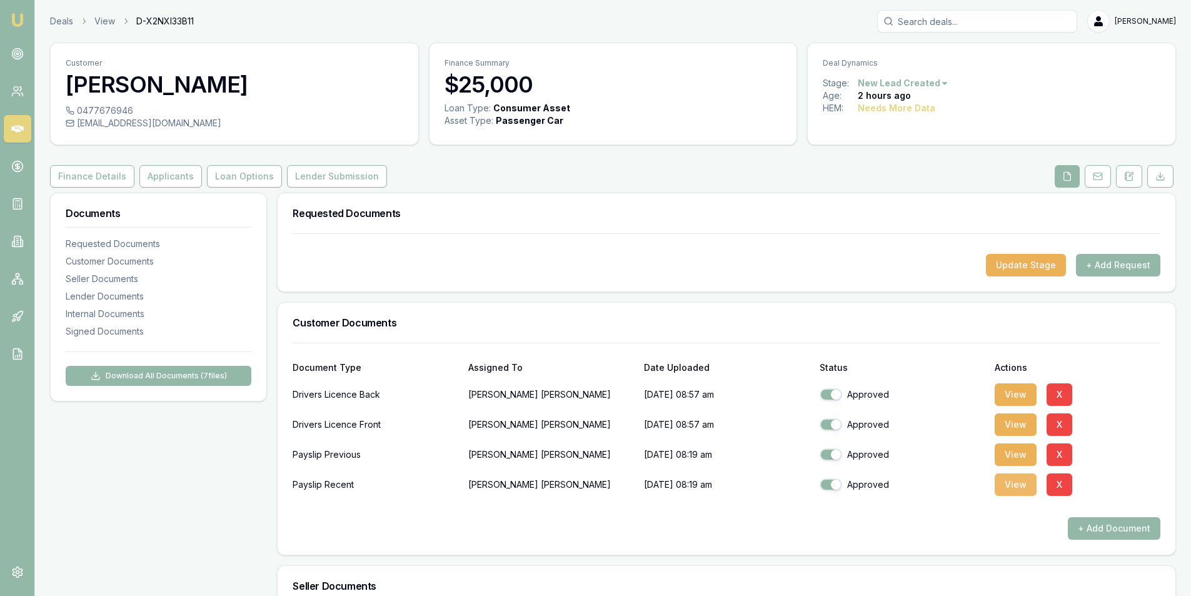
click at [1001, 486] on button "View" at bounding box center [1016, 484] width 42 height 23
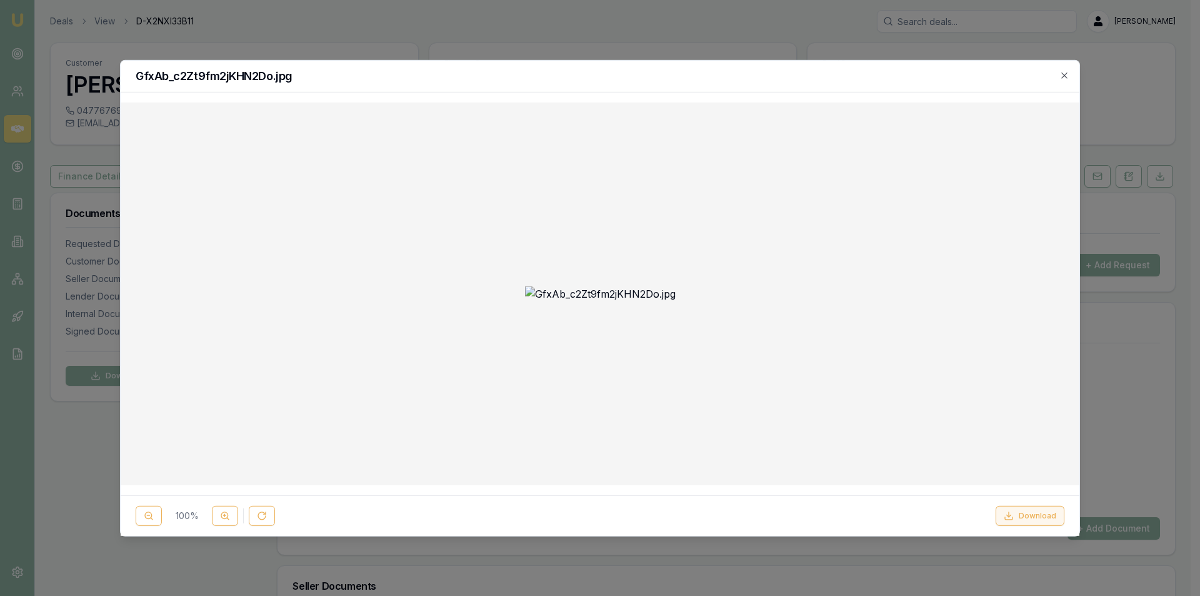
click at [1035, 518] on button "Download" at bounding box center [1030, 516] width 69 height 20
click at [223, 511] on icon at bounding box center [225, 516] width 10 height 10
click at [777, 64] on div "GfxAb_c2Zt9fm2jKHN2Do.jpg" at bounding box center [600, 76] width 959 height 32
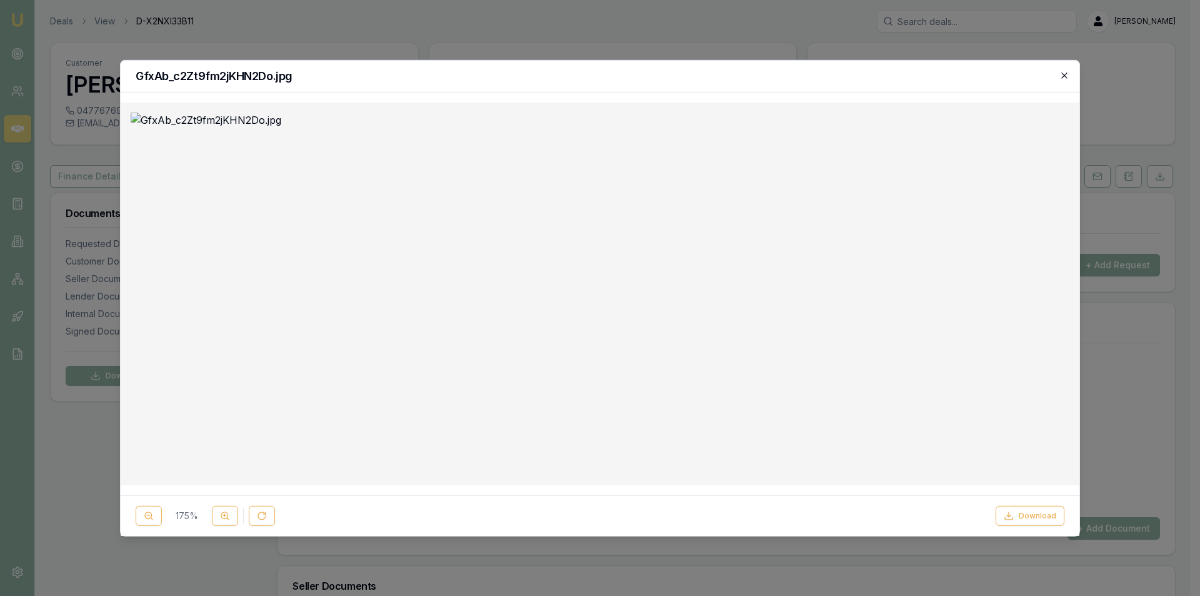
click at [1060, 73] on div "GfxAb_c2Zt9fm2jKHN2Do.jpg 175 % Download Close" at bounding box center [600, 297] width 960 height 476
click at [1063, 73] on icon "button" at bounding box center [1065, 76] width 6 height 6
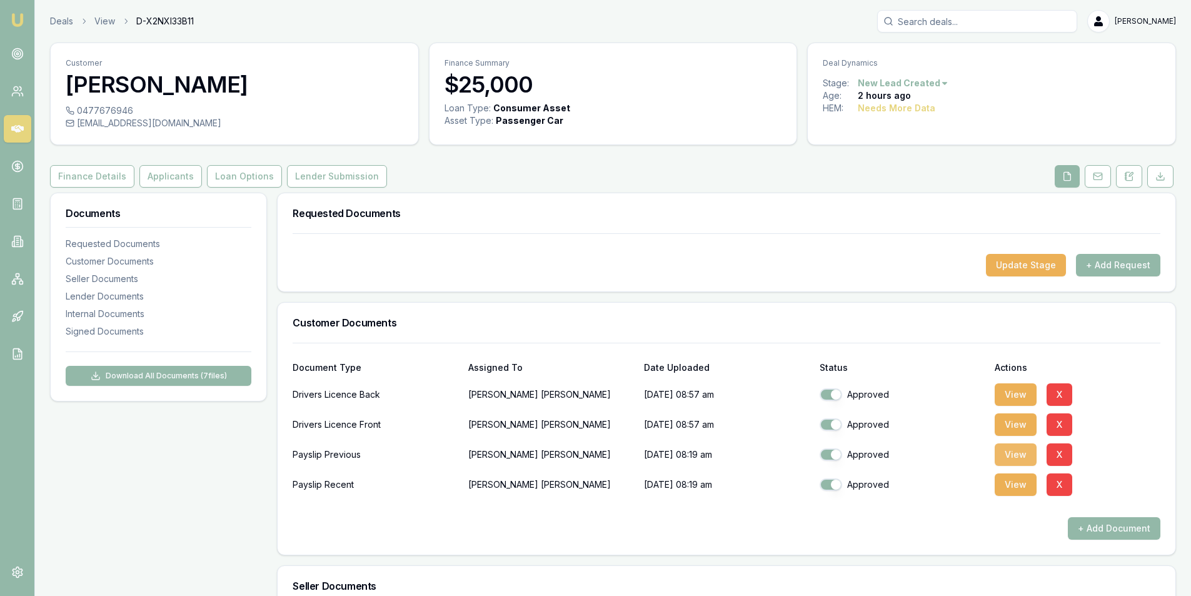
click at [1015, 460] on button "View" at bounding box center [1016, 454] width 42 height 23
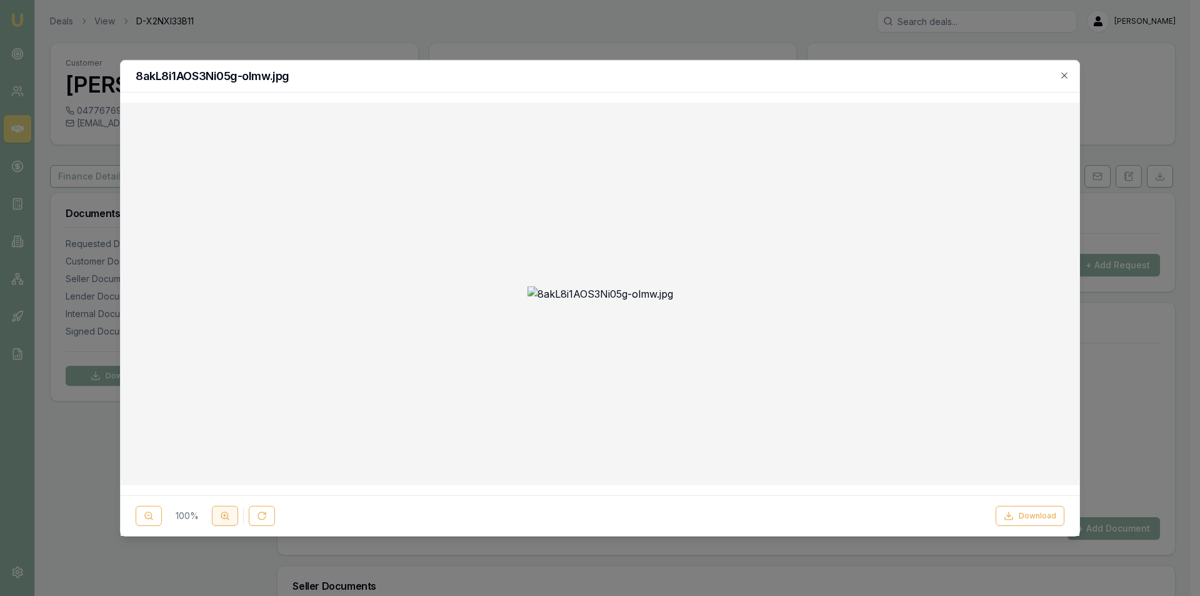
click at [221, 510] on button at bounding box center [225, 516] width 26 height 20
click at [1047, 510] on button "Download" at bounding box center [1030, 516] width 69 height 20
drag, startPoint x: 1066, startPoint y: 73, endPoint x: 1047, endPoint y: 81, distance: 21.0
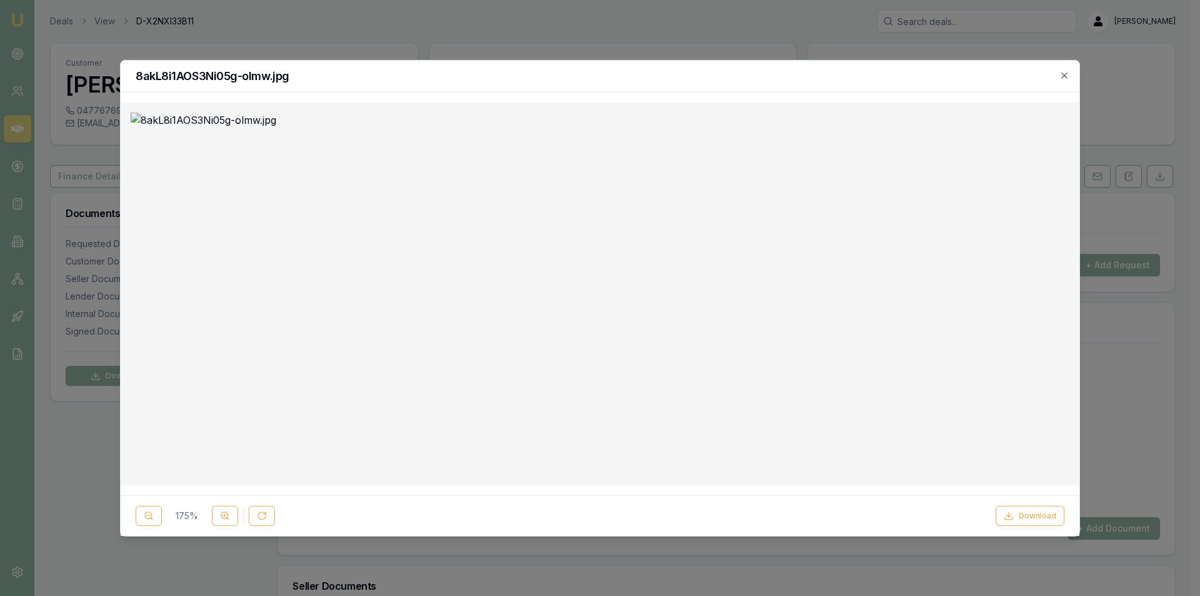
click at [1066, 73] on icon "button" at bounding box center [1065, 75] width 10 height 10
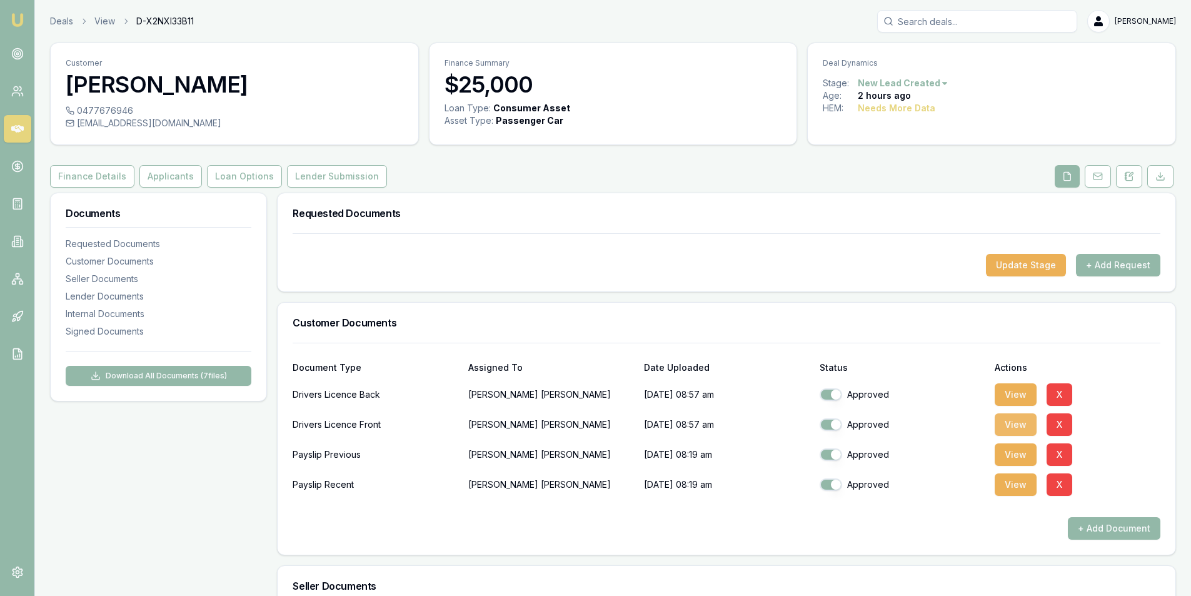
click at [1021, 422] on button "View" at bounding box center [1016, 424] width 42 height 23
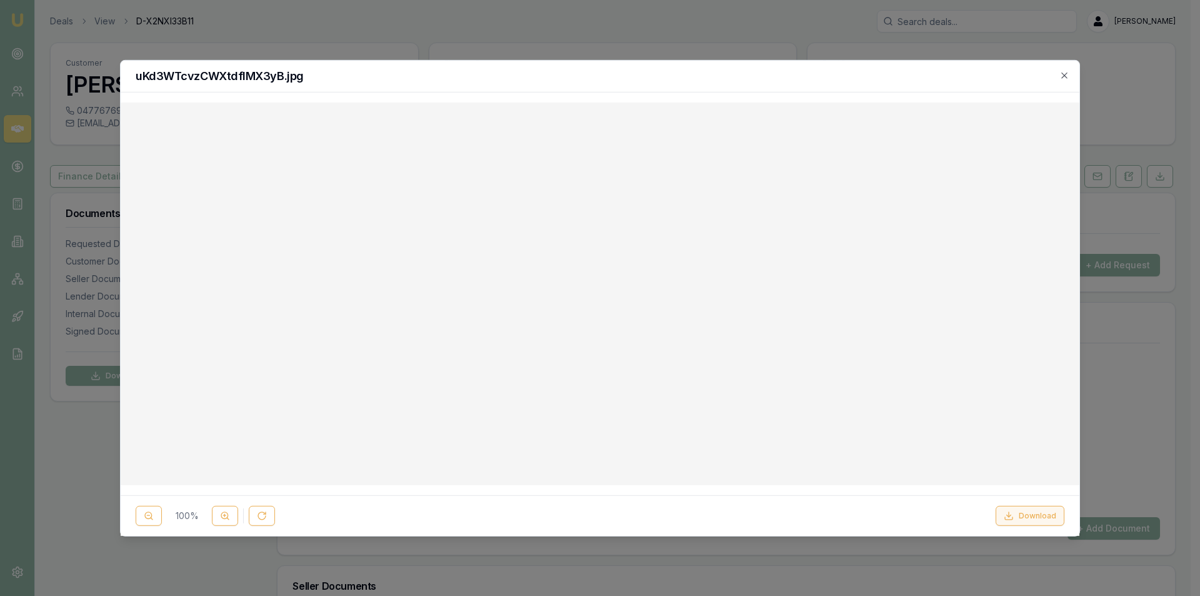
click at [1025, 513] on button "Download" at bounding box center [1030, 516] width 69 height 20
click at [1067, 77] on icon "button" at bounding box center [1065, 76] width 6 height 6
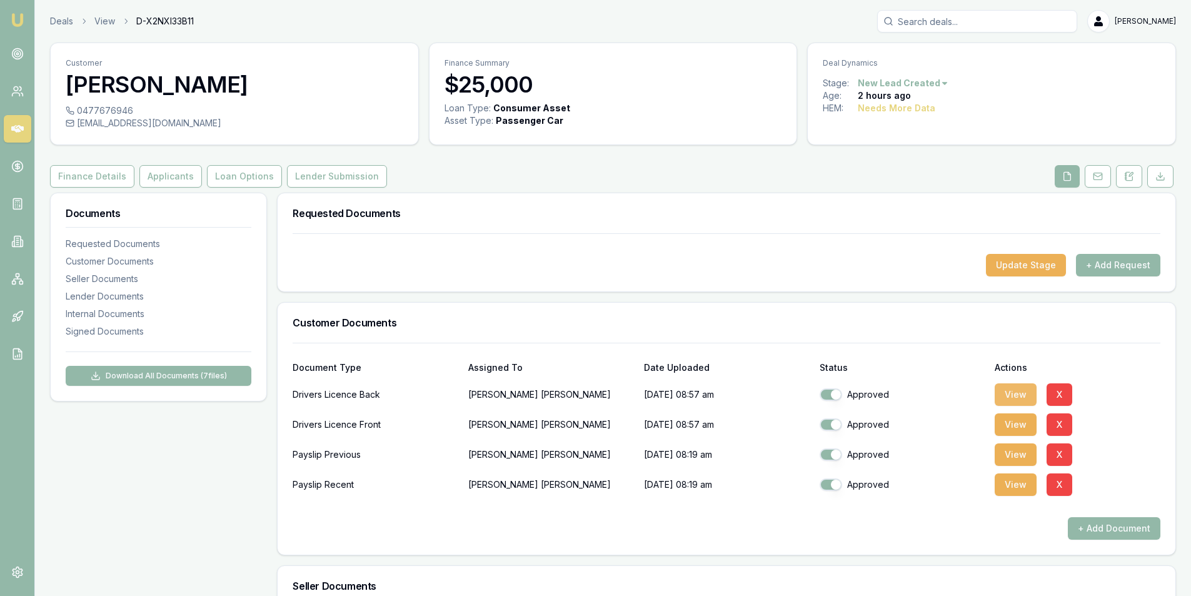
click at [1013, 393] on button "View" at bounding box center [1016, 394] width 42 height 23
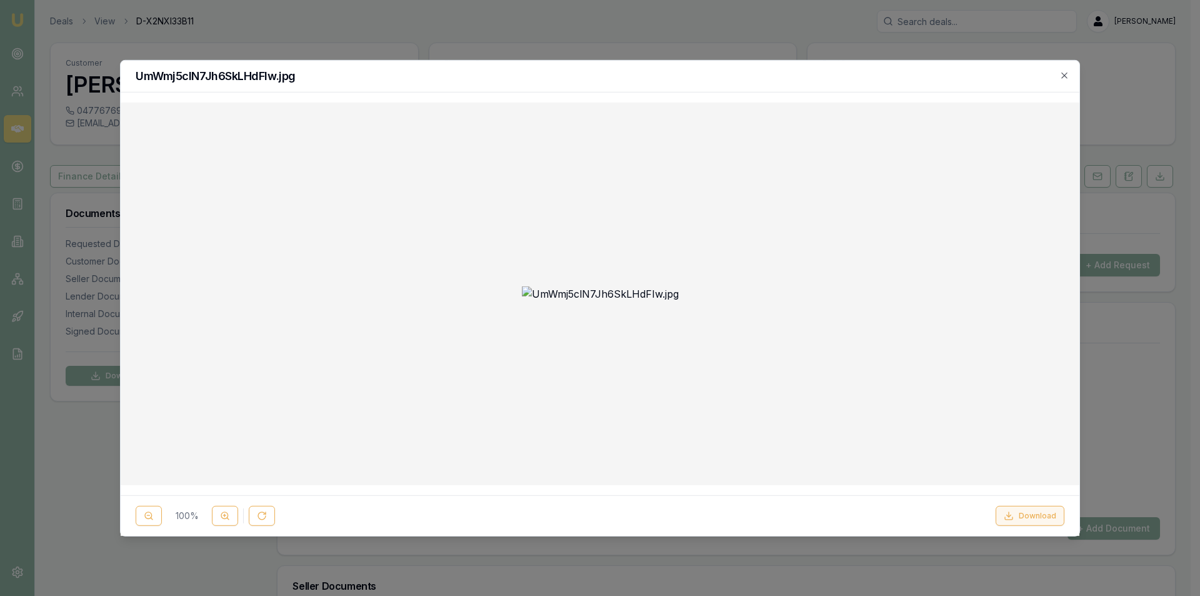
click at [1014, 516] on icon at bounding box center [1009, 516] width 10 height 10
drag, startPoint x: 982, startPoint y: 269, endPoint x: 958, endPoint y: 274, distance: 24.3
click at [976, 270] on div at bounding box center [600, 293] width 939 height 363
click at [1063, 74] on icon "button" at bounding box center [1065, 75] width 10 height 10
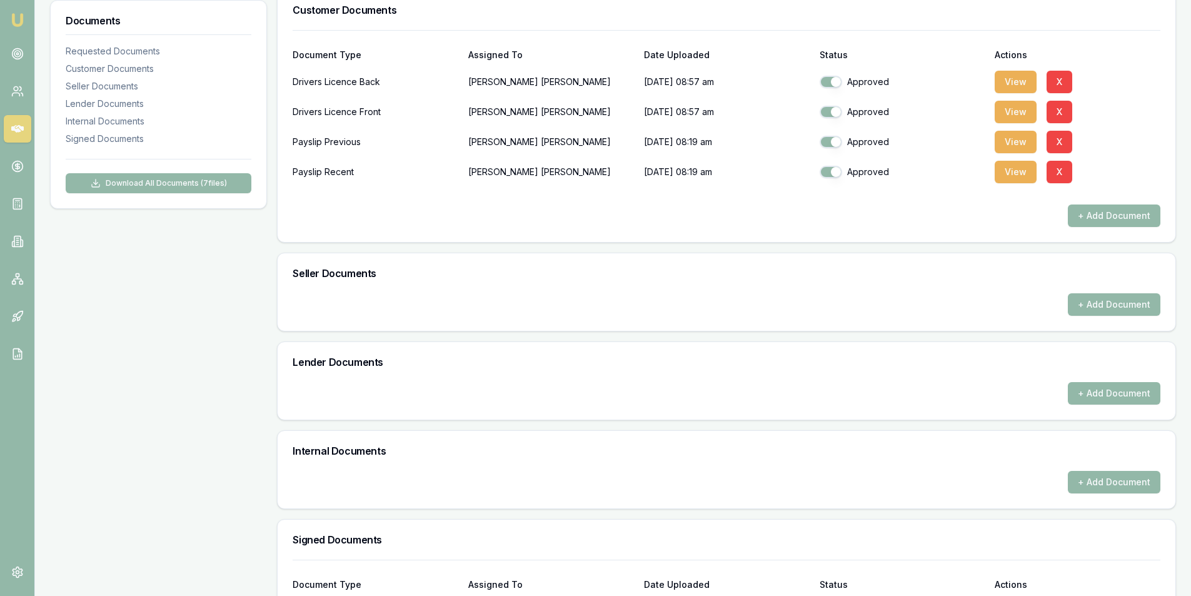
scroll to position [469, 0]
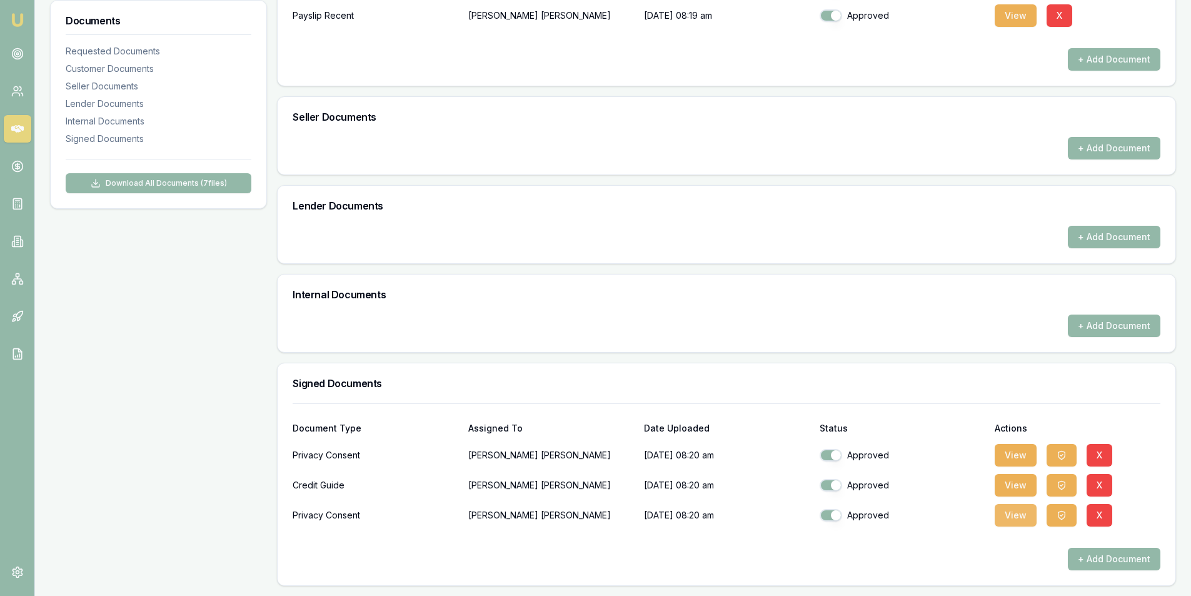
drag, startPoint x: 1013, startPoint y: 515, endPoint x: 986, endPoint y: 518, distance: 27.0
click at [1012, 515] on button "View" at bounding box center [1016, 515] width 42 height 23
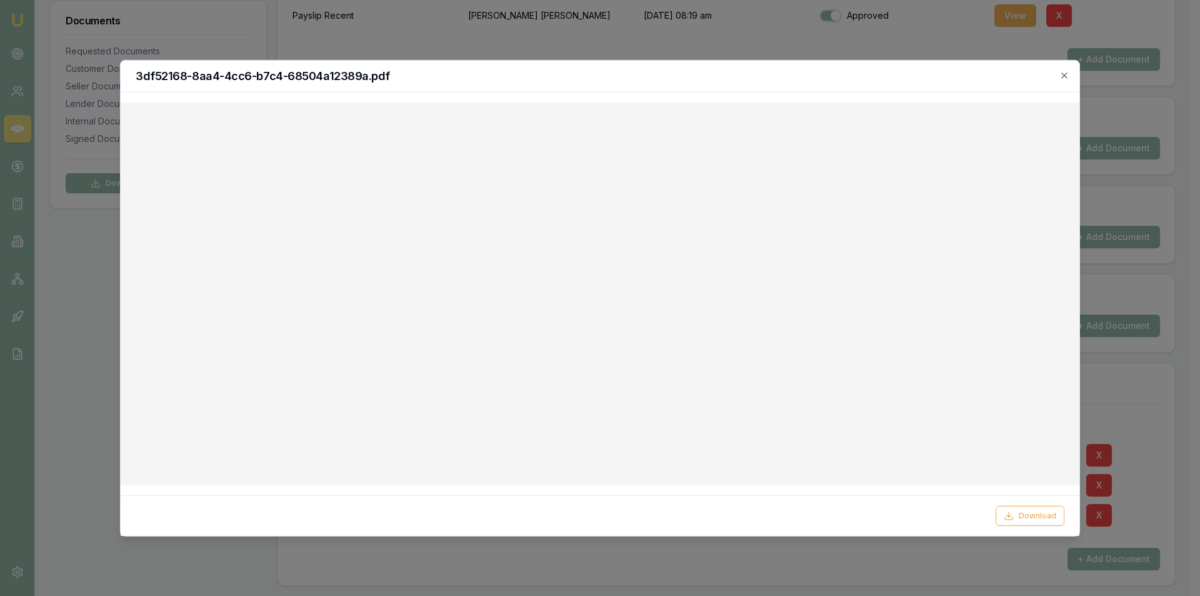
drag, startPoint x: 858, startPoint y: 80, endPoint x: 911, endPoint y: 73, distance: 53.1
click at [858, 80] on h2 "3df52168-8aa4-4cc6-b7c4-68504a12389a.pdf" at bounding box center [600, 75] width 929 height 11
click at [1064, 71] on icon "button" at bounding box center [1065, 75] width 10 height 10
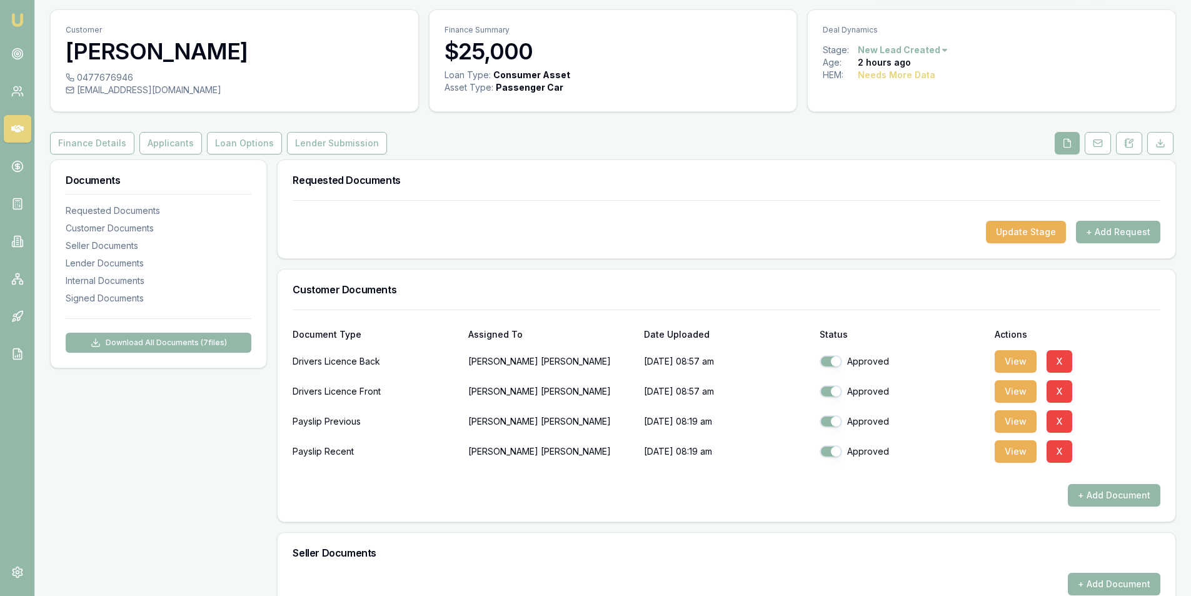
scroll to position [0, 0]
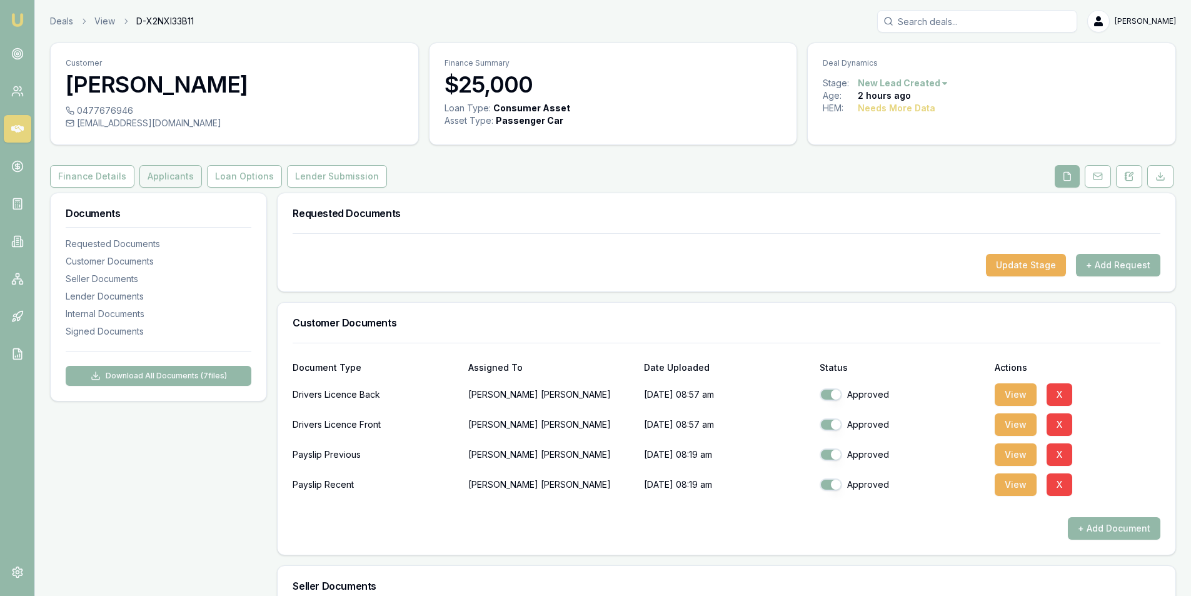
click at [168, 178] on button "Applicants" at bounding box center [170, 176] width 63 height 23
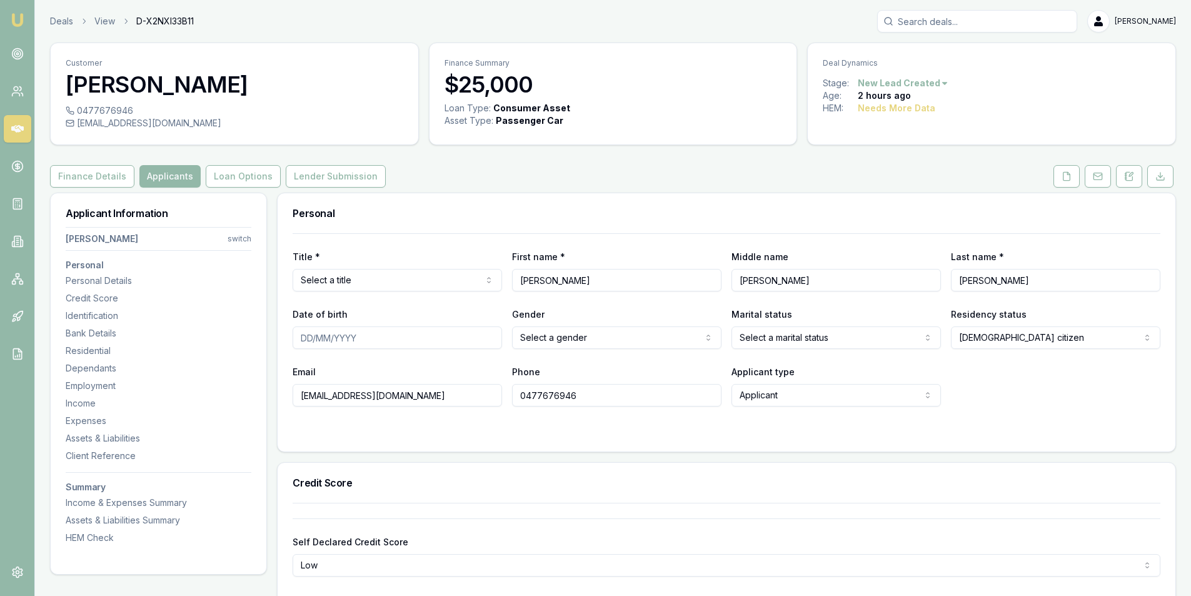
click at [336, 283] on html "Emu Broker Deals View D-X2NXI33B11 Peter Sarris Toggle Menu Customer Josh Snell…" at bounding box center [595, 298] width 1191 height 596
click at [327, 336] on input "Date of birth" at bounding box center [397, 337] width 209 height 23
type input "03/06/1990"
click at [626, 336] on html "Emu Broker Deals View D-X2NXI33B11 Peter Sarris Toggle Menu Customer Josh Snell…" at bounding box center [595, 298] width 1191 height 596
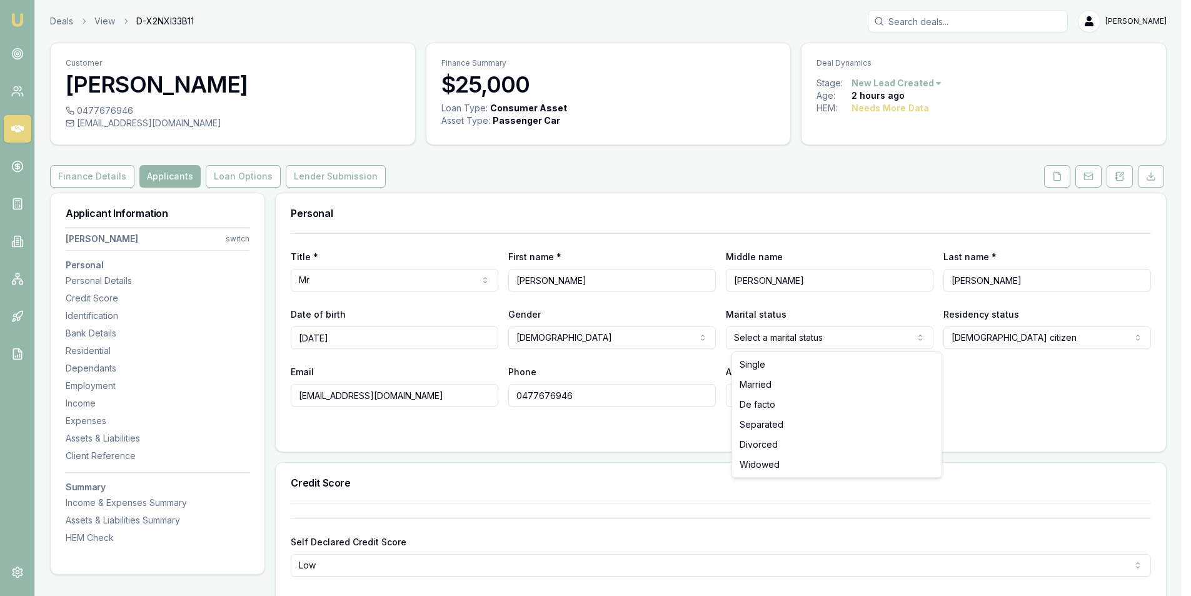
click at [819, 340] on html "Emu Broker Deals View D-X2NXI33B11 Peter Sarris Toggle Menu Customer Josh Snell…" at bounding box center [595, 298] width 1191 height 596
click at [819, 340] on html "Emu Broker Deals View D-X2NXI33B11 Peter Sarris Toggle Menu Customer Josh Snell…" at bounding box center [600, 298] width 1200 height 596
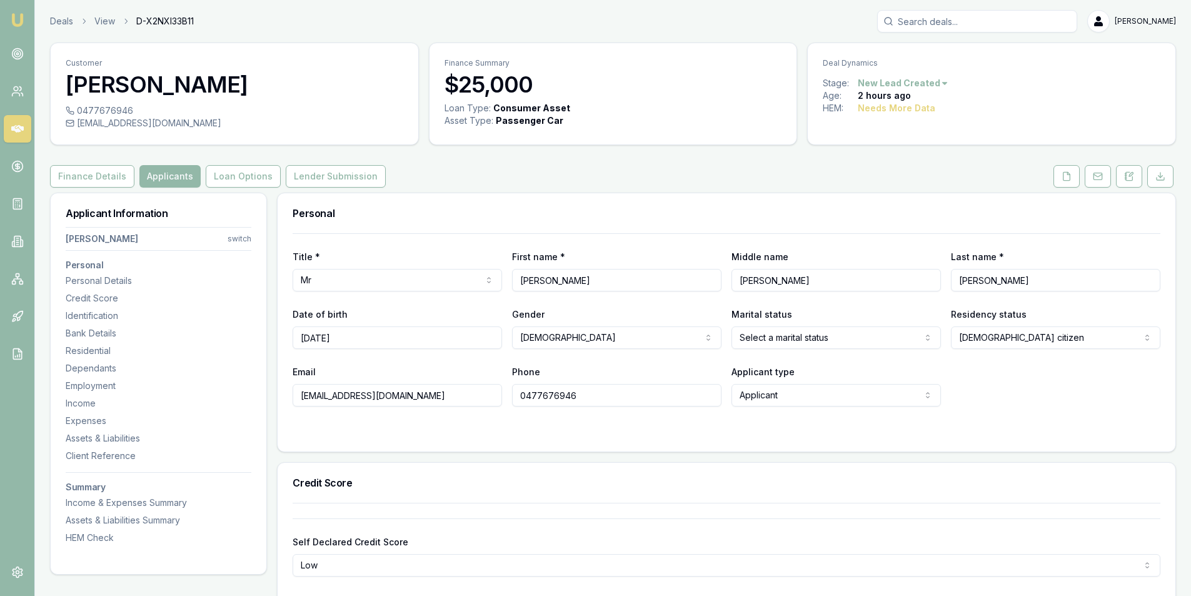
click at [993, 393] on div "Email joshsnell67@gmail.com Phone 0477676946 Applicant type Applicant Applicant…" at bounding box center [727, 385] width 868 height 43
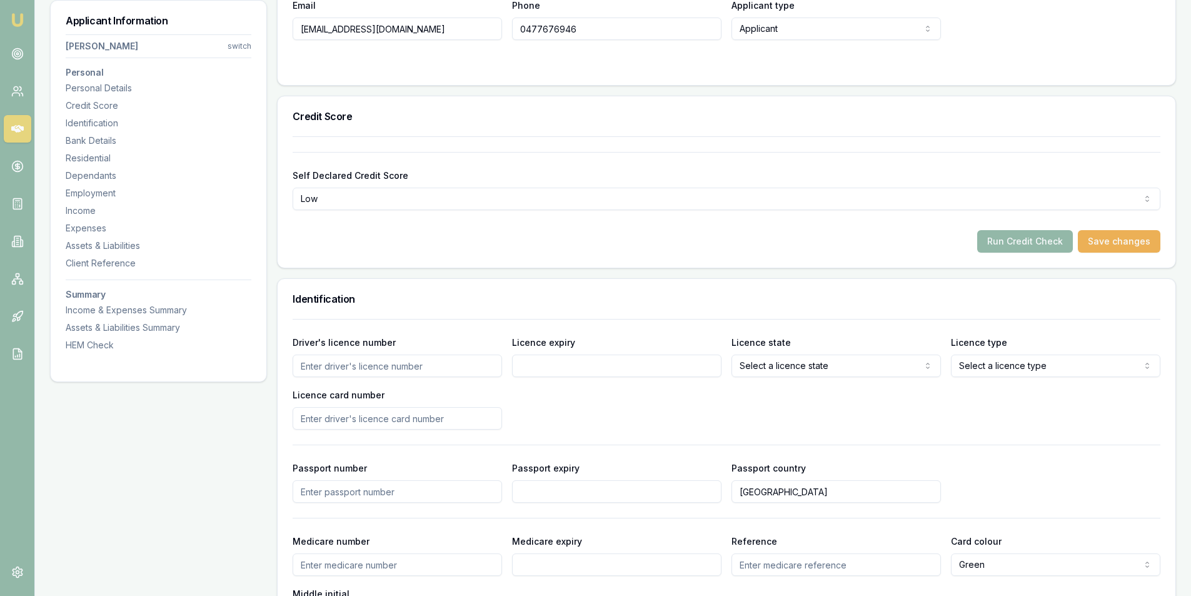
scroll to position [438, 0]
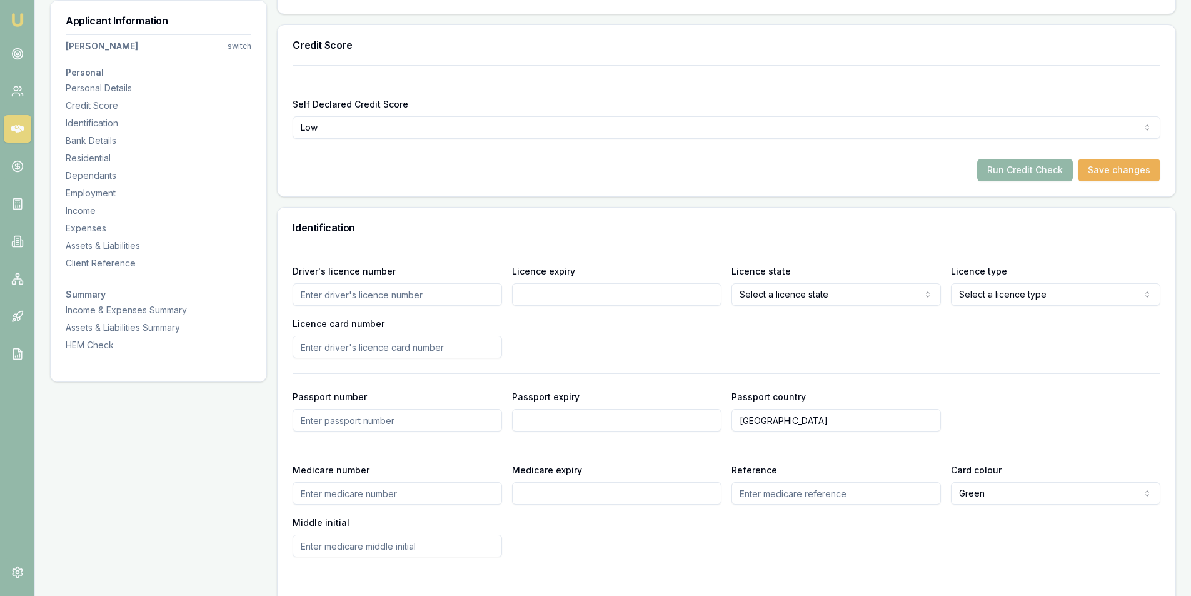
click at [360, 288] on input "Driver's licence number" at bounding box center [397, 294] width 209 height 23
type input "091455031"
type input "17/07/2026"
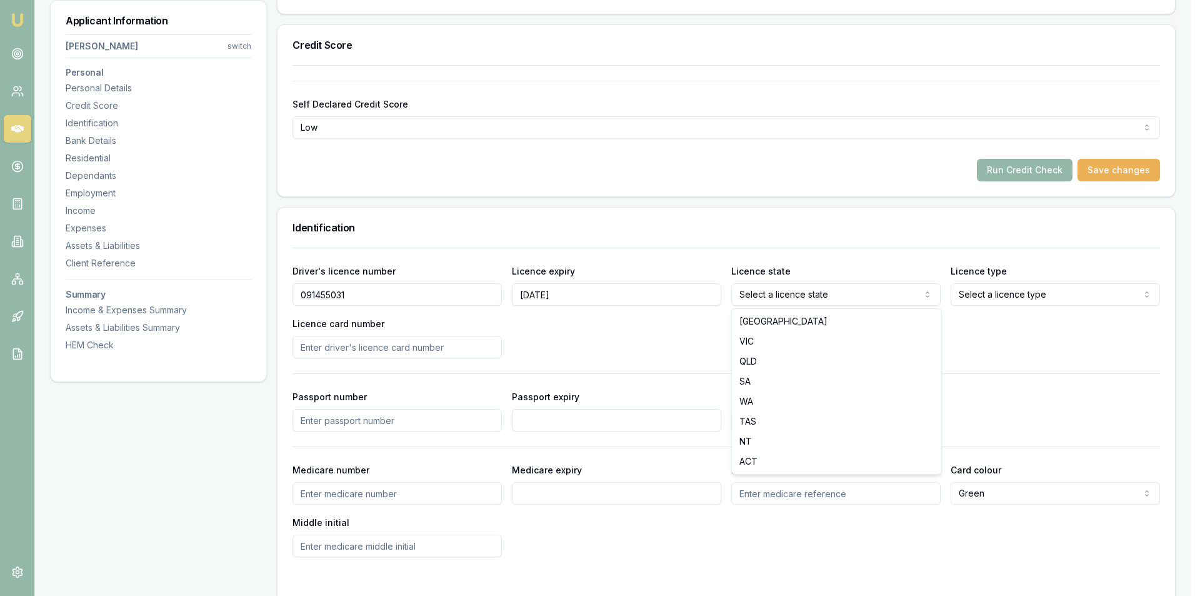
select select "QLD"
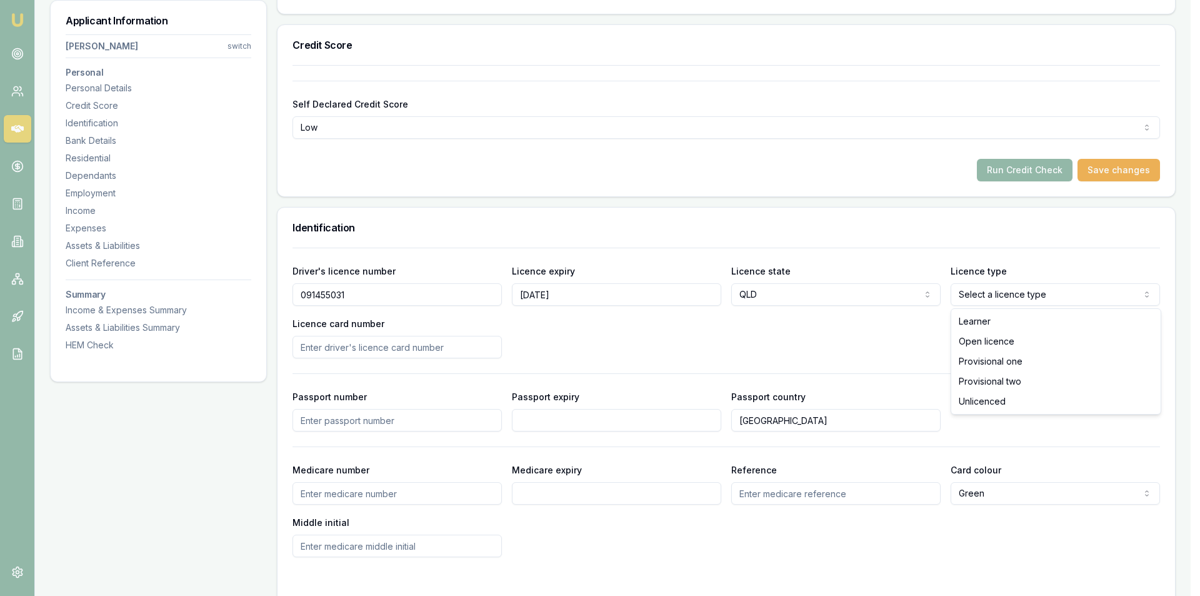
select select "OPEN_LICENCE"
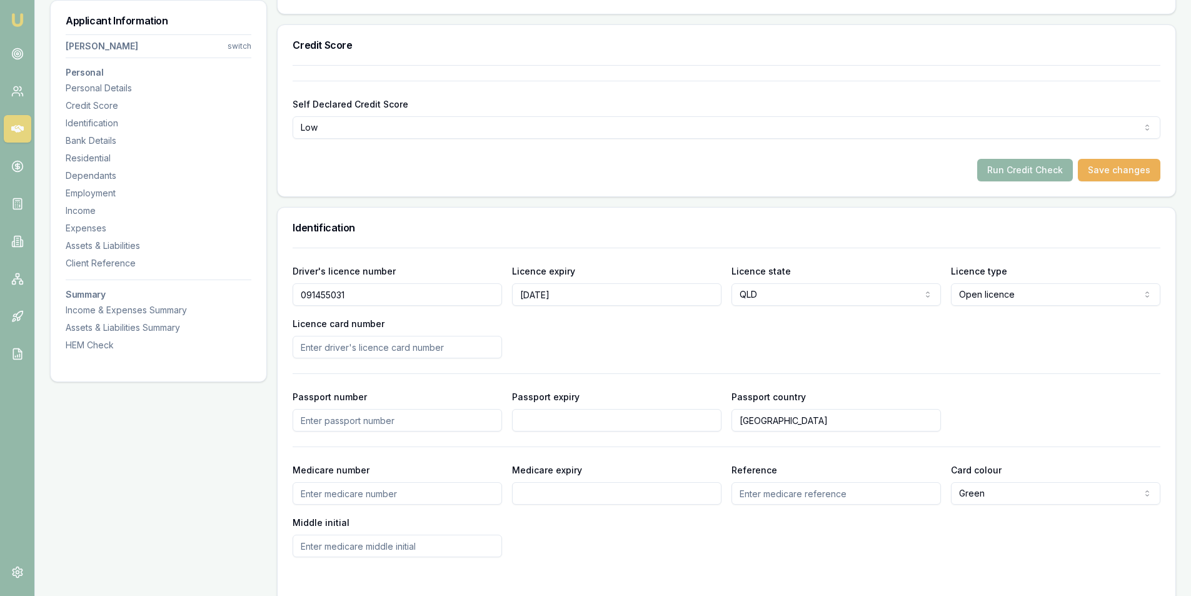
click at [349, 345] on input "Licence card number" at bounding box center [397, 347] width 209 height 23
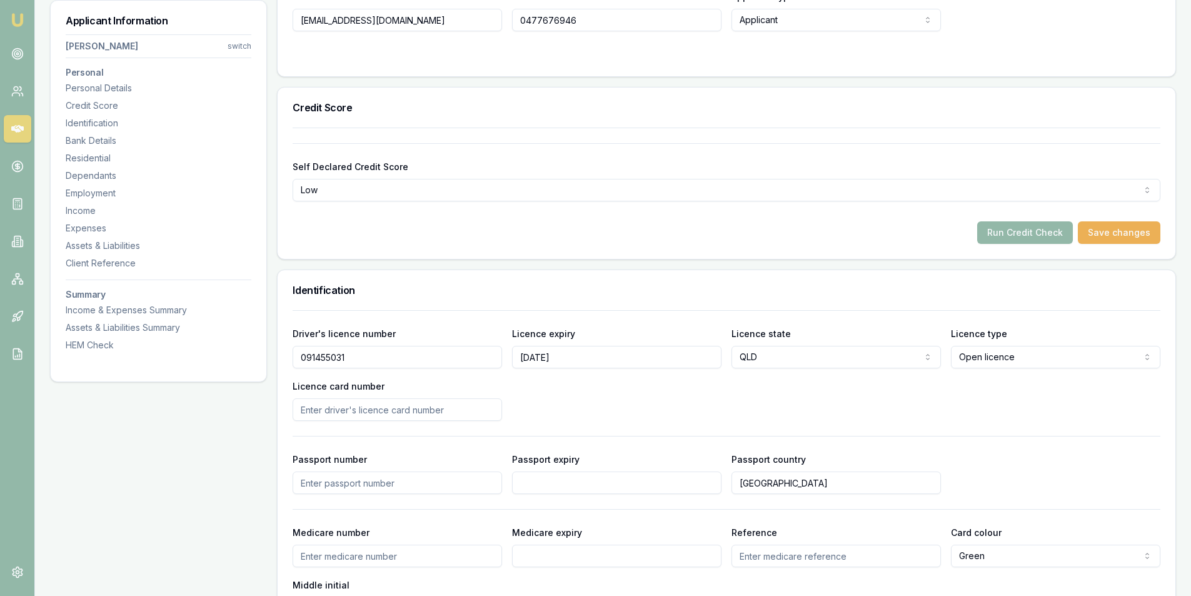
scroll to position [500, 0]
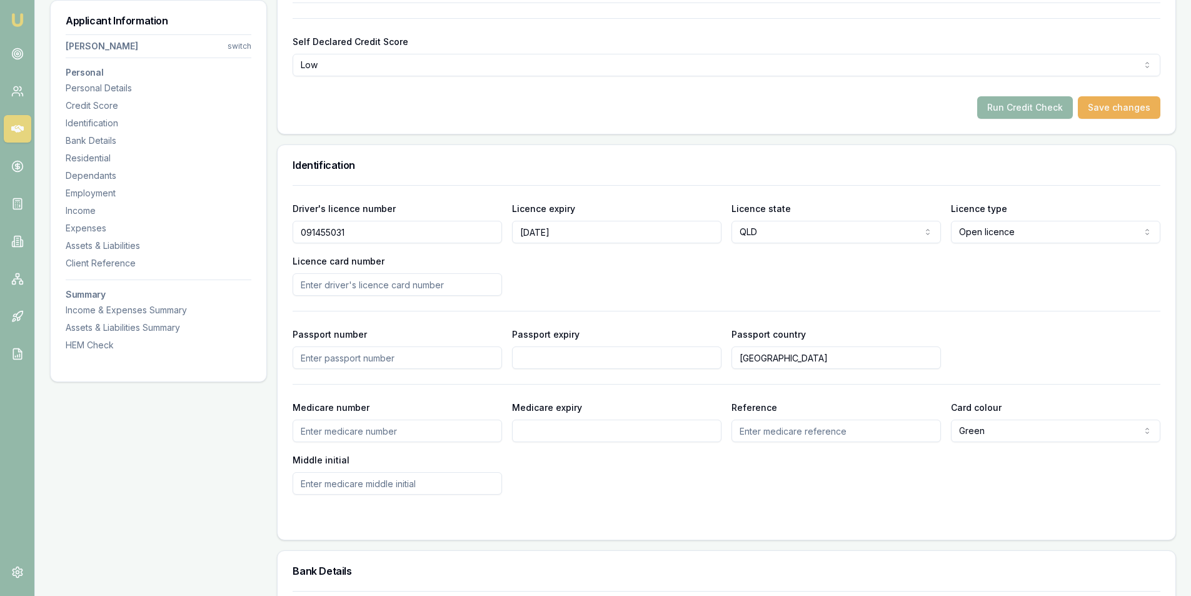
click at [376, 282] on input "Licence card number" at bounding box center [397, 284] width 209 height 23
type input "AE7FED3023"
click at [1109, 108] on button "Save changes" at bounding box center [1119, 107] width 83 height 23
type input "AE7FED3023"
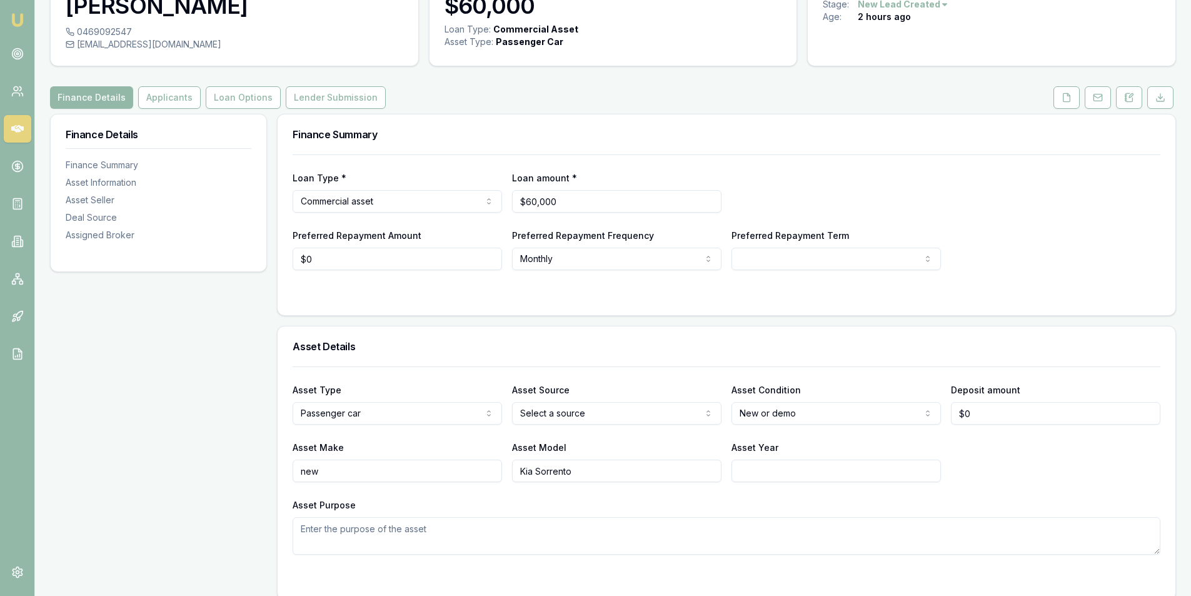
scroll to position [188, 0]
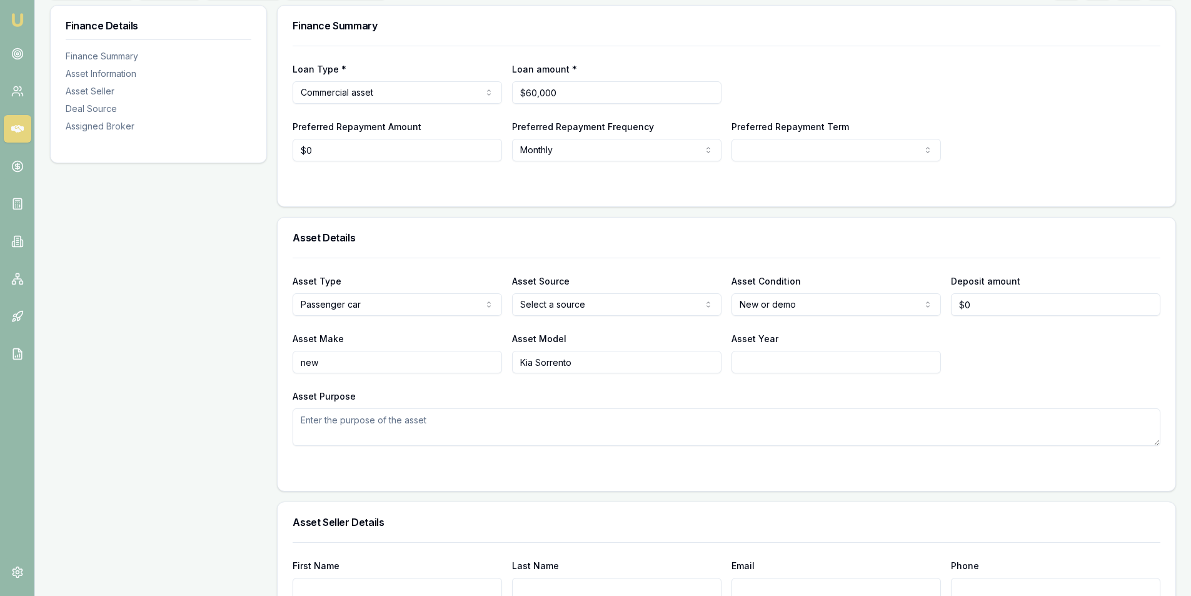
click at [564, 388] on div "Asset Type Passenger car Passenger car Electric vehicle Light commercial Other …" at bounding box center [727, 352] width 868 height 188
click at [591, 297] on html "Emu Broker Deals View D-W66CNAD5ON Peter Sarris Toggle Menu Customer Kapil Kohl…" at bounding box center [595, 110] width 1191 height 596
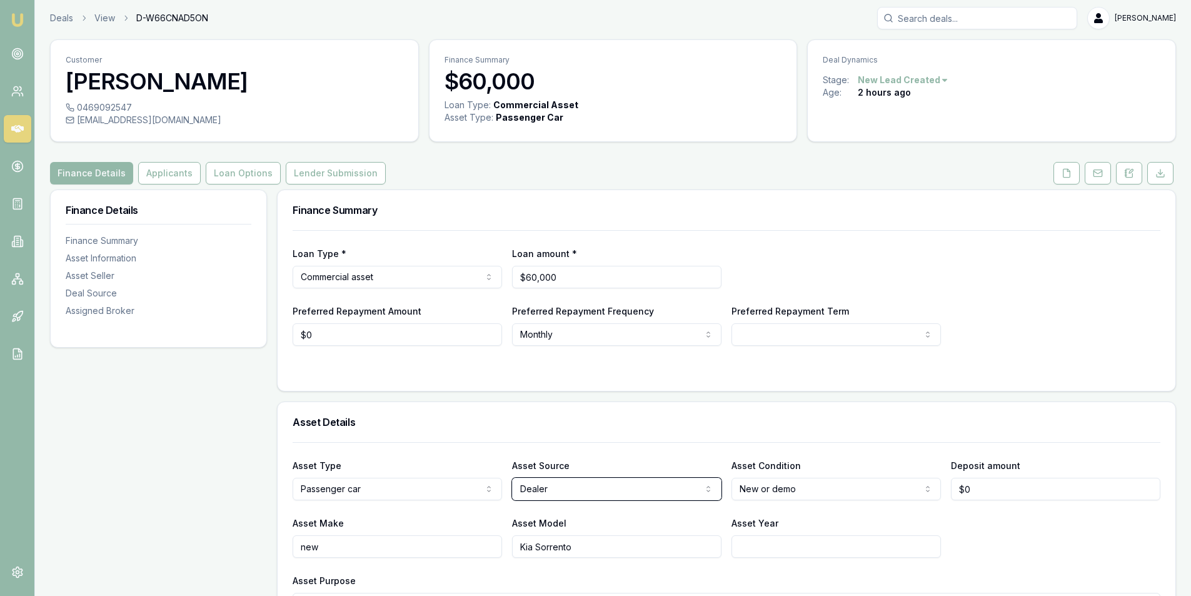
scroll to position [0, 0]
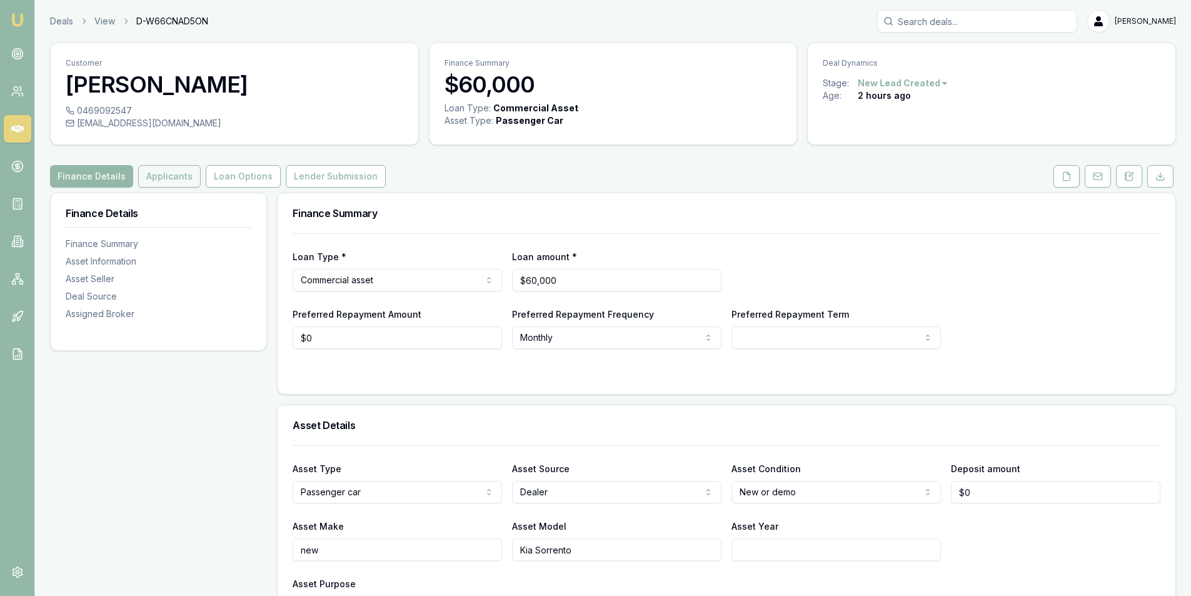
click at [177, 175] on button "Applicants" at bounding box center [169, 176] width 63 height 23
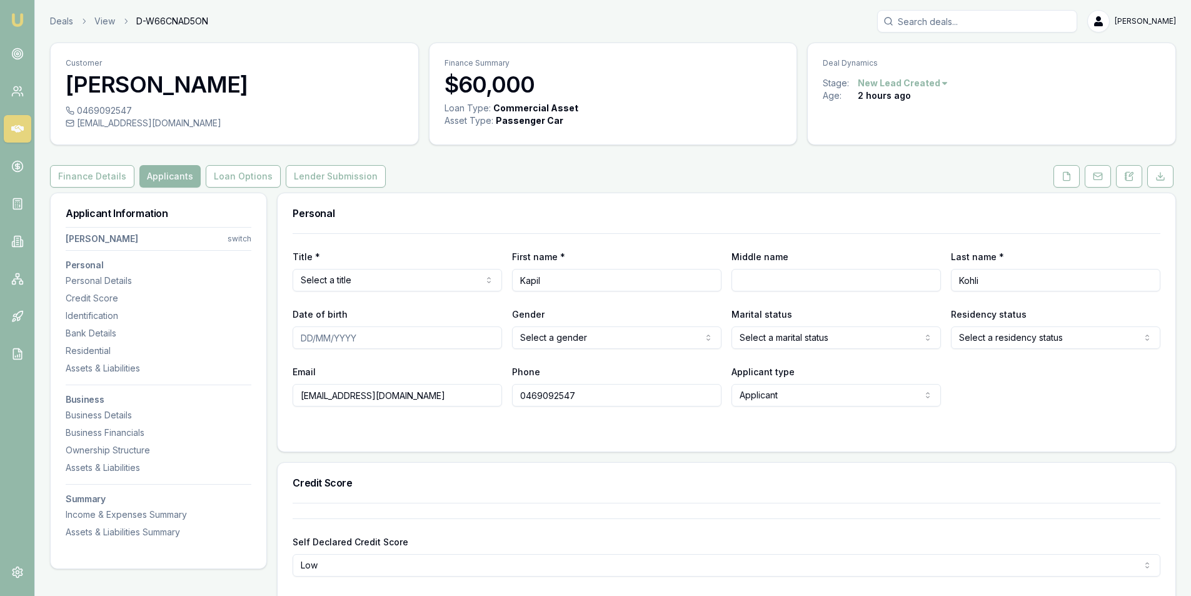
drag, startPoint x: 339, startPoint y: 263, endPoint x: 350, endPoint y: 272, distance: 13.8
click at [343, 266] on div "Title * Select a title Mr Mrs Miss Ms Dr Prof" at bounding box center [397, 270] width 209 height 43
click at [353, 276] on html "Emu Broker Deals View D-W66CNAD5ON Peter Sarris Toggle Menu Customer Kapil Kohl…" at bounding box center [595, 298] width 1191 height 596
click at [586, 330] on html "Emu Broker Deals View D-W66CNAD5ON Peter Sarris Toggle Menu Customer Kapil Kohl…" at bounding box center [595, 298] width 1191 height 596
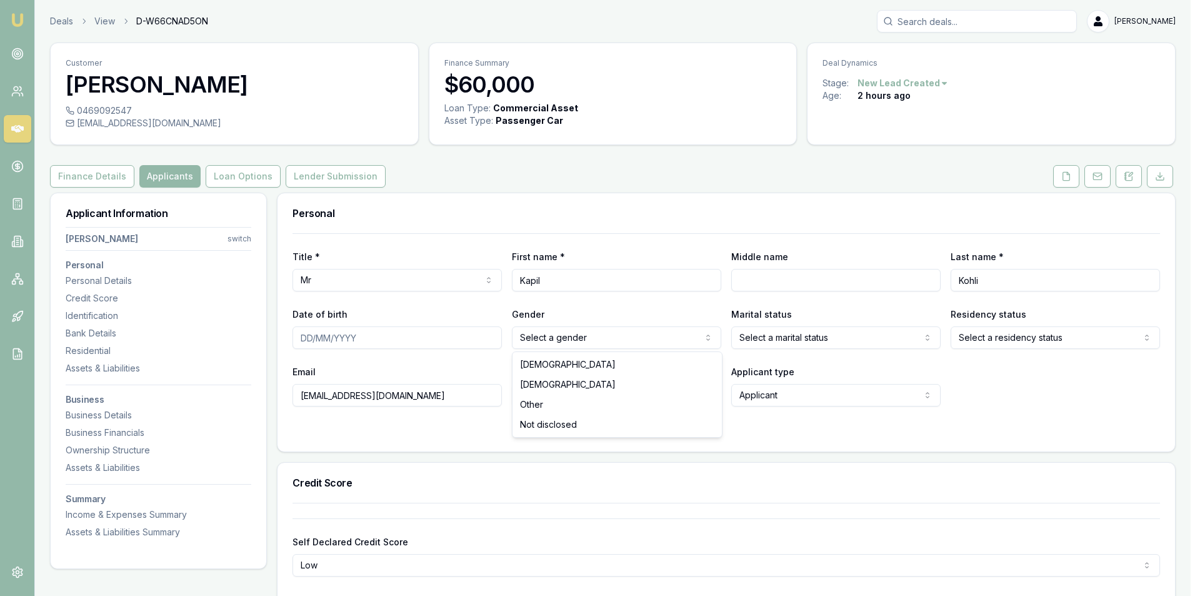
drag, startPoint x: 583, startPoint y: 368, endPoint x: 833, endPoint y: 346, distance: 251.0
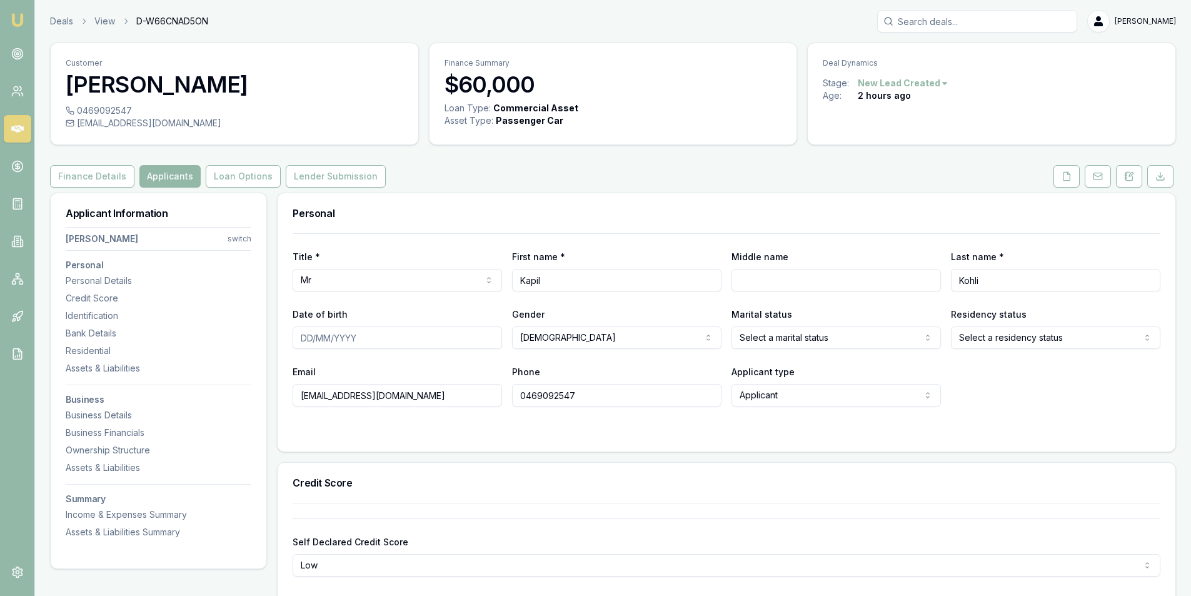
click at [1038, 381] on div "Email kapil007@gmail.com Phone 0469092547 Applicant type Applicant Applicant No…" at bounding box center [727, 385] width 868 height 43
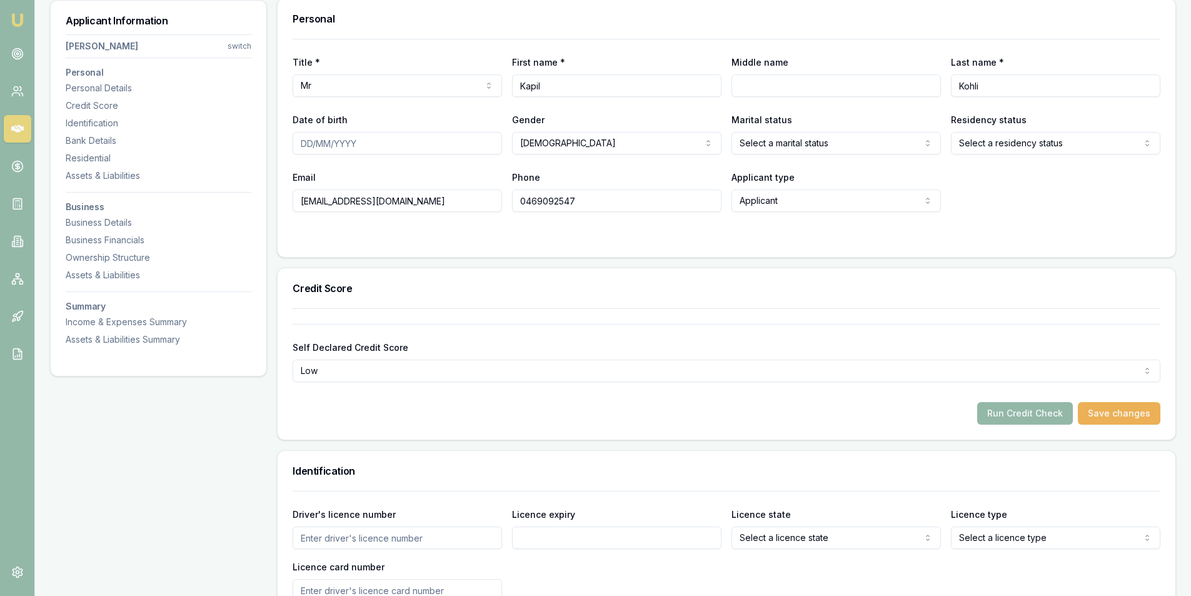
scroll to position [125, 0]
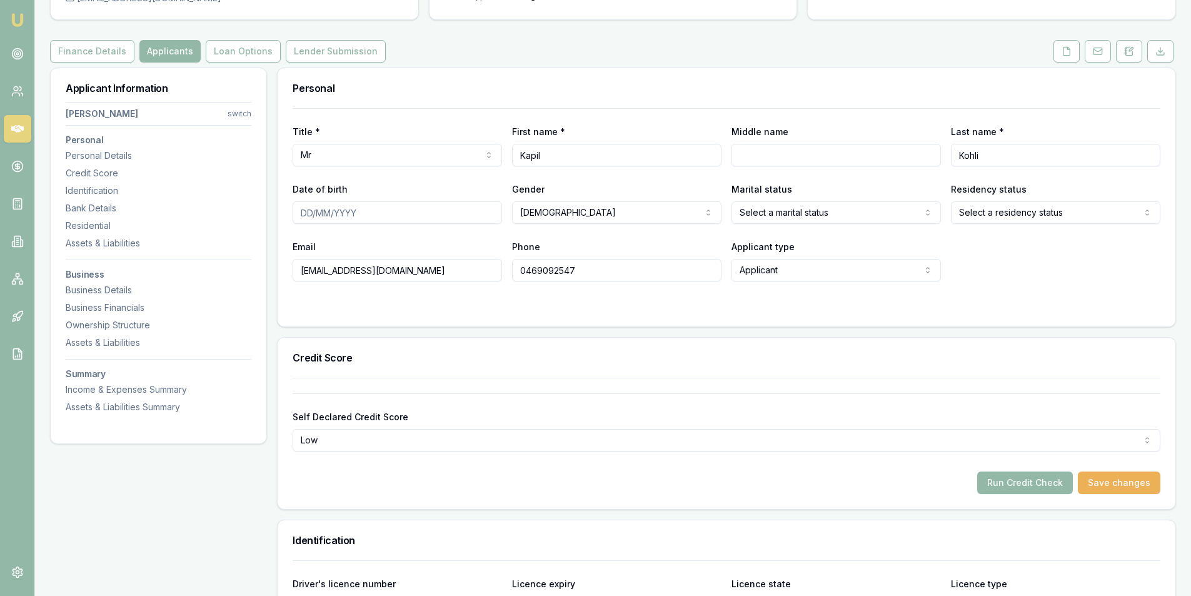
drag, startPoint x: 1038, startPoint y: 294, endPoint x: 967, endPoint y: 275, distance: 73.1
click at [1037, 294] on form "Title * Mr Mr Mrs Miss Ms Dr Prof First name * Kapil Middle name Last name * Ko…" at bounding box center [727, 209] width 868 height 203
click at [804, 211] on html "Emu Broker Deals View D-W66CNAD5ON Peter Sarris Toggle Menu Customer Kapil Kohl…" at bounding box center [595, 173] width 1191 height 596
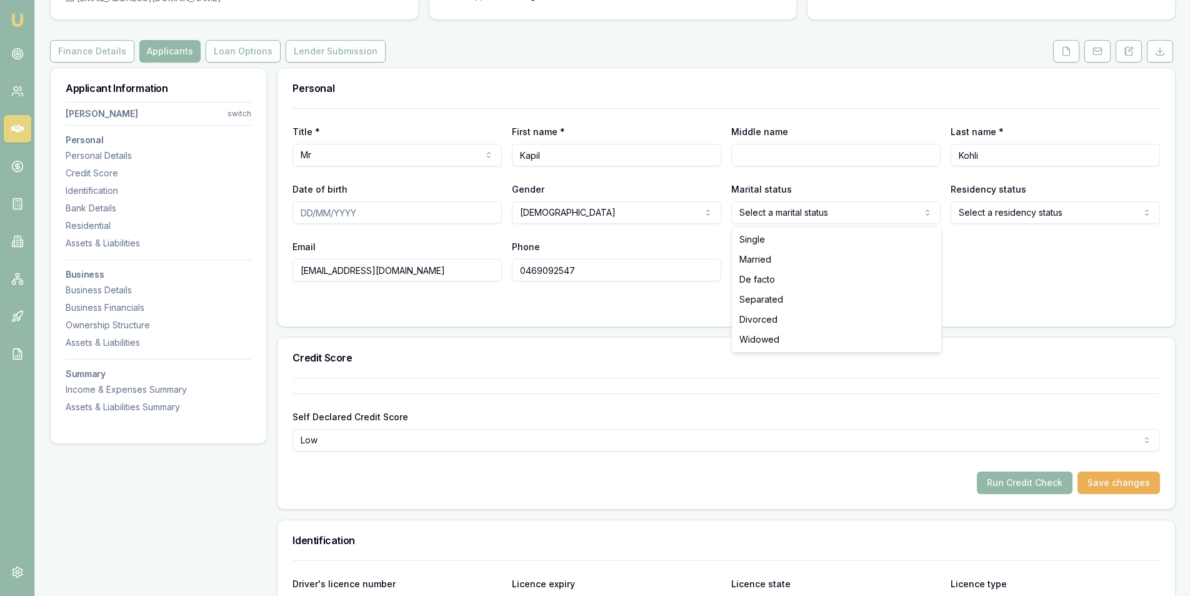
select select "MARRIED"
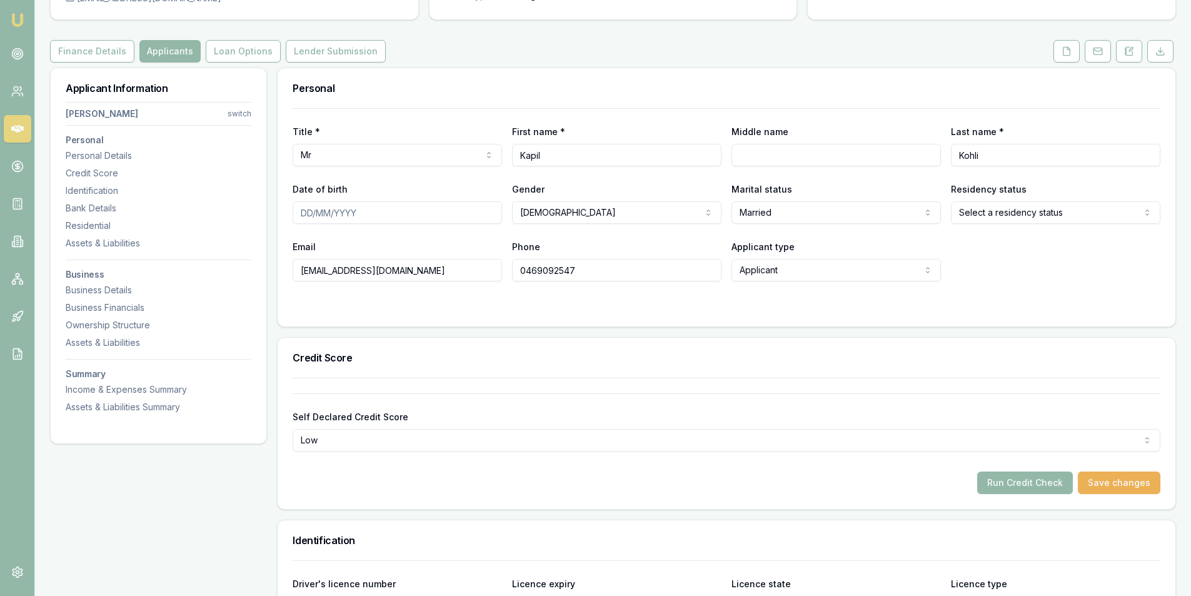
click at [977, 263] on div "Email kapil007@gmail.com Phone 0469092547 Applicant type Applicant Applicant No…" at bounding box center [727, 260] width 868 height 43
click at [1014, 219] on html "Emu Broker Deals View D-W66CNAD5ON Peter Sarris Toggle Menu Customer Kapil Kohl…" at bounding box center [595, 173] width 1191 height 596
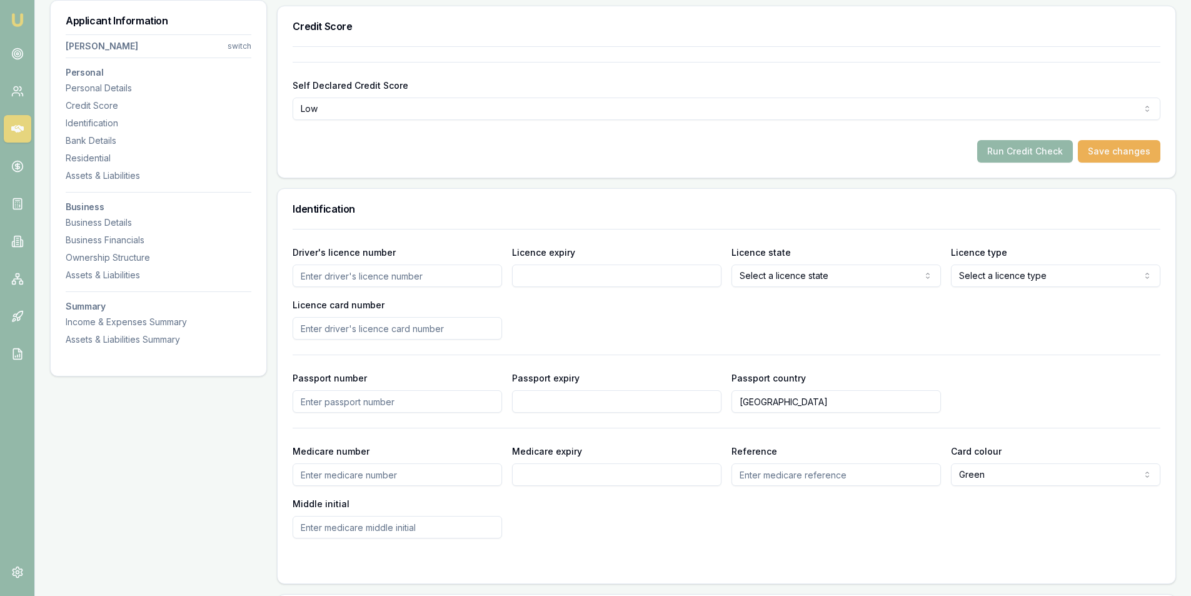
scroll to position [563, 0]
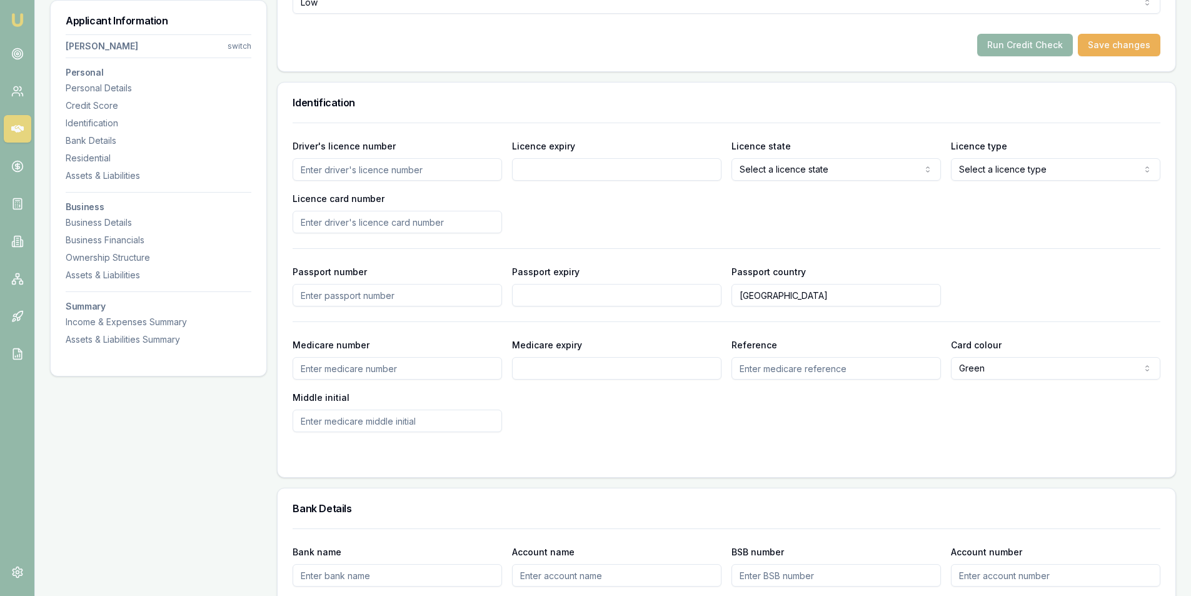
click at [643, 216] on div "Driver's licence number Licence expiry Licence state Select a licence state NSW…" at bounding box center [727, 185] width 868 height 95
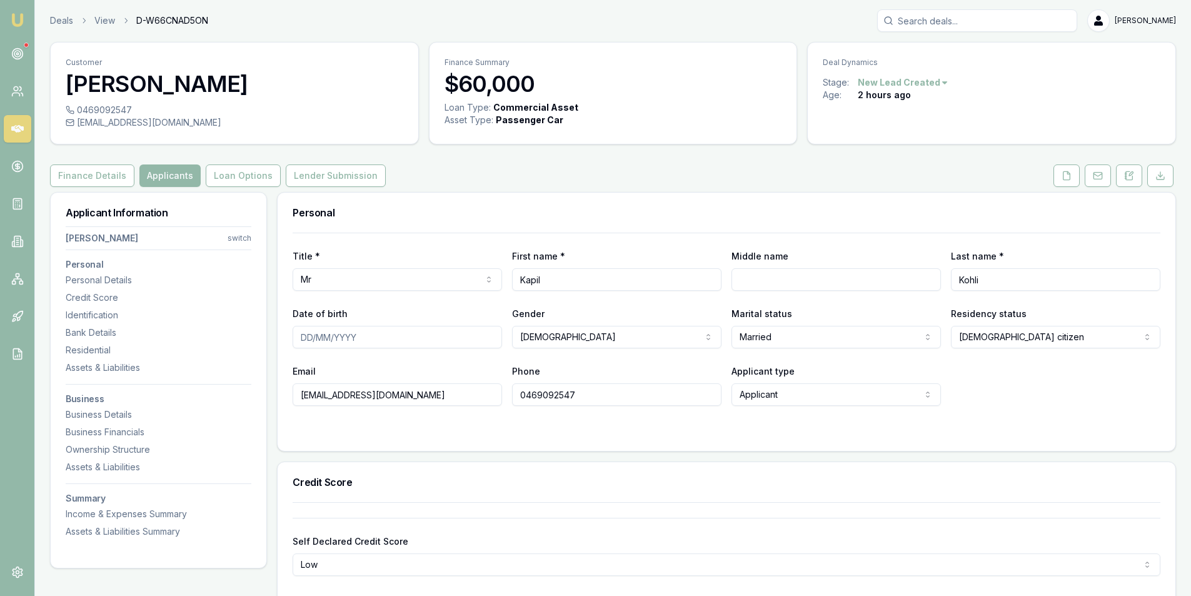
scroll to position [0, 0]
click at [9, 55] on link at bounding box center [18, 54] width 28 height 28
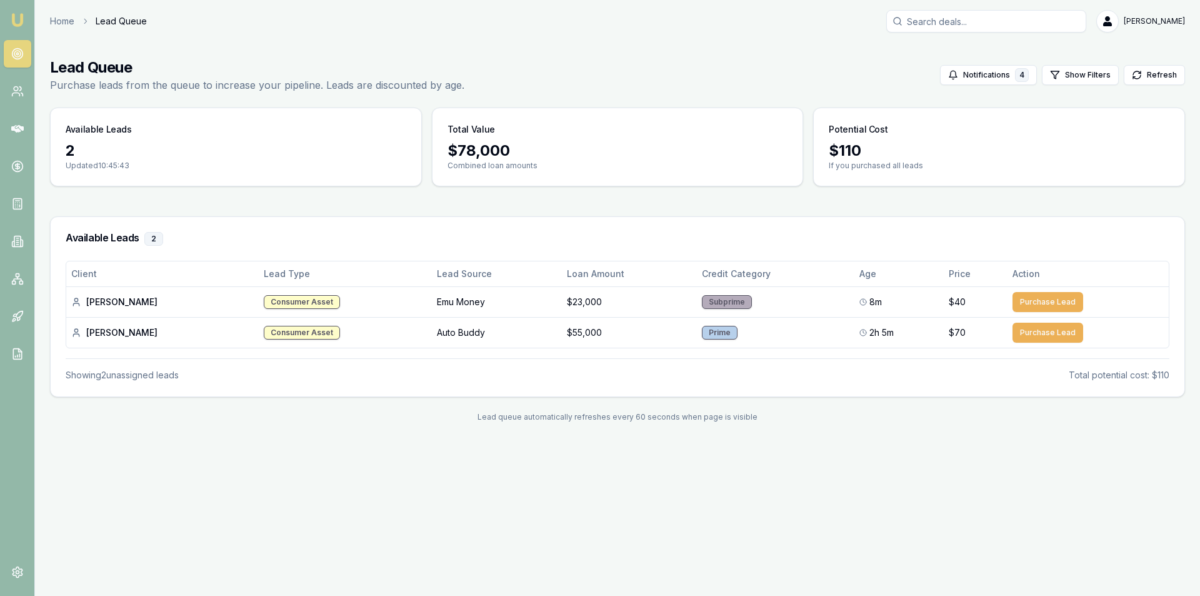
click at [378, 510] on div "Emu Broker Home Lead Queue Peter Sarris Toggle Menu Lead Queue Purchase leads f…" at bounding box center [600, 298] width 1200 height 596
click at [28, 126] on link at bounding box center [18, 129] width 28 height 28
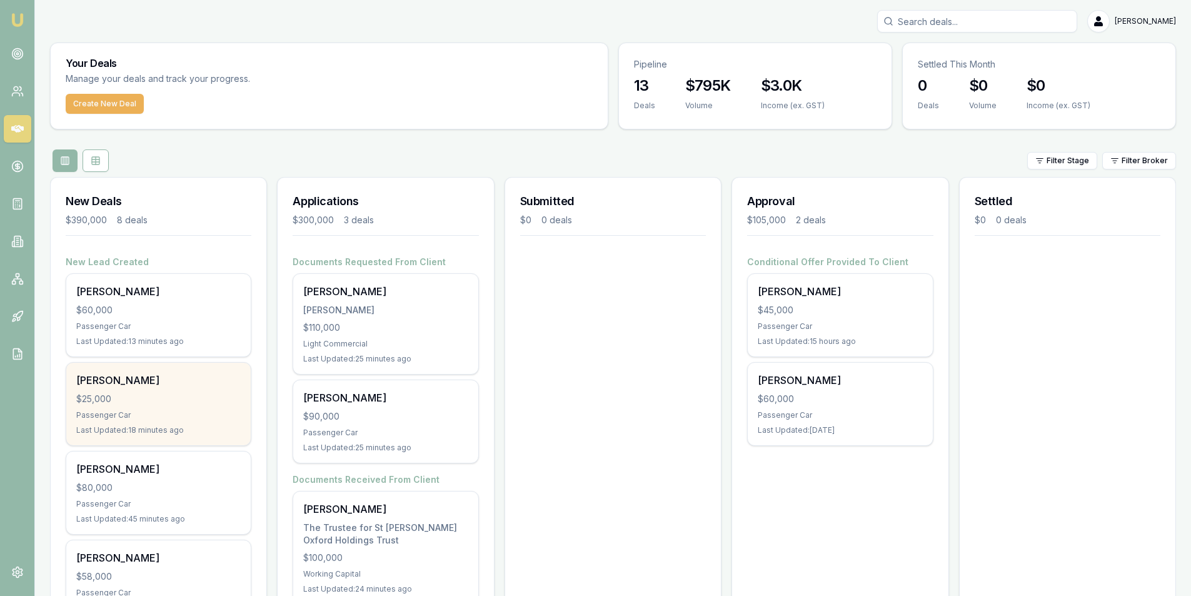
click at [159, 400] on div "$25,000" at bounding box center [158, 399] width 164 height 13
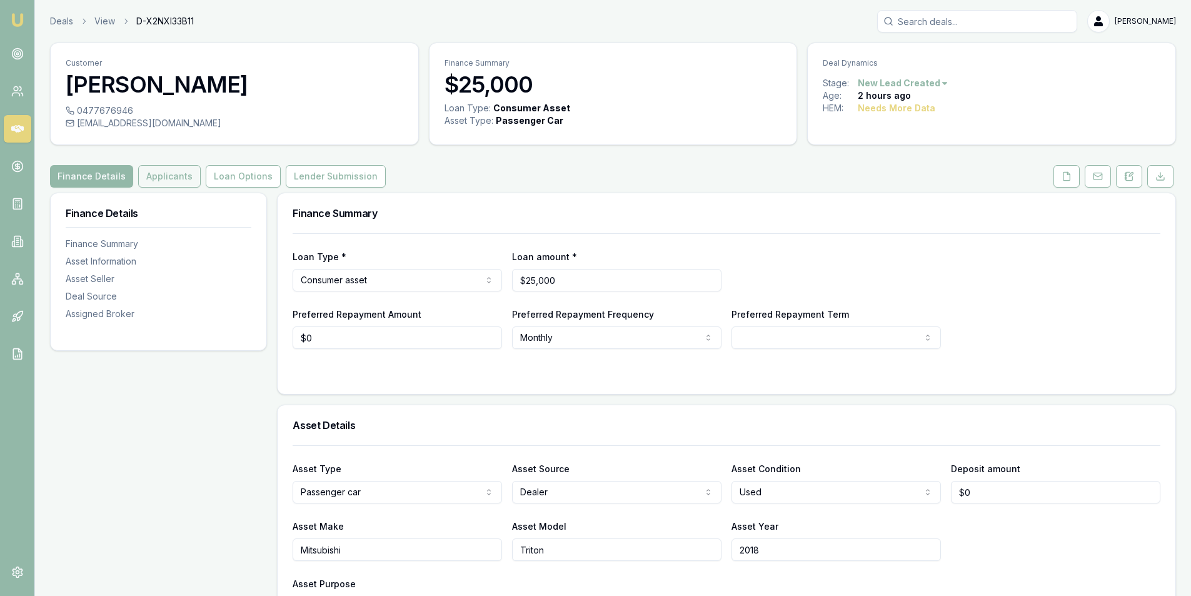
click at [168, 173] on button "Applicants" at bounding box center [169, 176] width 63 height 23
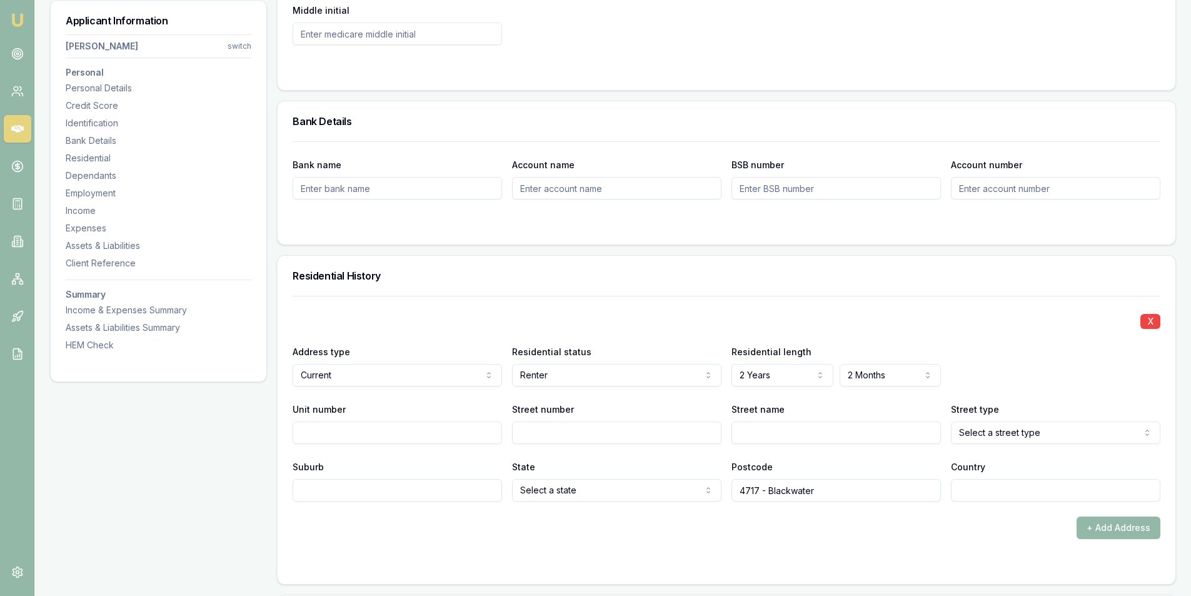
scroll to position [1063, 0]
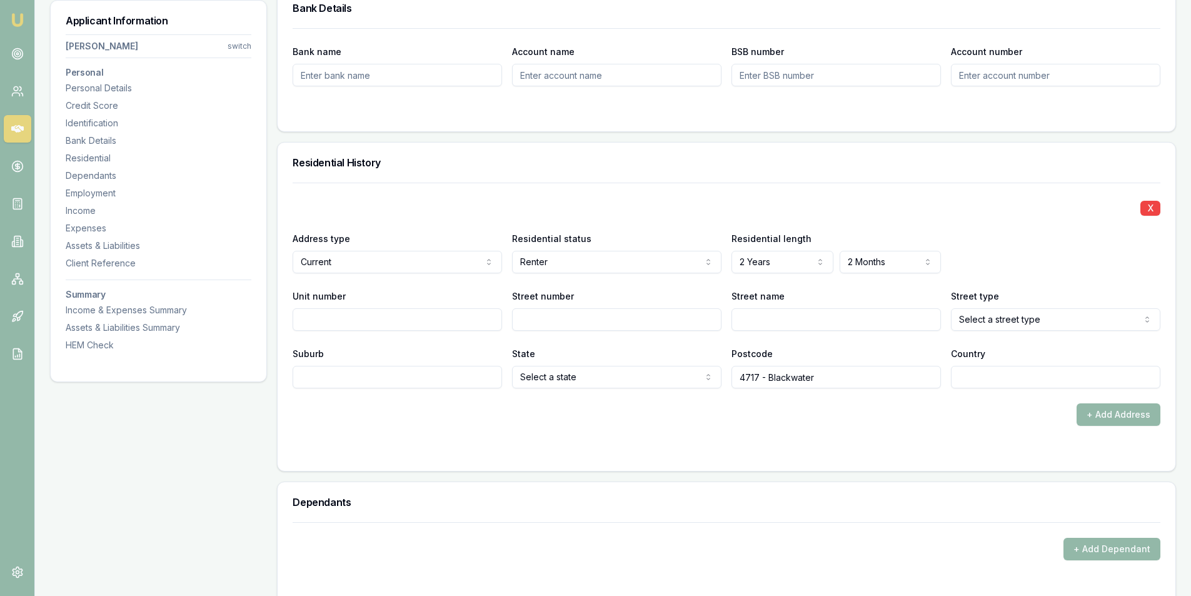
click at [532, 319] on input "Street number" at bounding box center [616, 319] width 209 height 23
click at [544, 326] on input "30" at bounding box center [616, 319] width 209 height 23
type input "10"
type input "Boree"
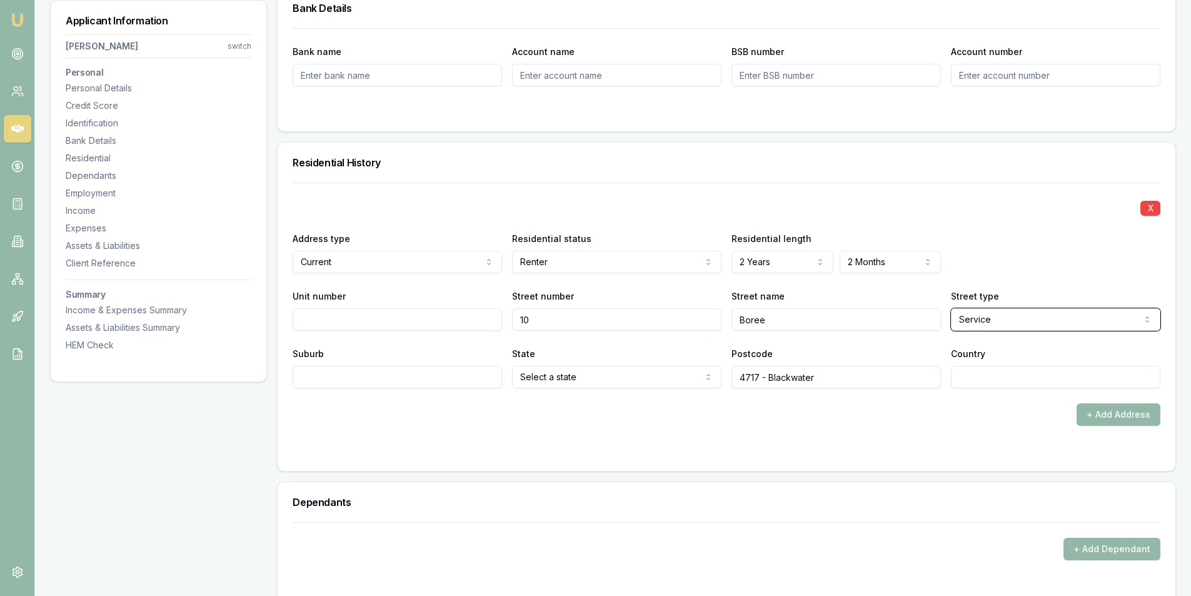
select select "Street"
type input "Blackwater"
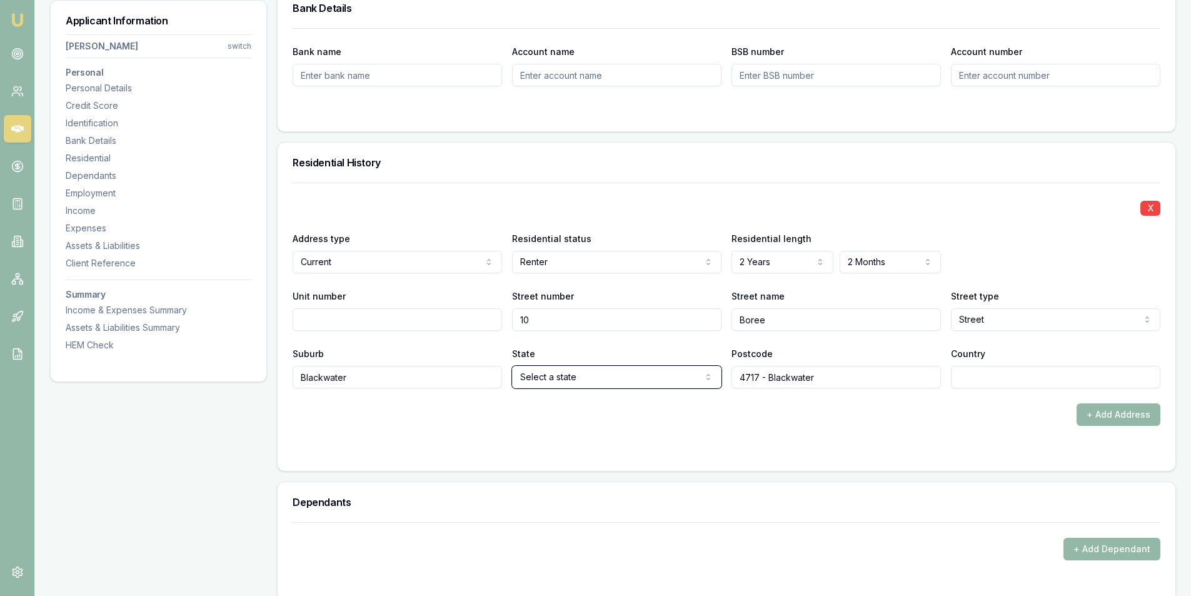
select select "QLD"
type input "Australia"
click at [1101, 419] on button "+ Add Address" at bounding box center [1119, 414] width 84 height 23
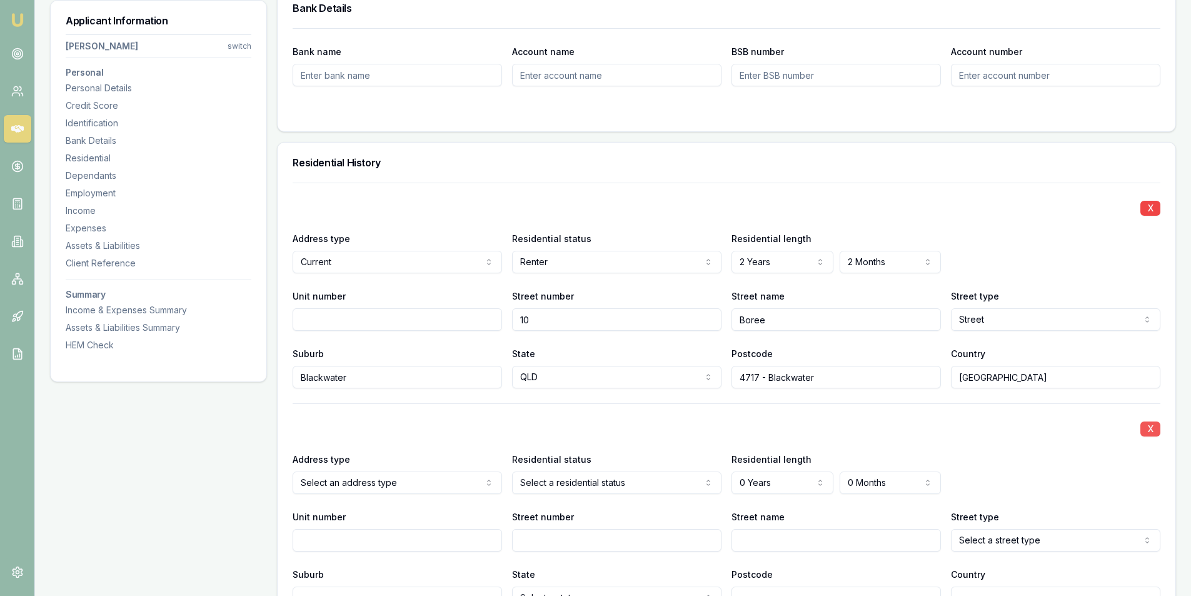
click at [1154, 428] on button "X" at bounding box center [1150, 428] width 20 height 15
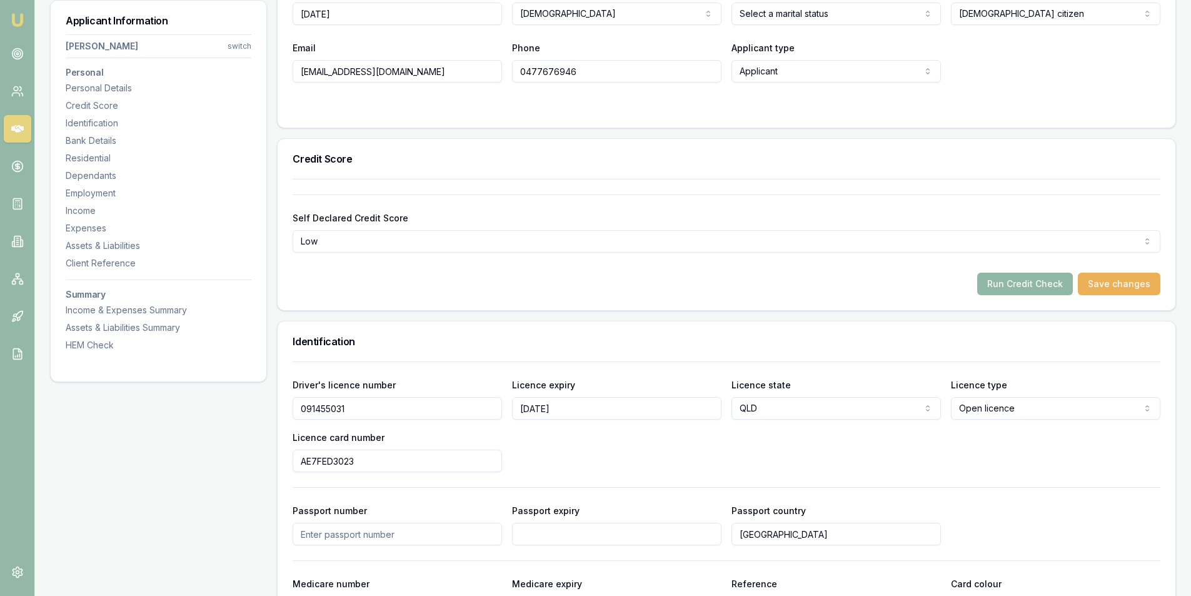
scroll to position [313, 0]
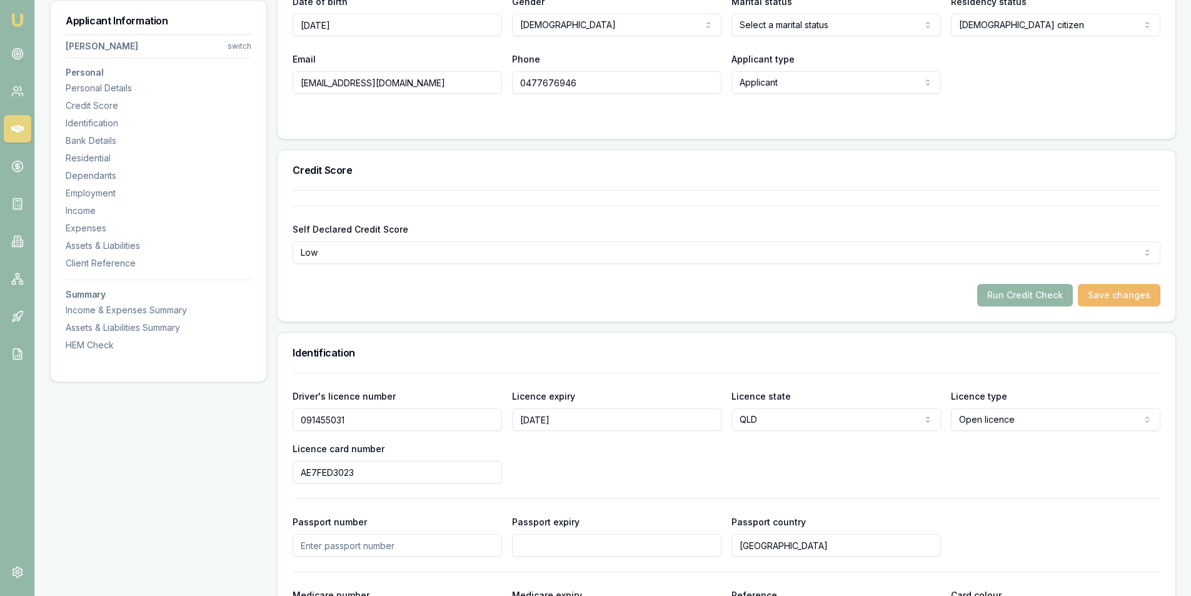
click at [1135, 300] on button "Save changes" at bounding box center [1119, 295] width 83 height 23
click at [1018, 295] on button "Run Credit Check" at bounding box center [1025, 295] width 96 height 23
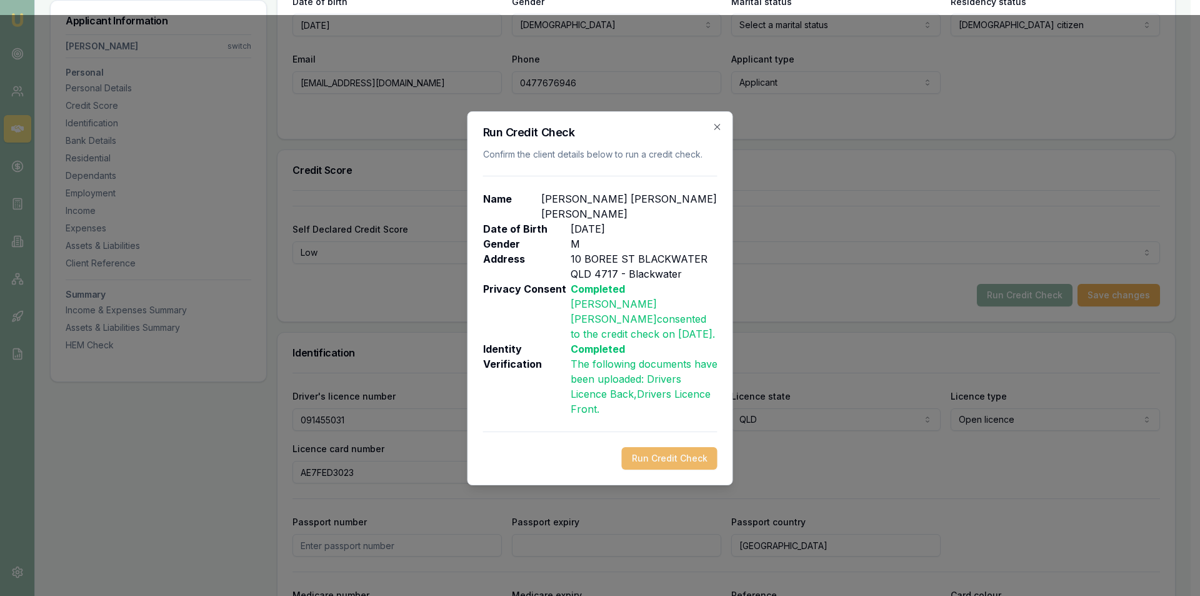
click at [670, 450] on button "Run Credit Check" at bounding box center [670, 458] width 96 height 23
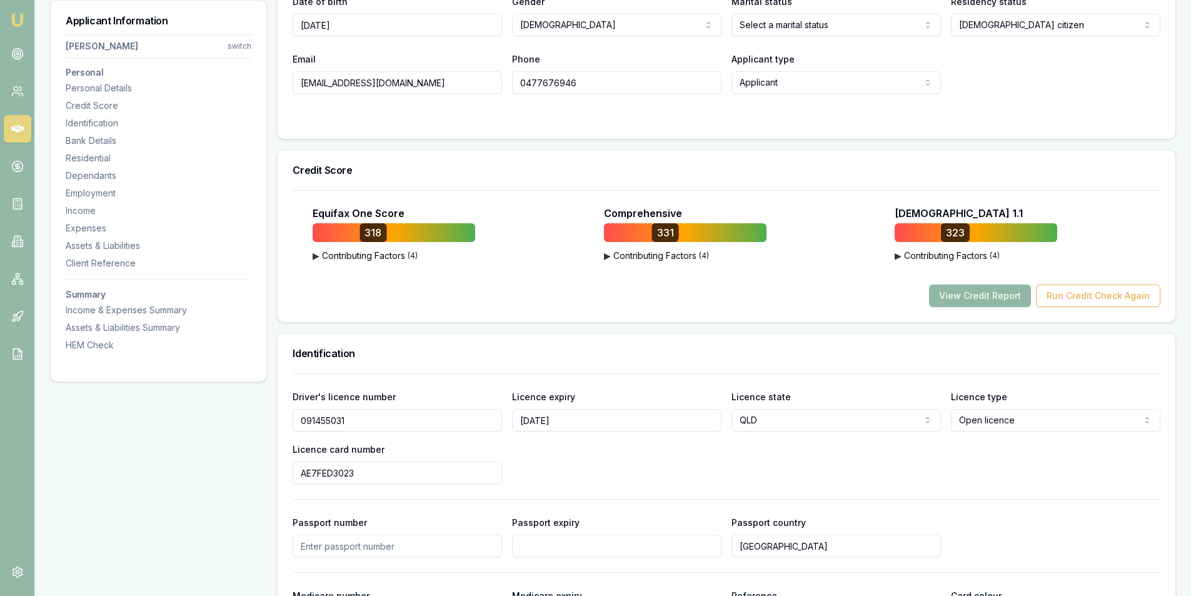
click at [1000, 296] on button "View Credit Report" at bounding box center [980, 295] width 102 height 23
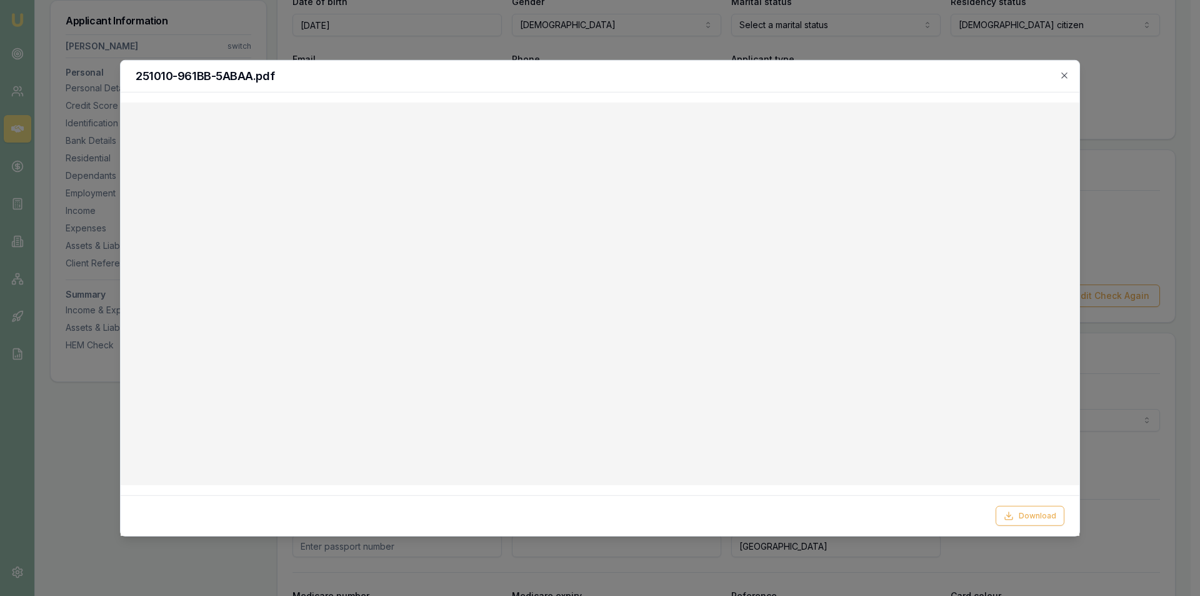
click at [1062, 69] on div "251010-961BB-5ABAA.pdf" at bounding box center [600, 76] width 959 height 32
click at [1064, 71] on icon "button" at bounding box center [1065, 75] width 10 height 10
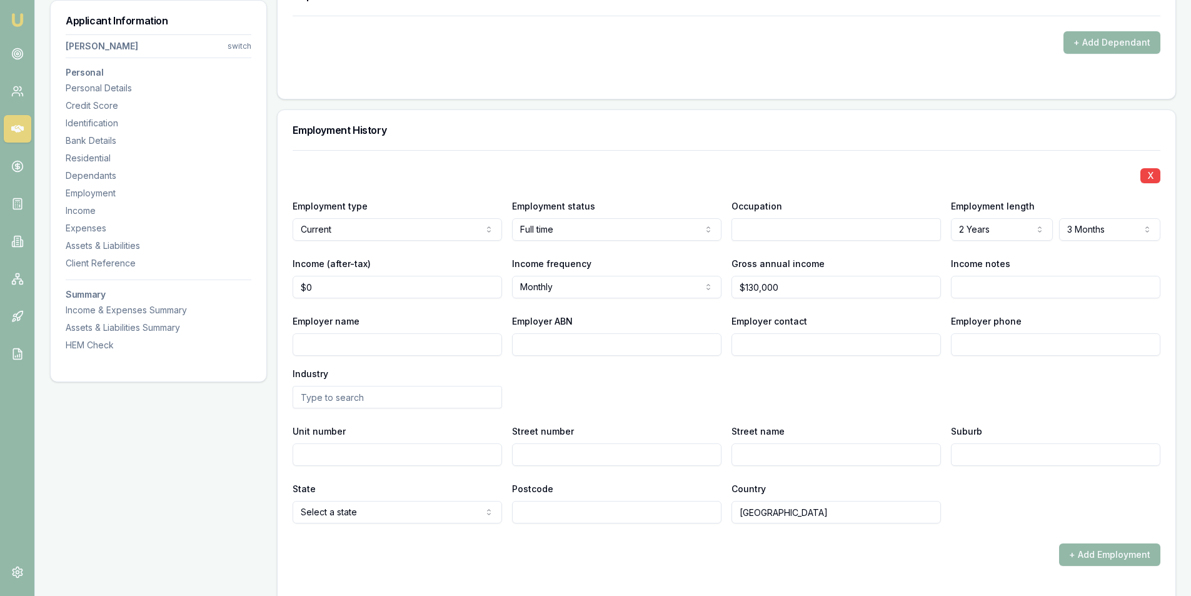
scroll to position [1688, 0]
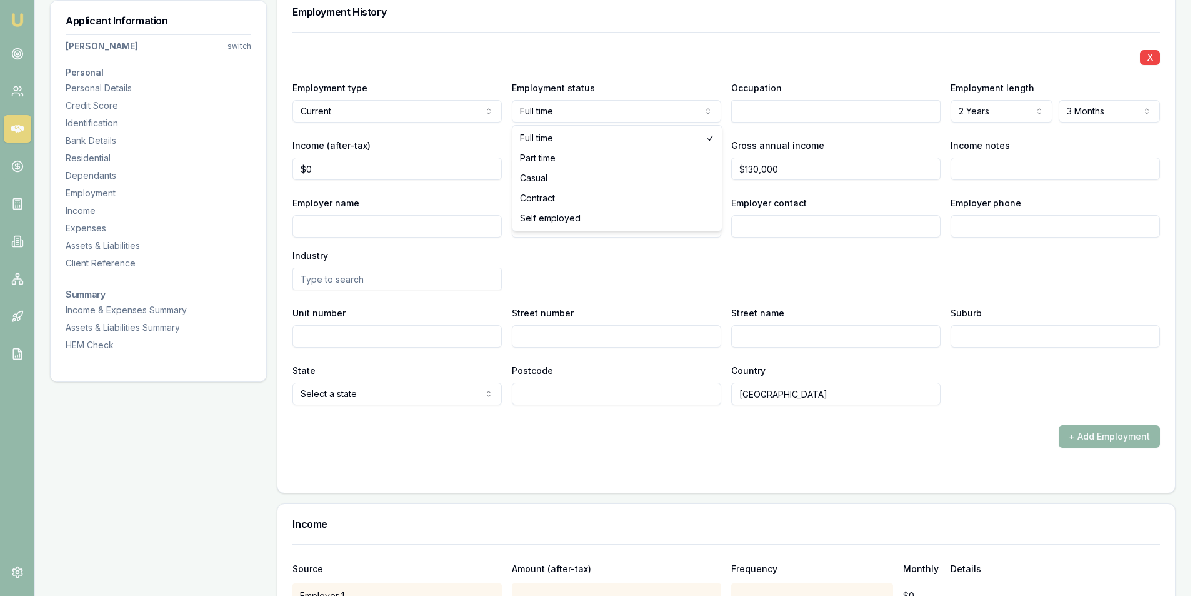
select select "PART_TIME"
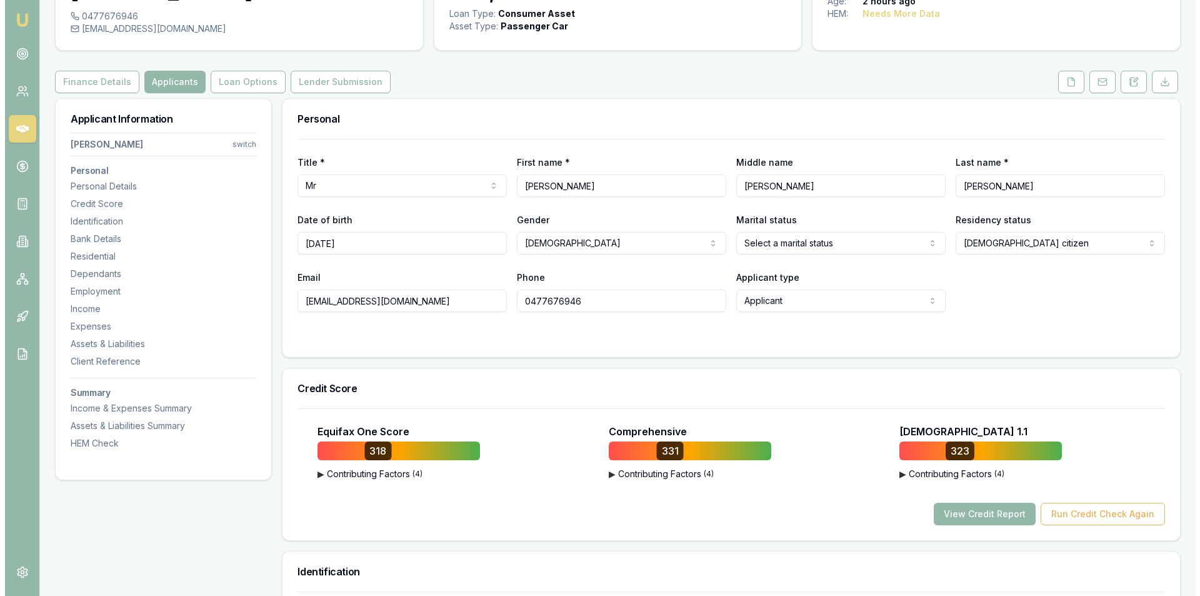
scroll to position [0, 0]
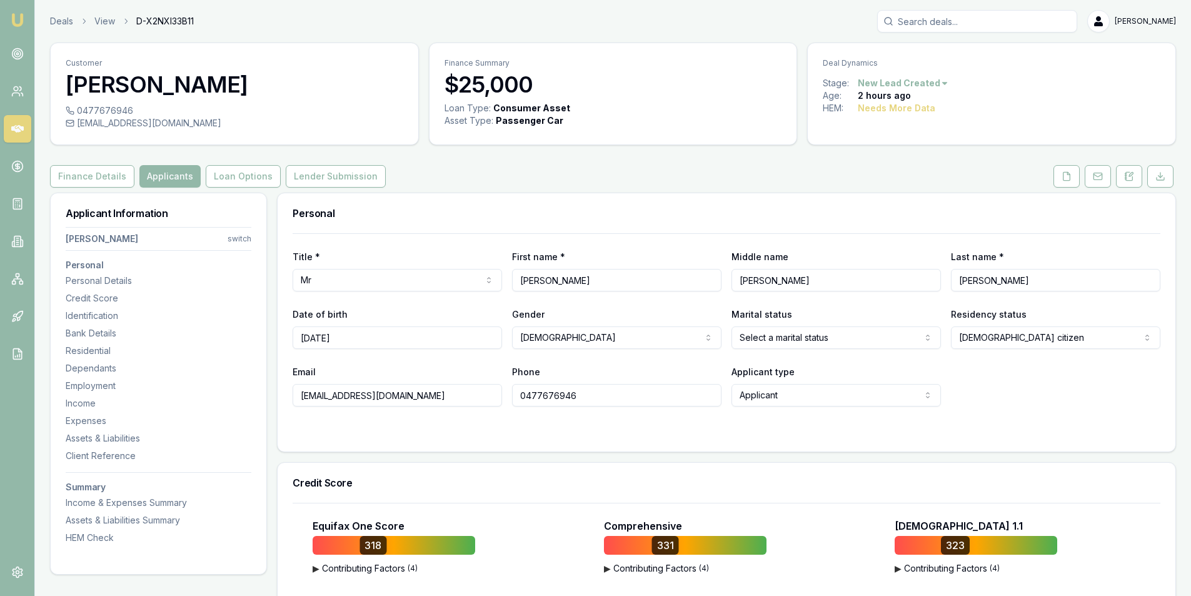
drag, startPoint x: 1060, startPoint y: 179, endPoint x: 1039, endPoint y: 199, distance: 28.7
click at [1060, 179] on button at bounding box center [1067, 176] width 26 height 23
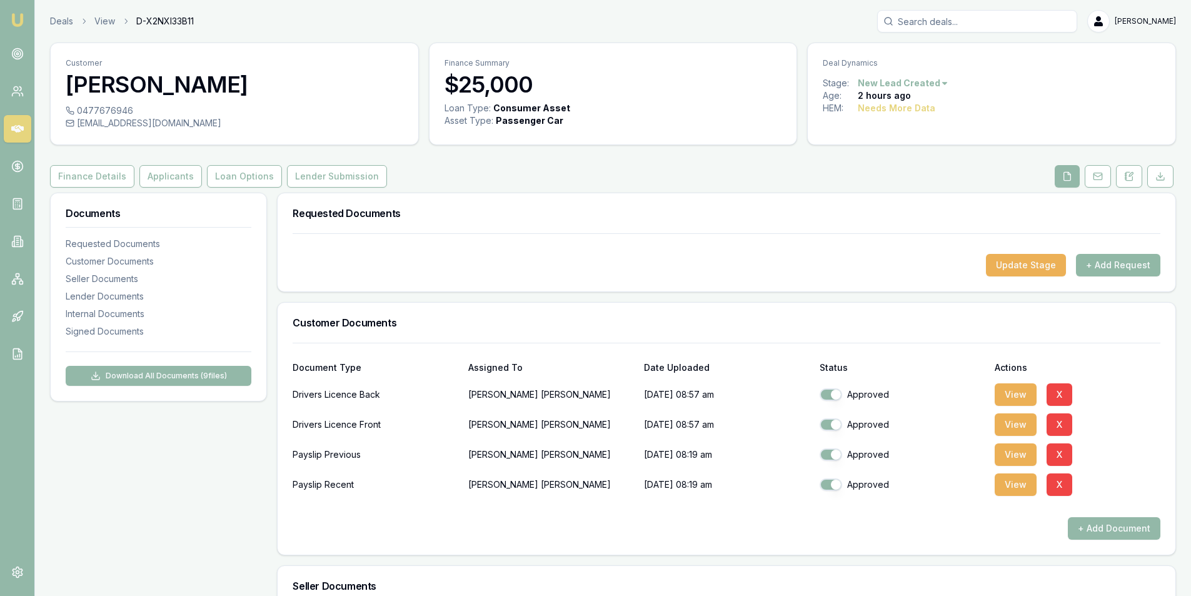
click at [1097, 268] on button "+ Add Request" at bounding box center [1118, 265] width 84 height 23
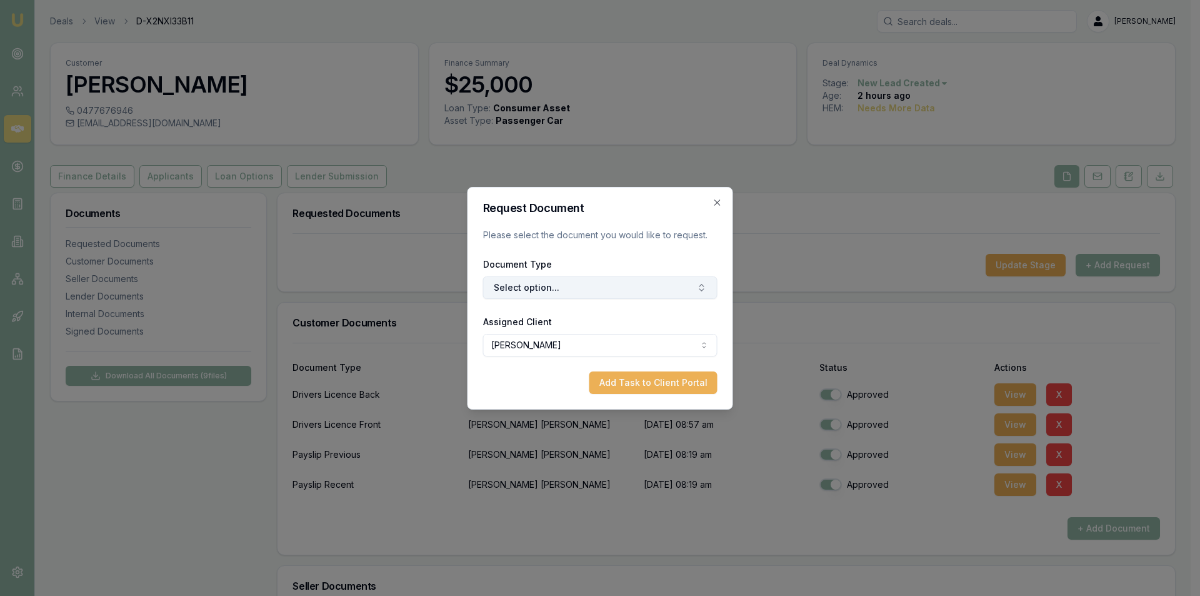
click at [598, 289] on button "Select option..." at bounding box center [600, 287] width 234 height 23
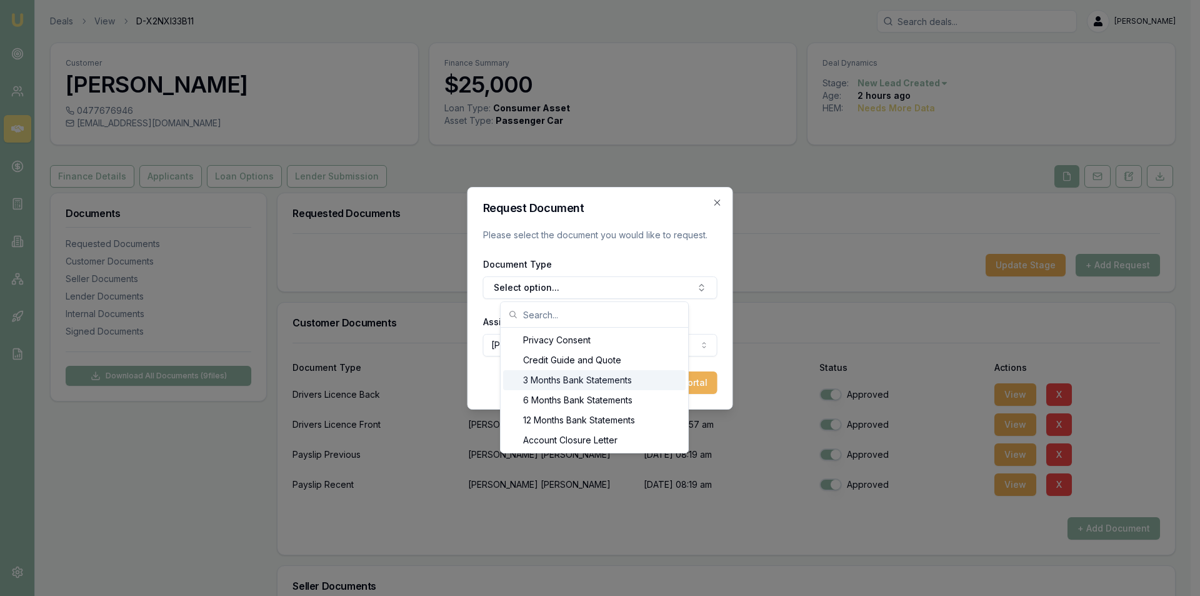
click at [623, 380] on div "3 Months Bank Statements" at bounding box center [594, 380] width 183 height 20
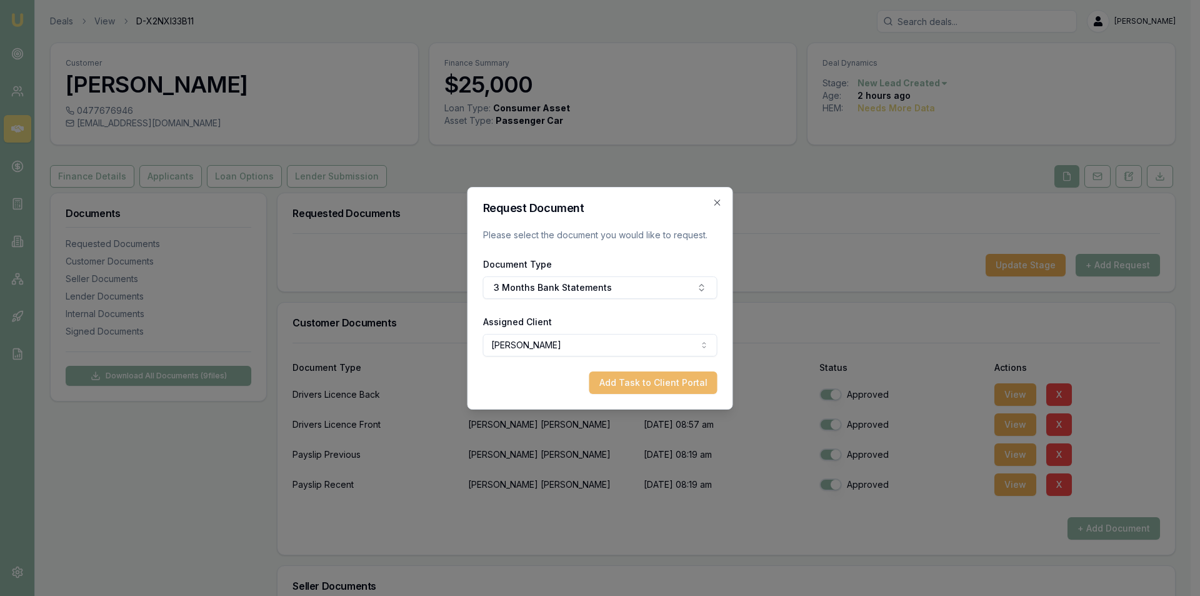
click at [696, 376] on button "Add Task to Client Portal" at bounding box center [654, 382] width 128 height 23
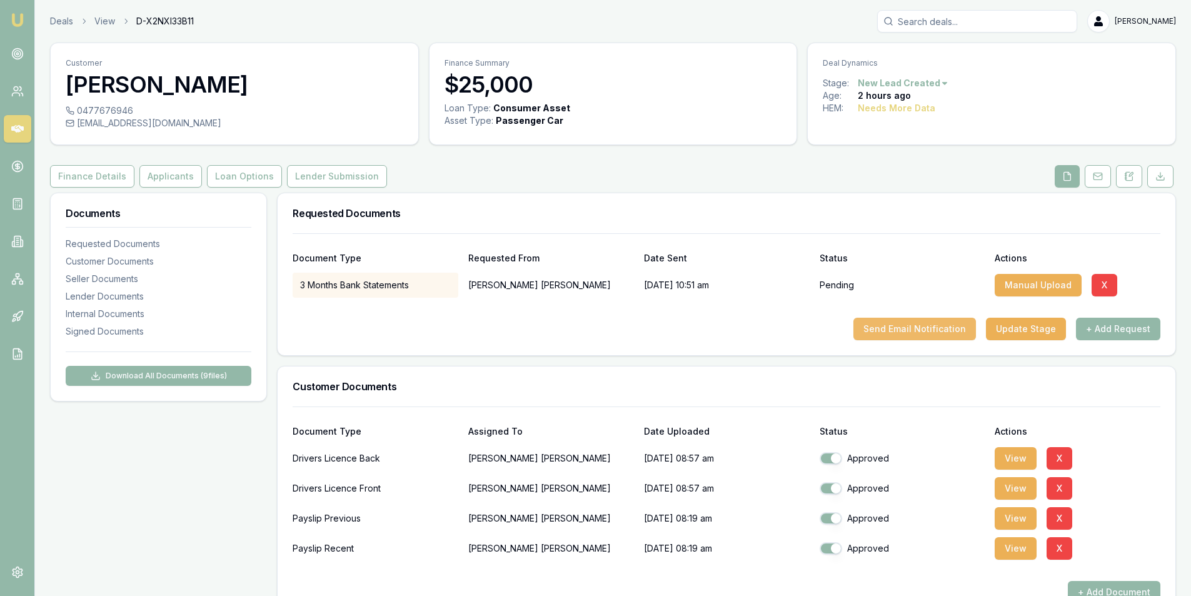
click at [936, 326] on button "Send Email Notification" at bounding box center [914, 329] width 123 height 23
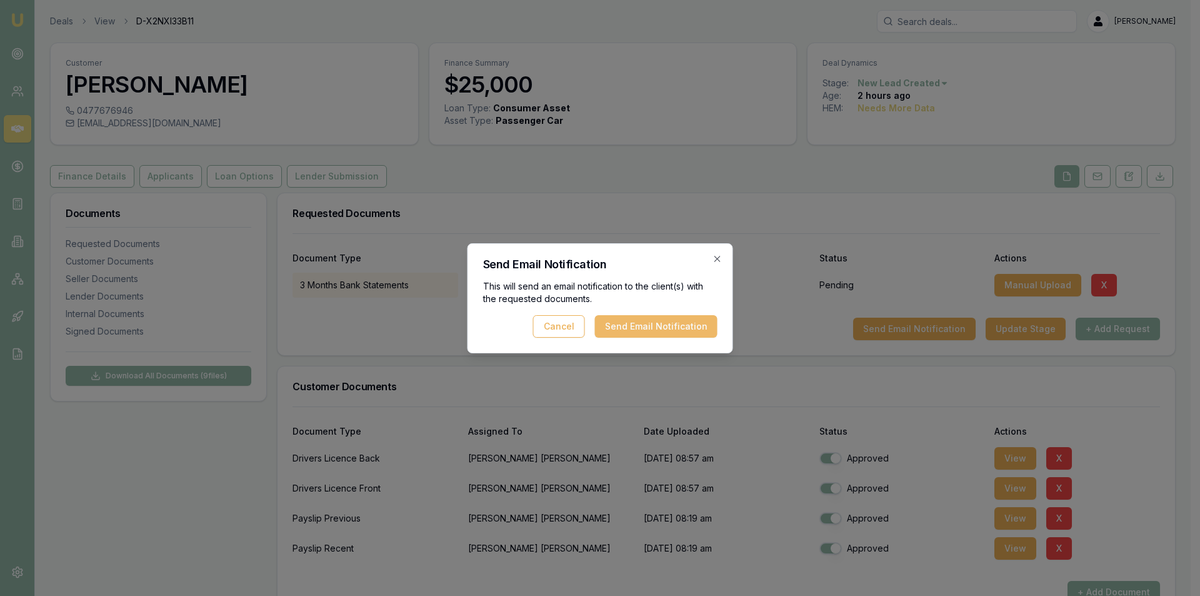
click at [620, 321] on button "Send Email Notification" at bounding box center [656, 326] width 123 height 23
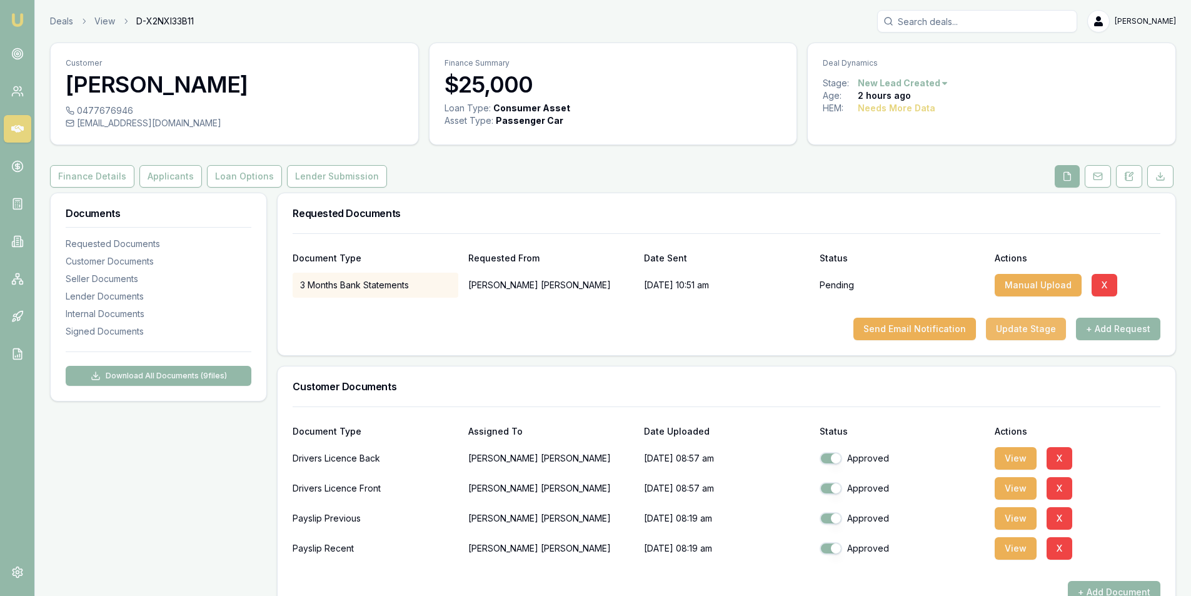
click at [1014, 327] on button "Update Stage" at bounding box center [1026, 329] width 80 height 23
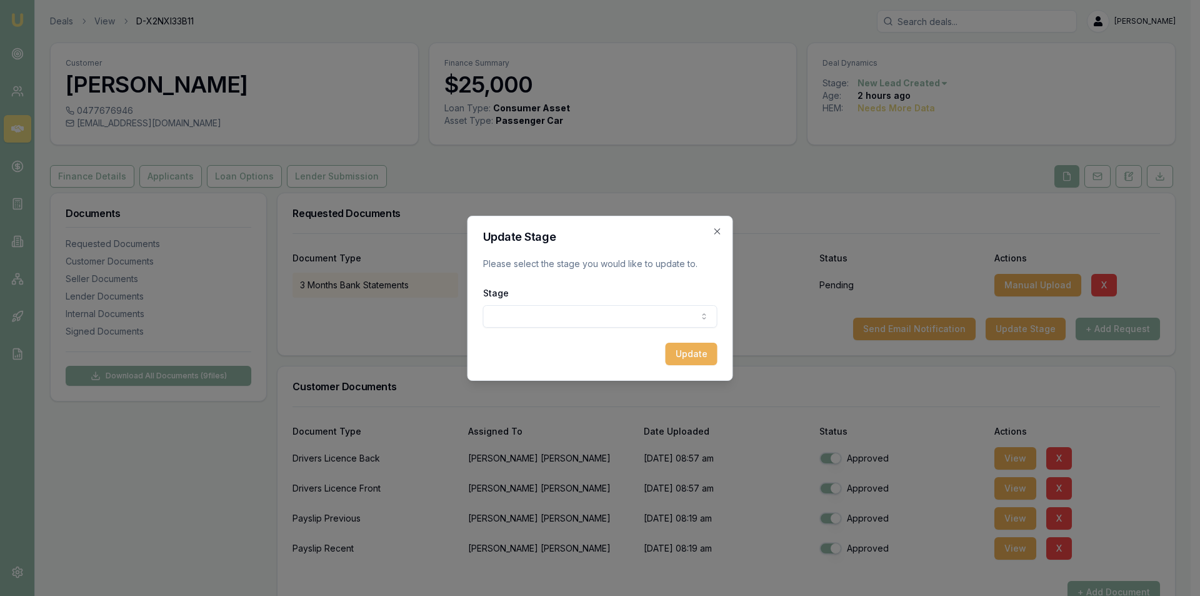
click at [629, 303] on div "Stage New lead created Client contacted Documents requested from client Documen…" at bounding box center [600, 306] width 234 height 43
click at [636, 311] on body "Emu Broker Deals View D-X2NXI33B11 Peter Sarris Toggle Menu Customer Josh Snell…" at bounding box center [595, 298] width 1191 height 596
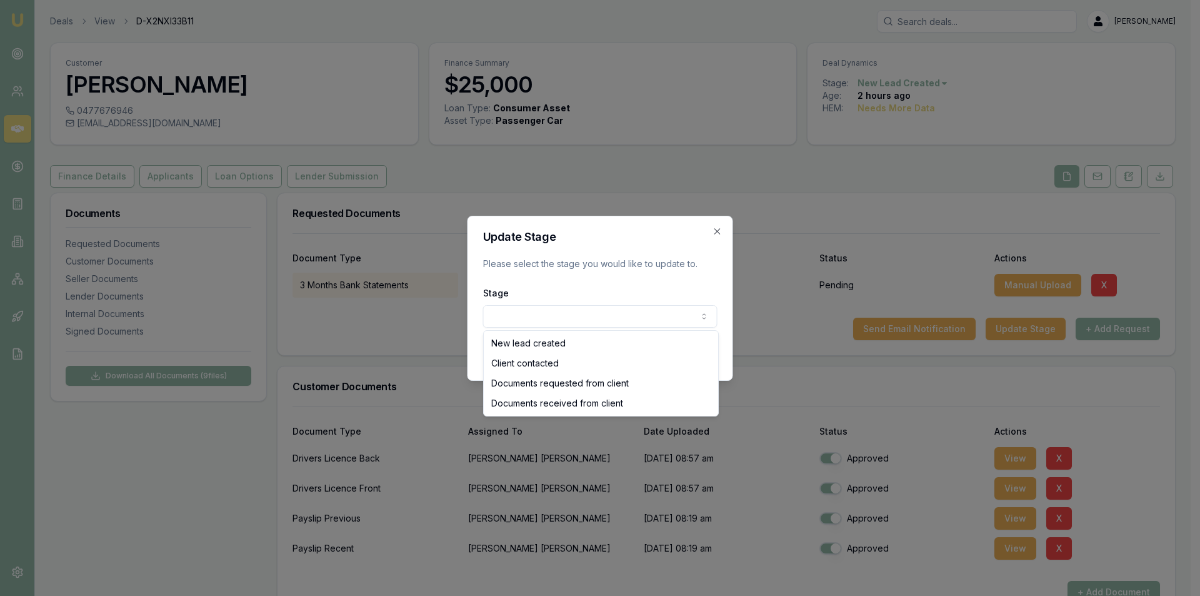
select select "DOCUMENTS_REQUESTED_FROM_CLIENT"
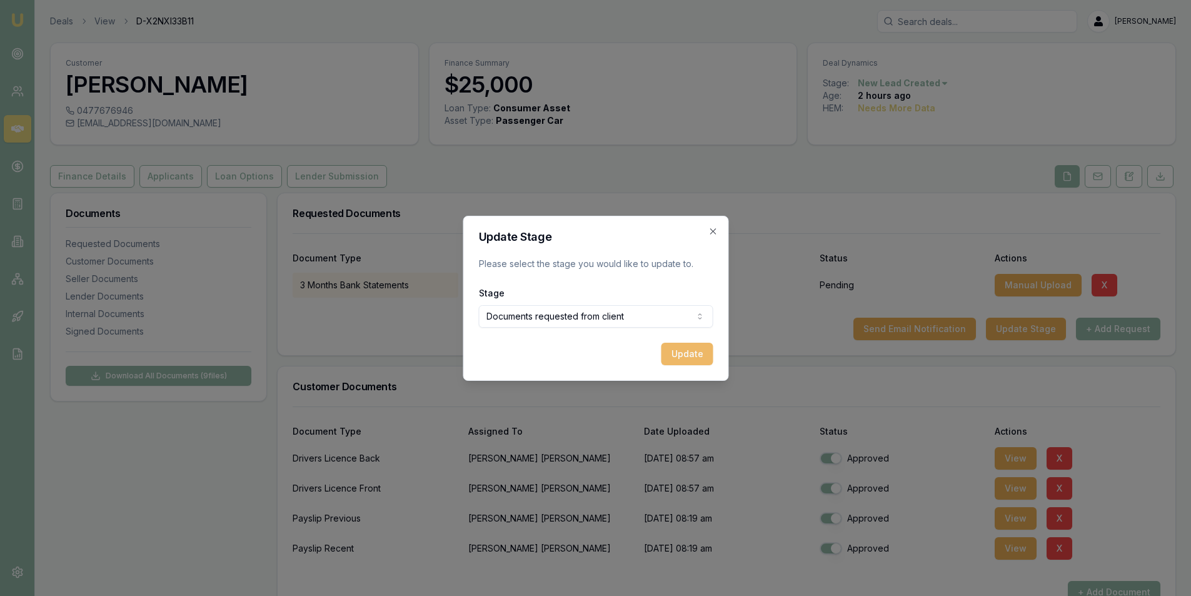
click at [675, 361] on button "Update" at bounding box center [687, 354] width 52 height 23
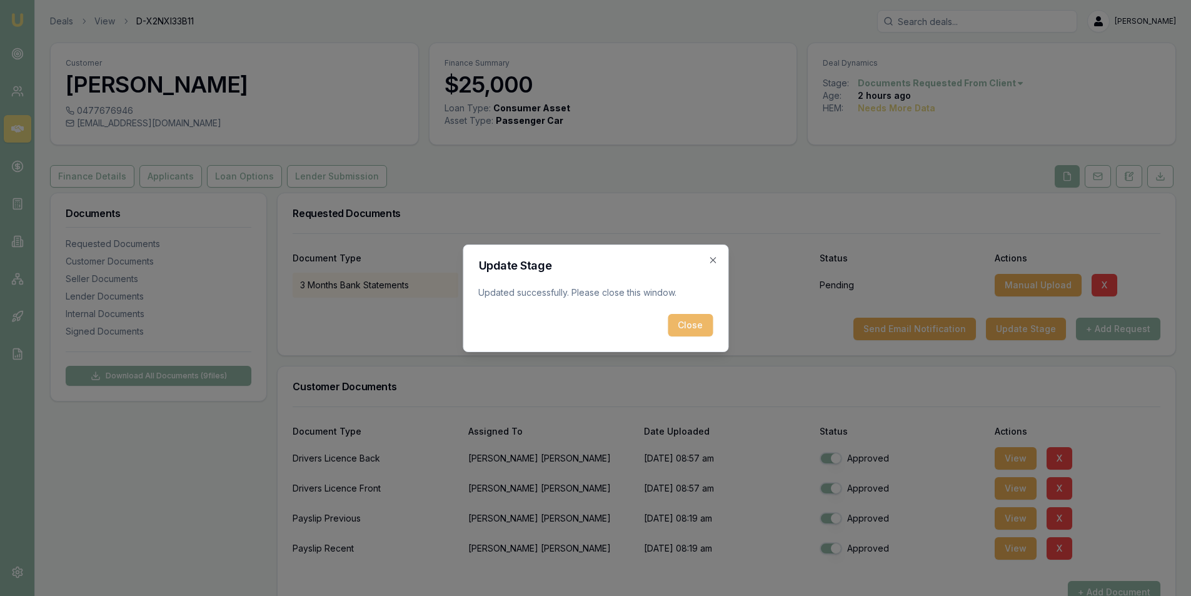
click at [694, 319] on button "Close" at bounding box center [690, 325] width 45 height 23
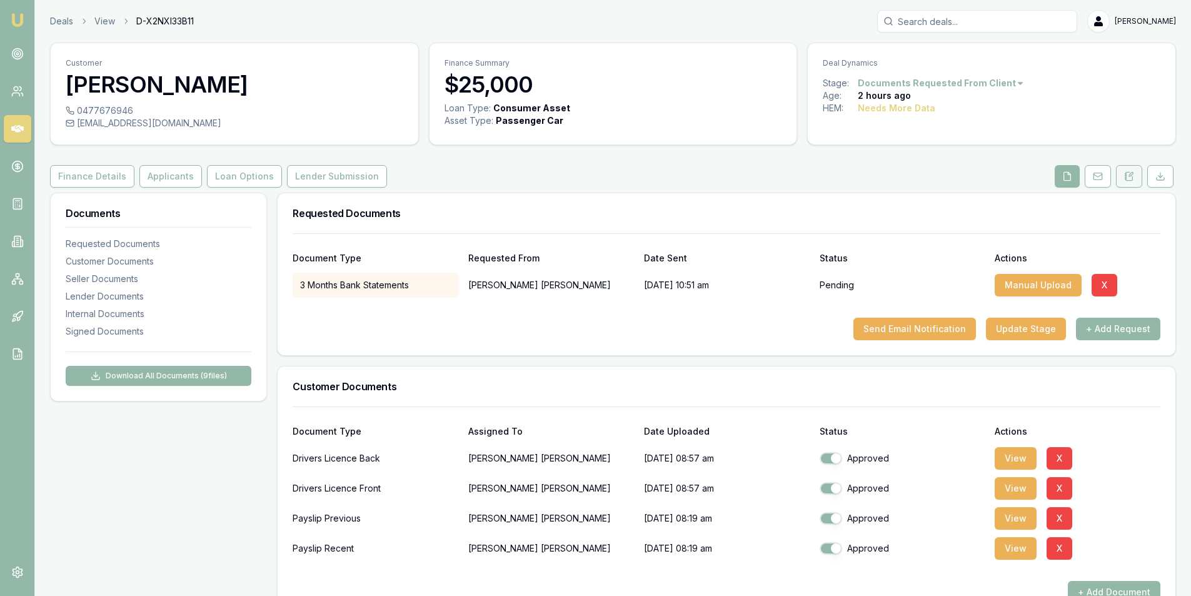
click at [1130, 185] on button at bounding box center [1129, 176] width 26 height 23
